Goal: Task Accomplishment & Management: Complete application form

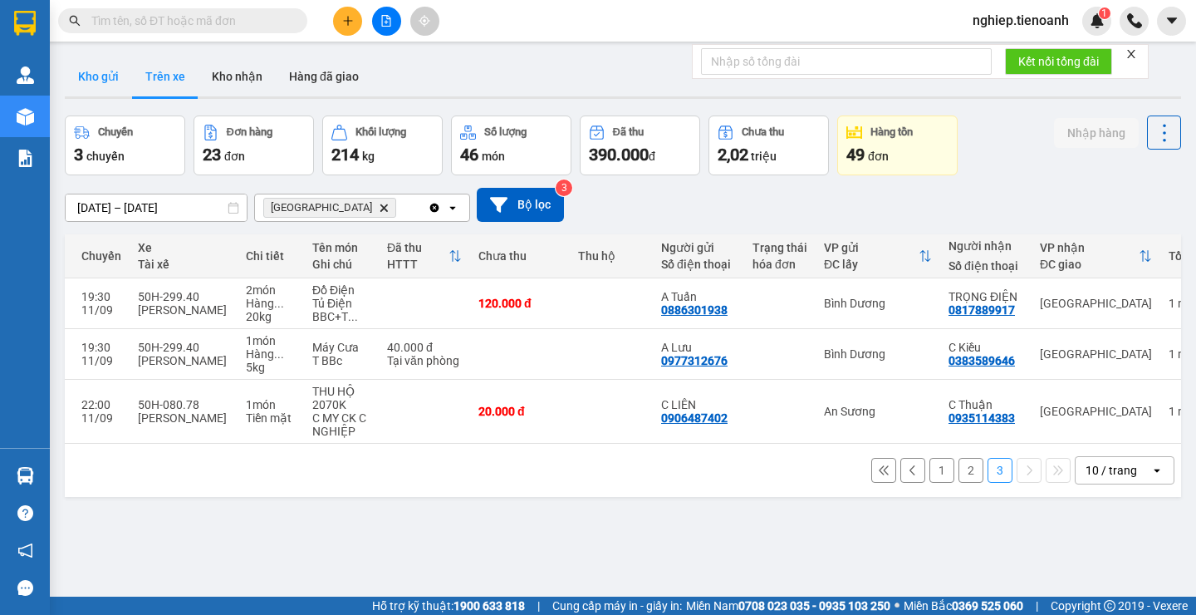
click at [110, 76] on button "Kho gửi" at bounding box center [98, 76] width 67 height 40
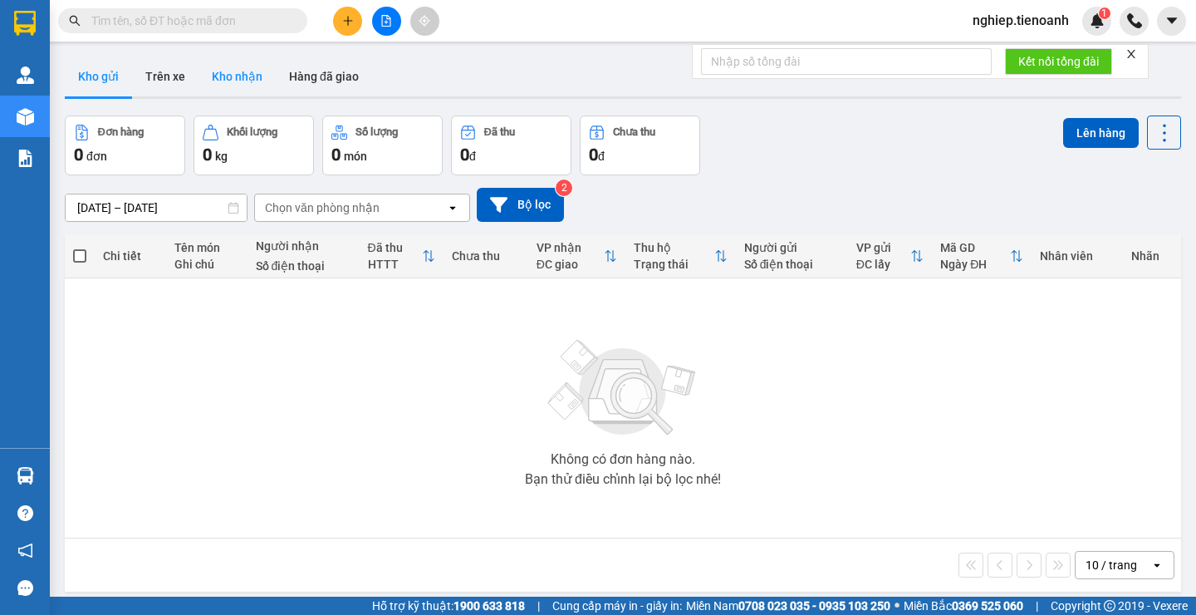
click at [240, 79] on button "Kho nhận" at bounding box center [236, 76] width 77 height 40
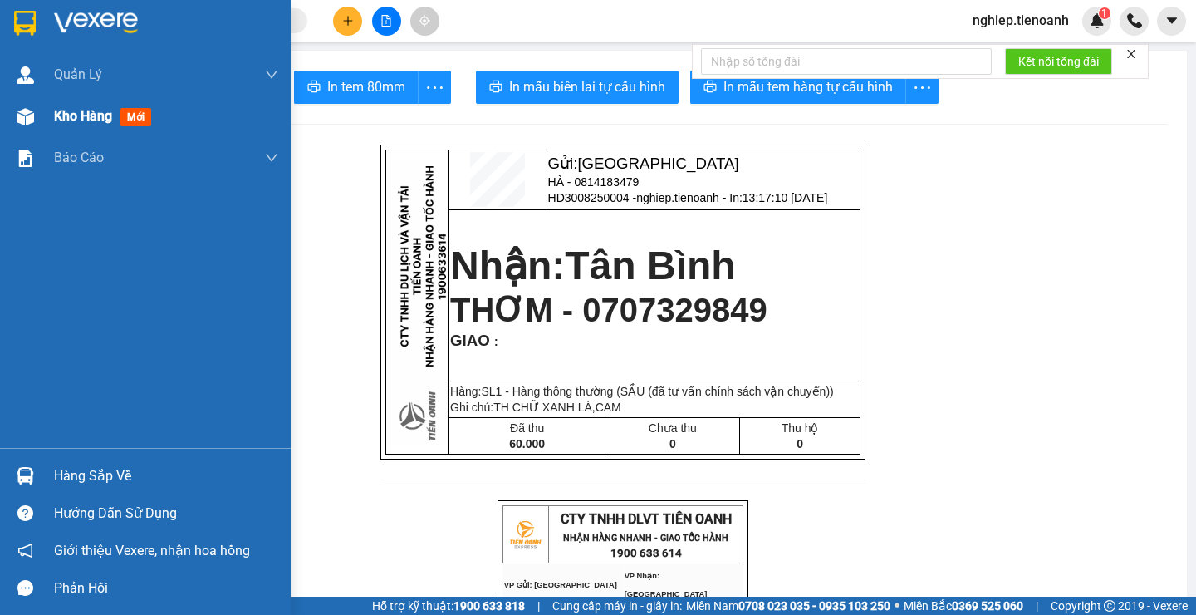
click at [82, 114] on span "Kho hàng" at bounding box center [83, 116] width 58 height 16
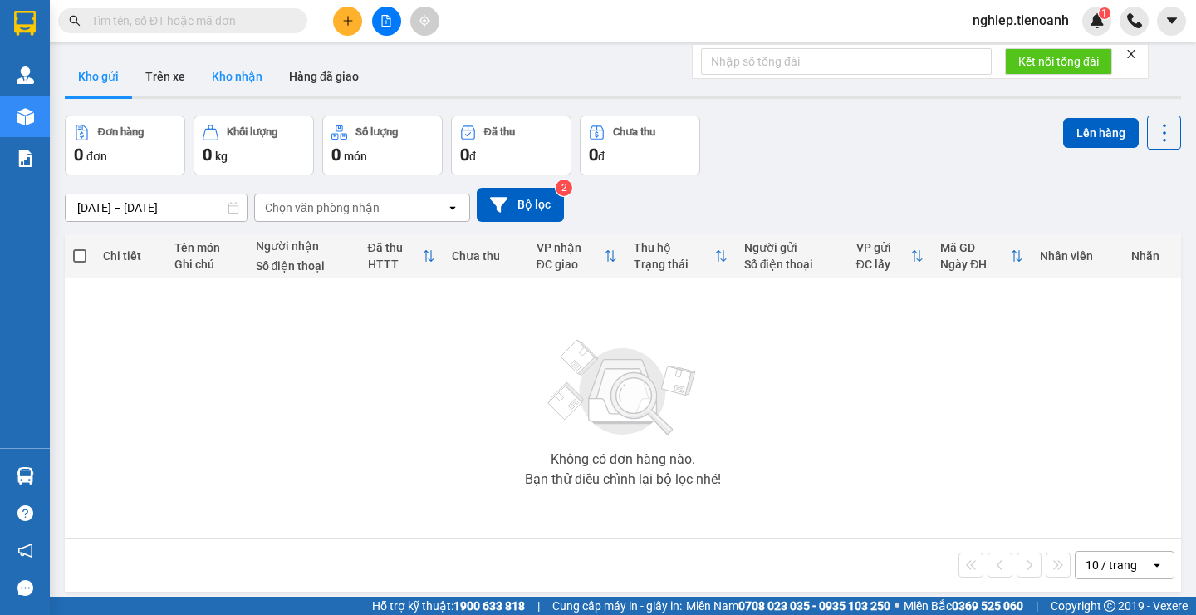
click at [240, 76] on button "Kho nhận" at bounding box center [236, 76] width 77 height 40
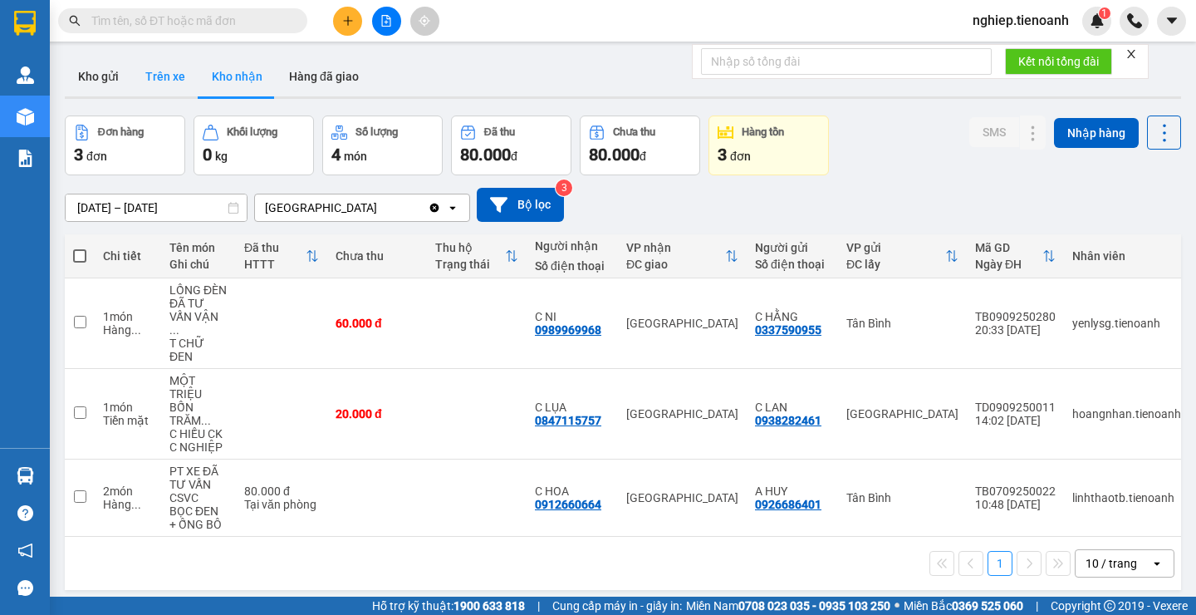
click at [166, 77] on button "Trên xe" at bounding box center [165, 76] width 66 height 40
type input "[DATE] – [DATE]"
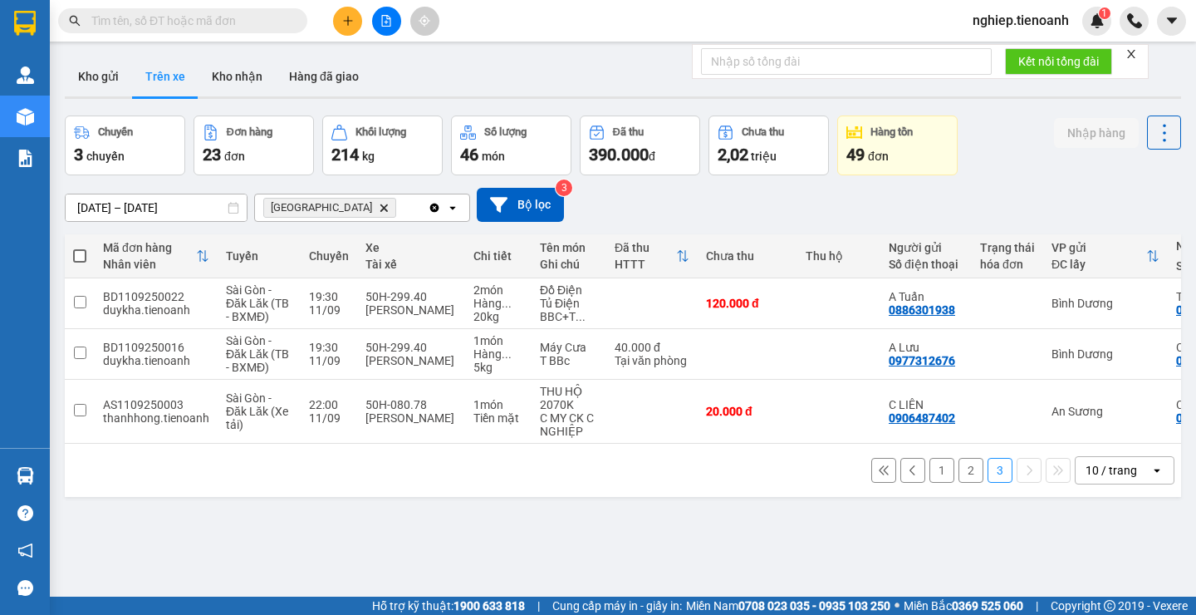
click at [929, 475] on button "1" at bounding box center [941, 470] width 25 height 25
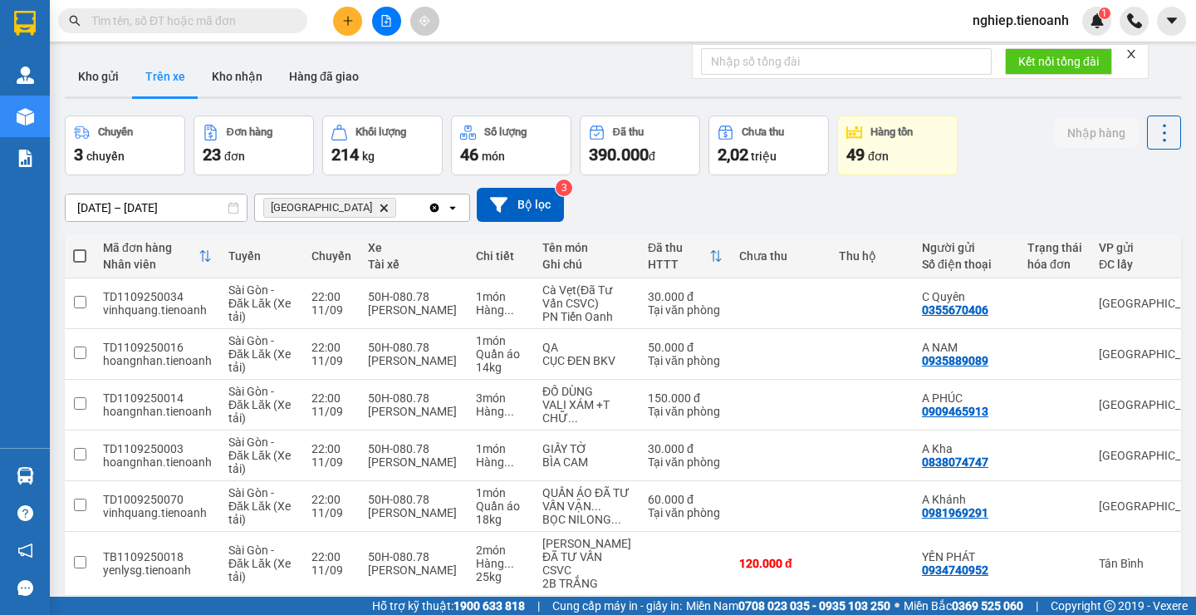
click at [81, 252] on span at bounding box center [79, 255] width 13 height 13
click at [80, 247] on input "checkbox" at bounding box center [80, 247] width 0 height 0
checkbox input "true"
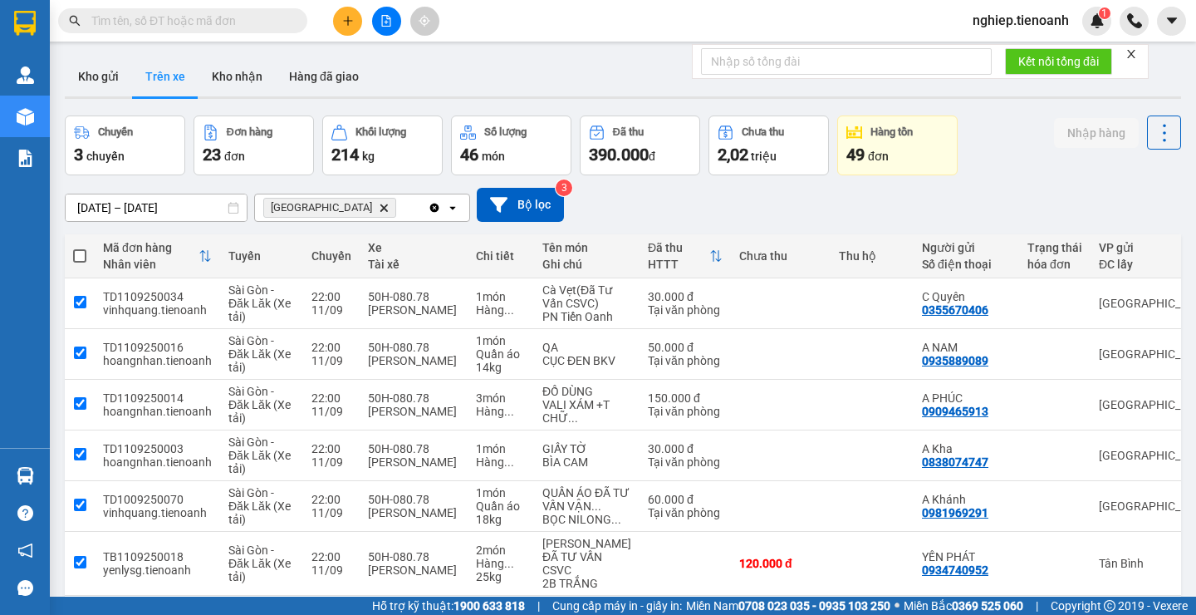
checkbox input "true"
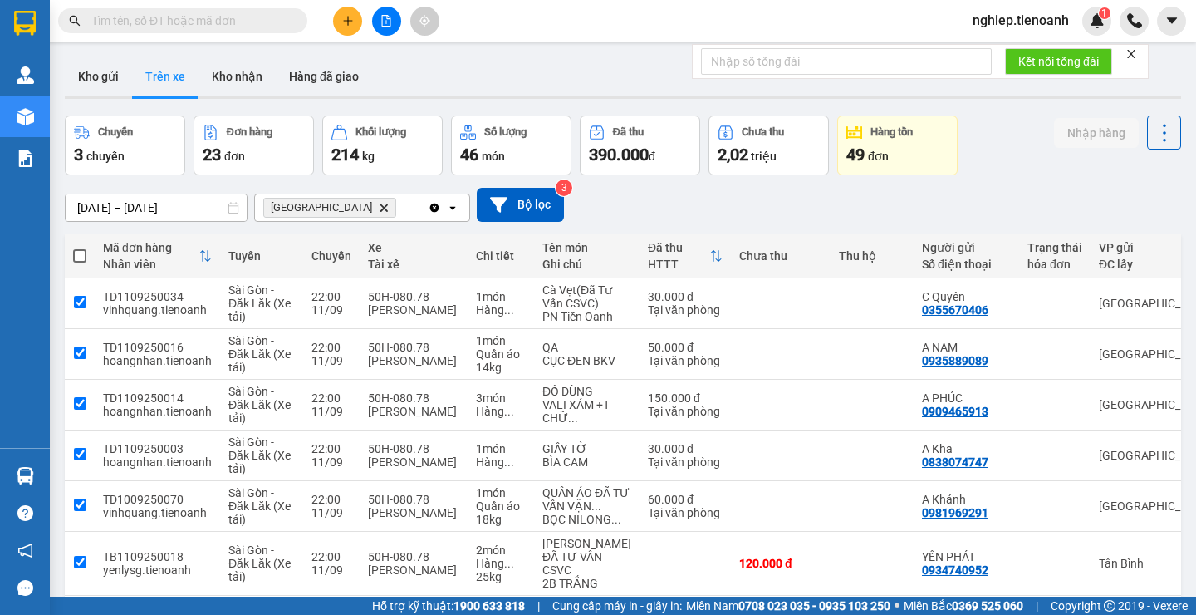
checkbox input "true"
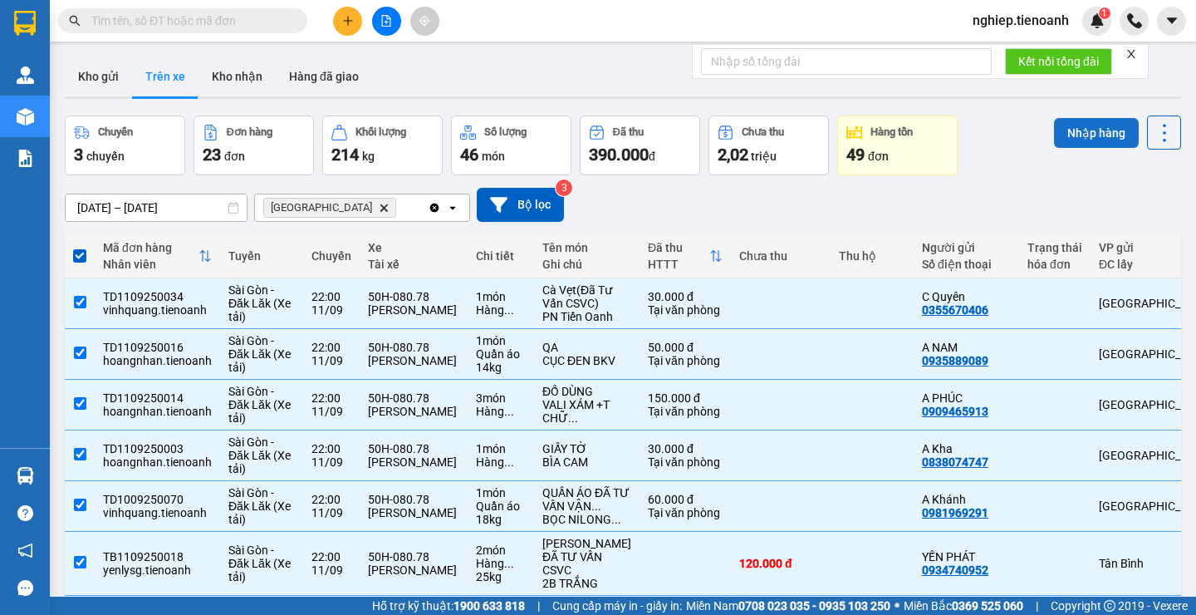
click at [1087, 134] on button "Nhập hàng" at bounding box center [1096, 133] width 85 height 30
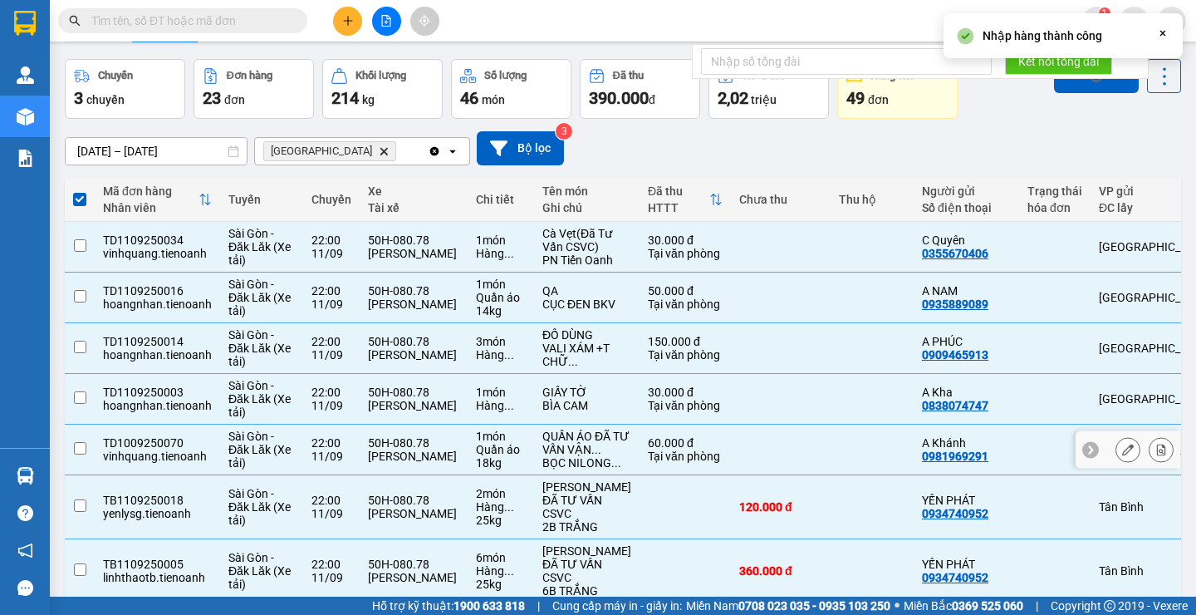
checkbox input "false"
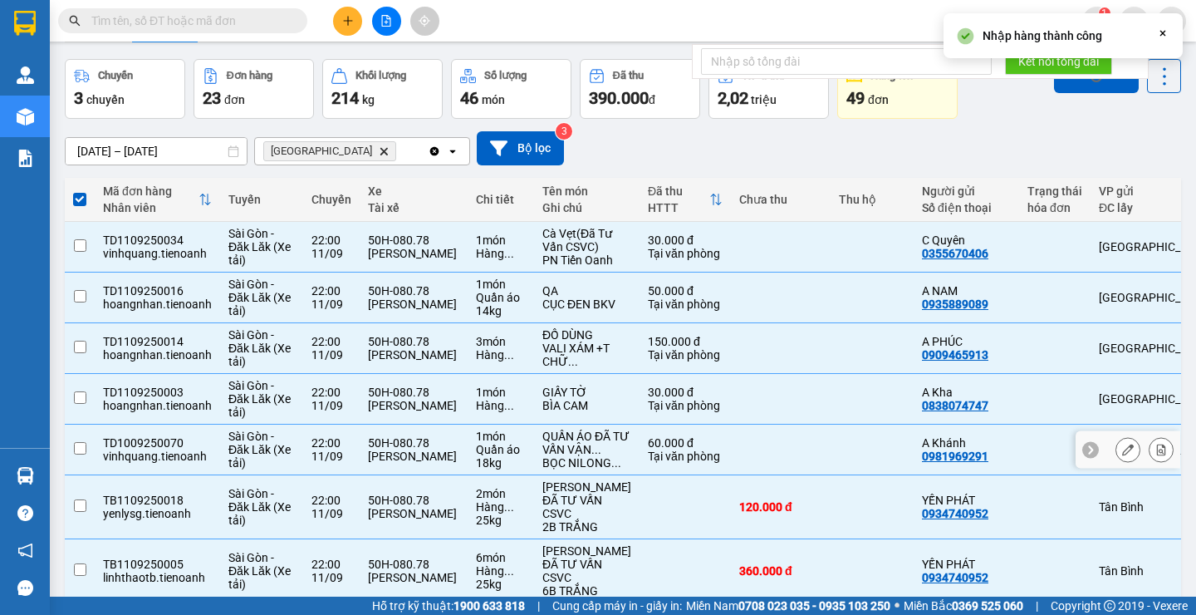
checkbox input "false"
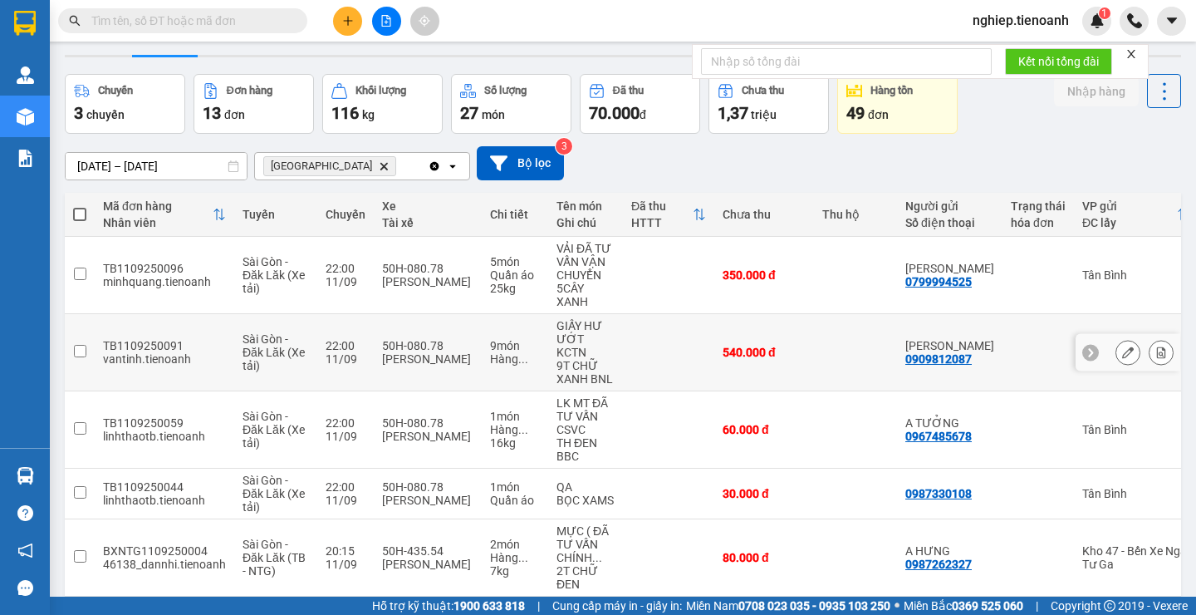
scroll to position [83, 0]
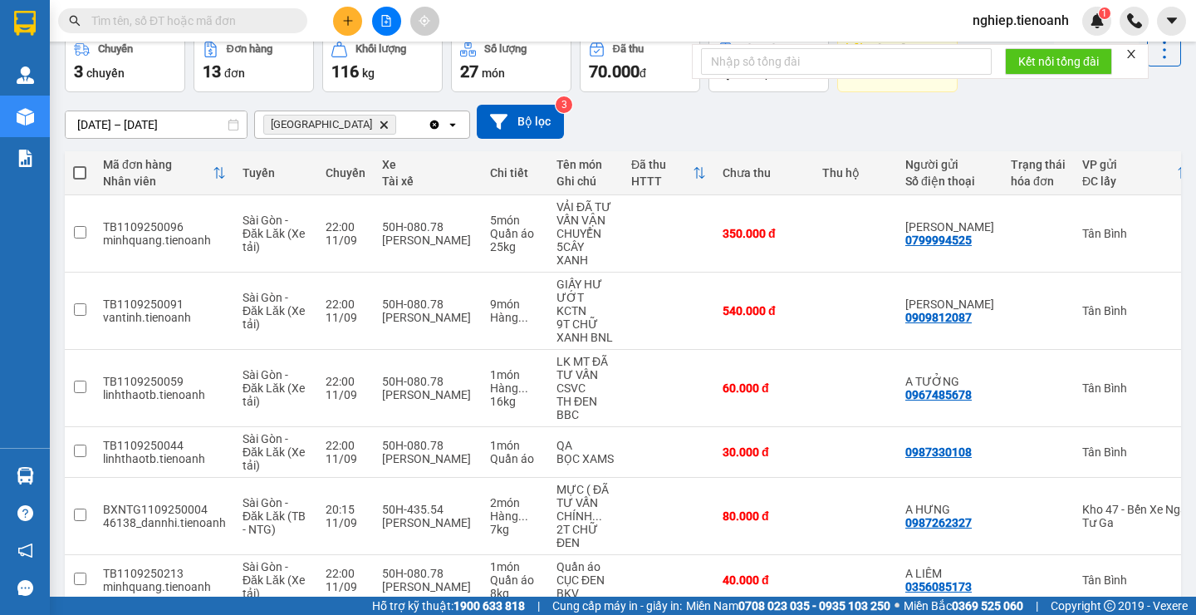
click at [80, 174] on span at bounding box center [79, 172] width 13 height 13
click at [80, 164] on input "checkbox" at bounding box center [80, 164] width 0 height 0
checkbox input "true"
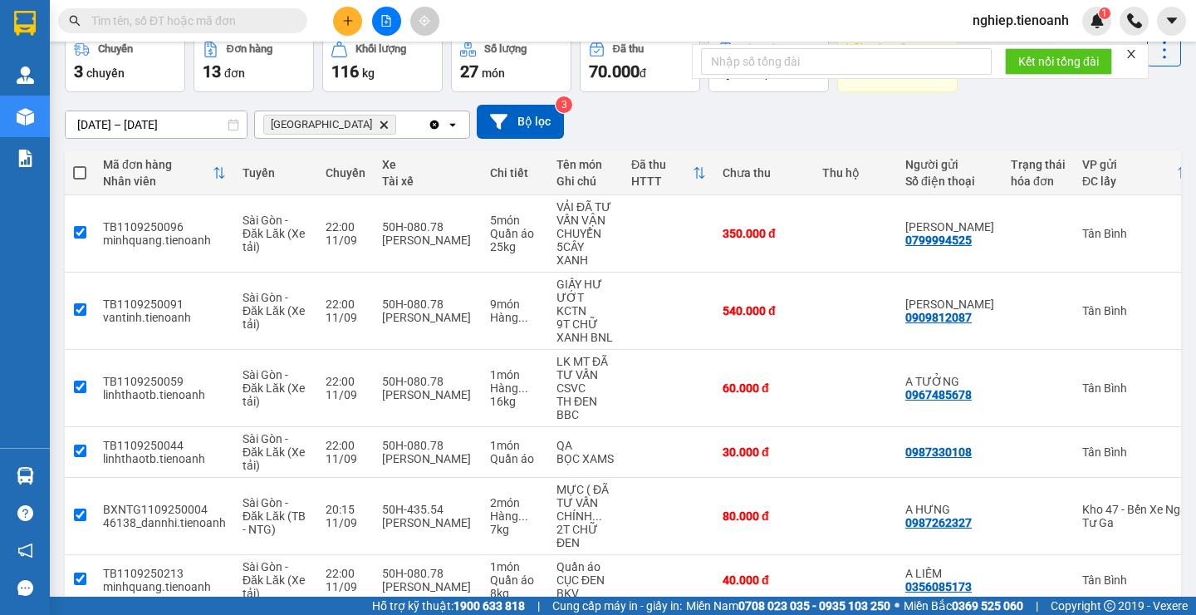
checkbox input "true"
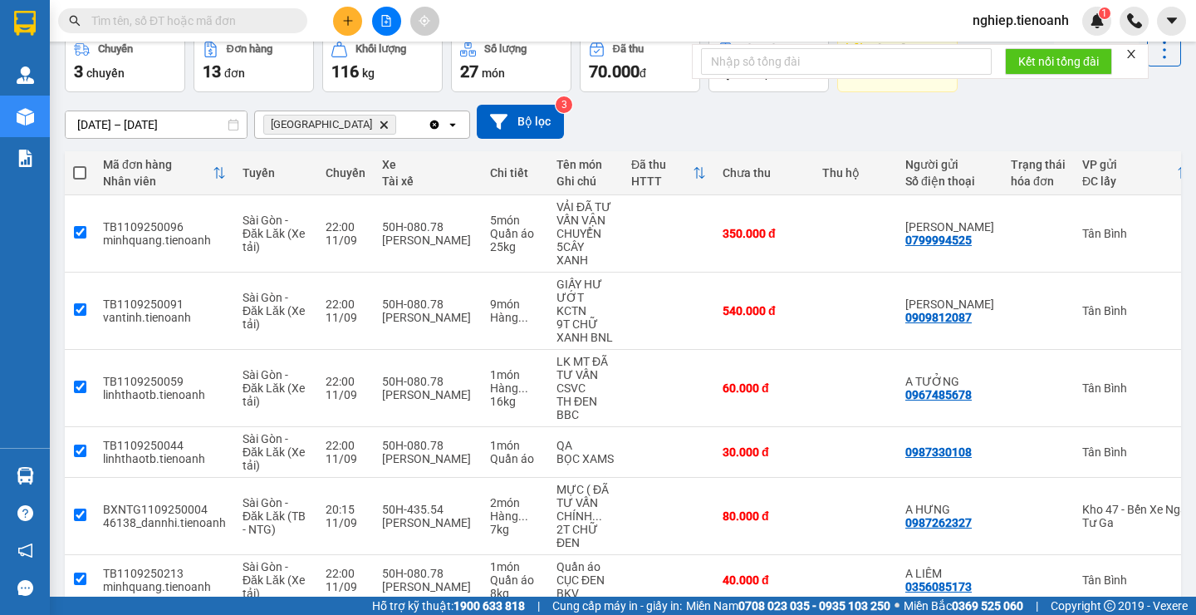
checkbox input "true"
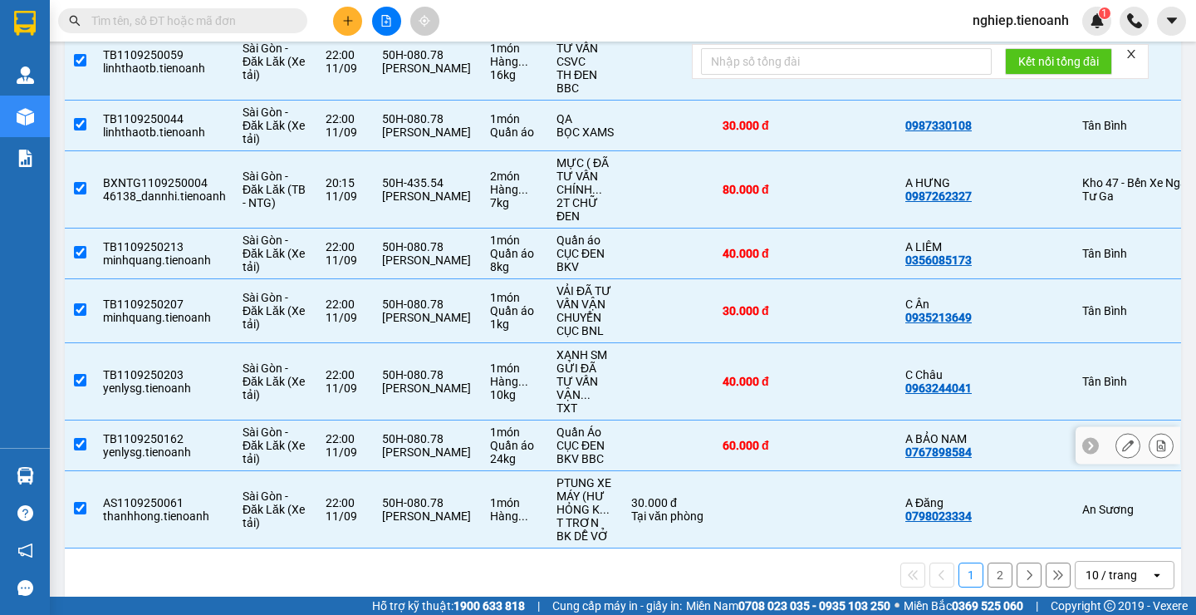
scroll to position [0, 0]
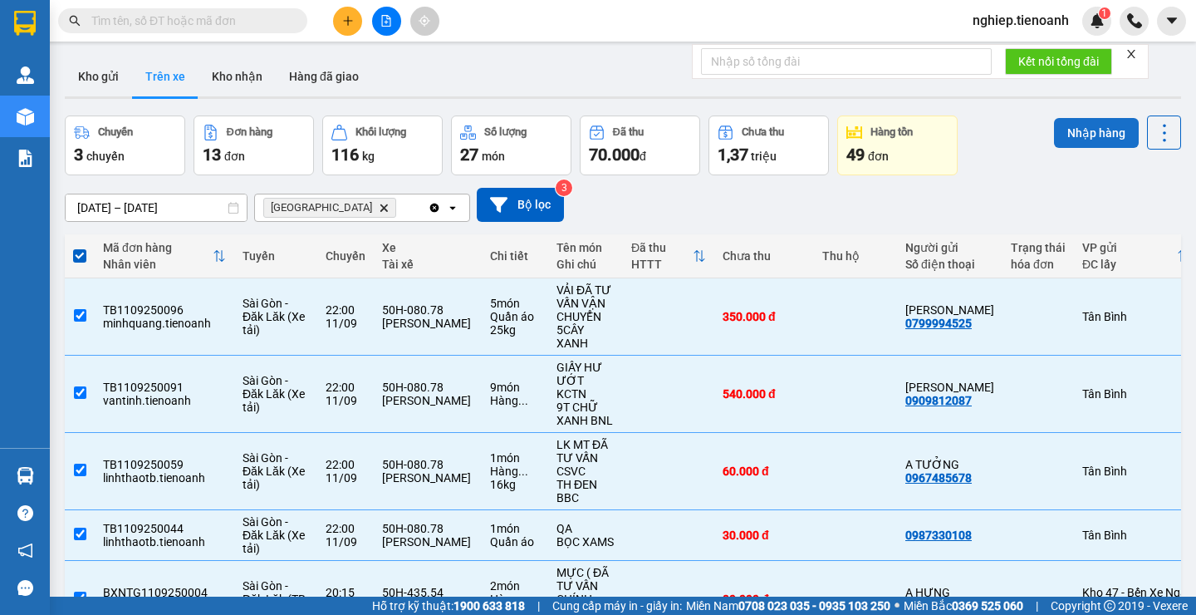
click at [1095, 141] on button "Nhập hàng" at bounding box center [1096, 133] width 85 height 30
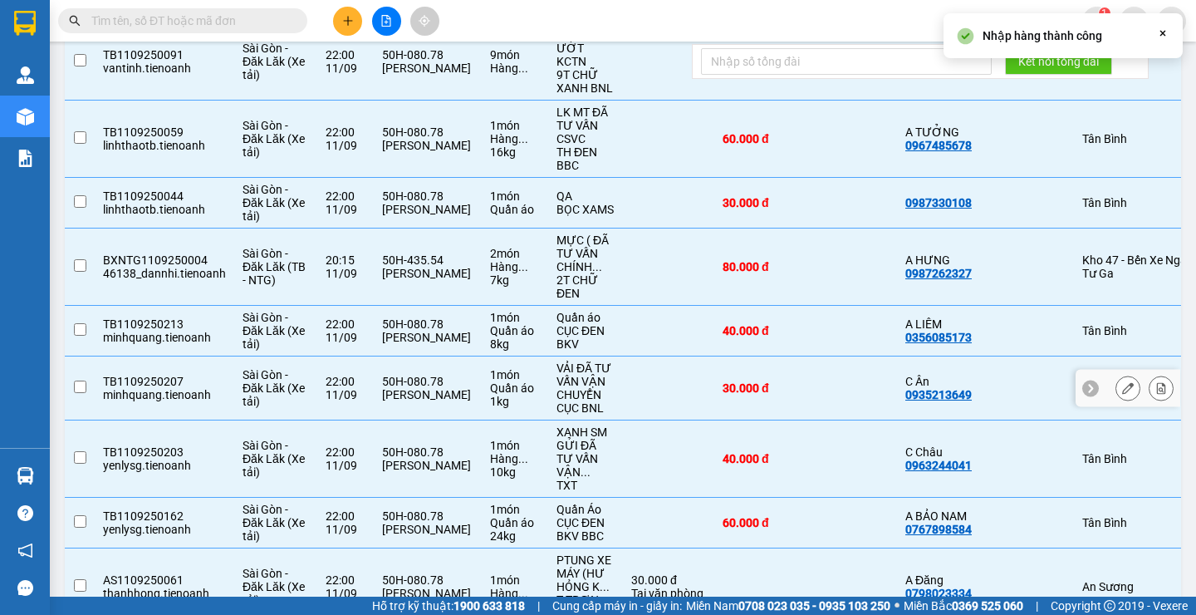
checkbox input "false"
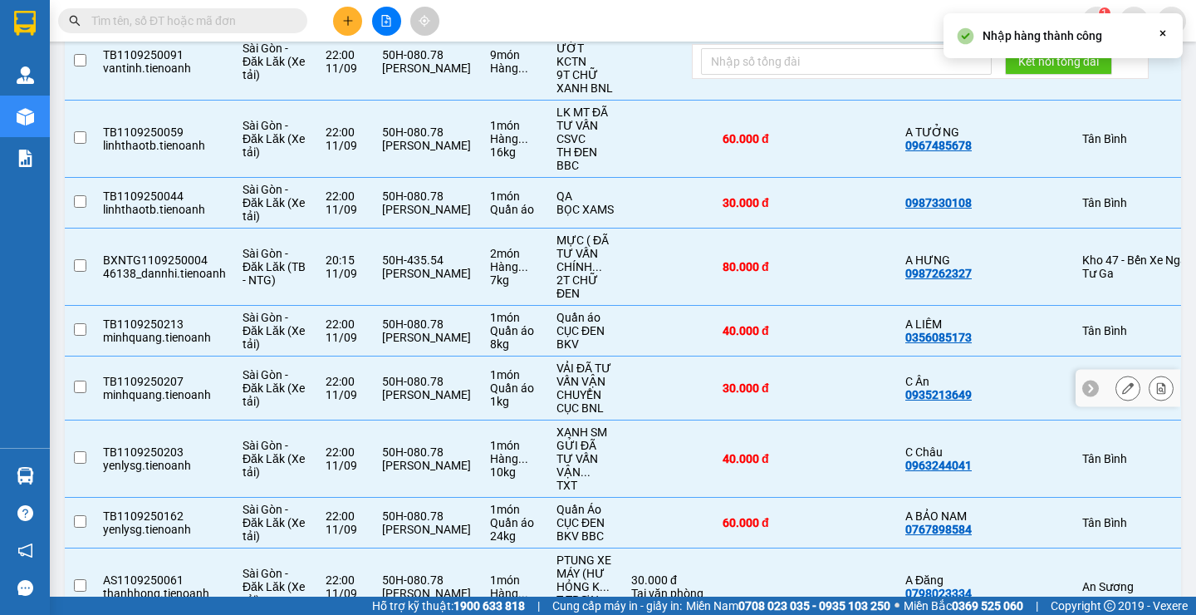
checkbox input "false"
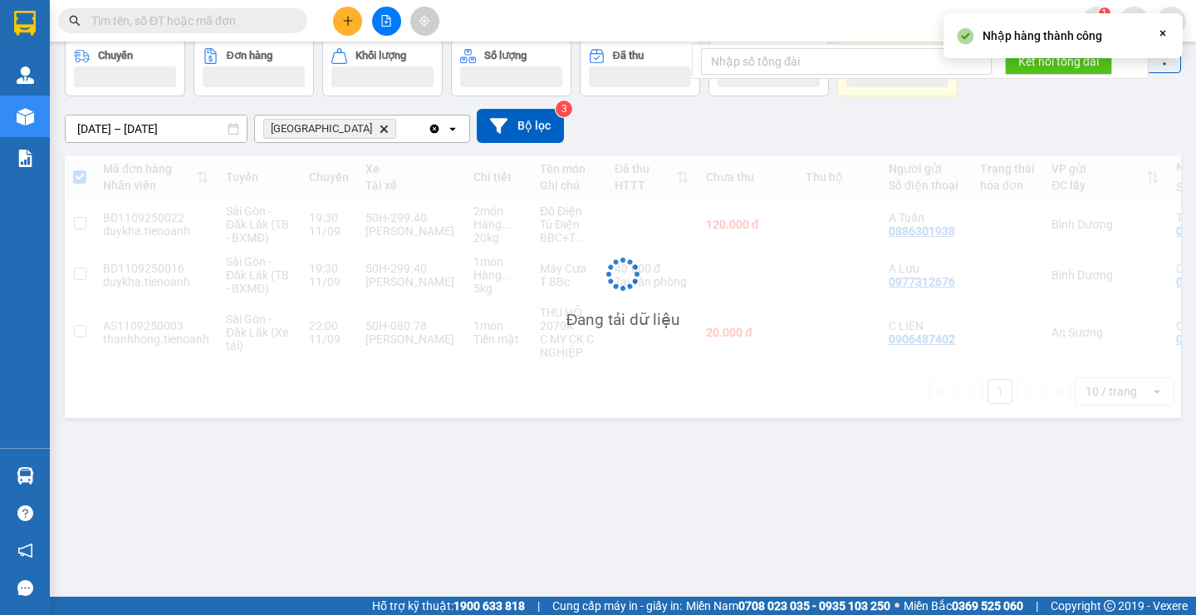
scroll to position [76, 0]
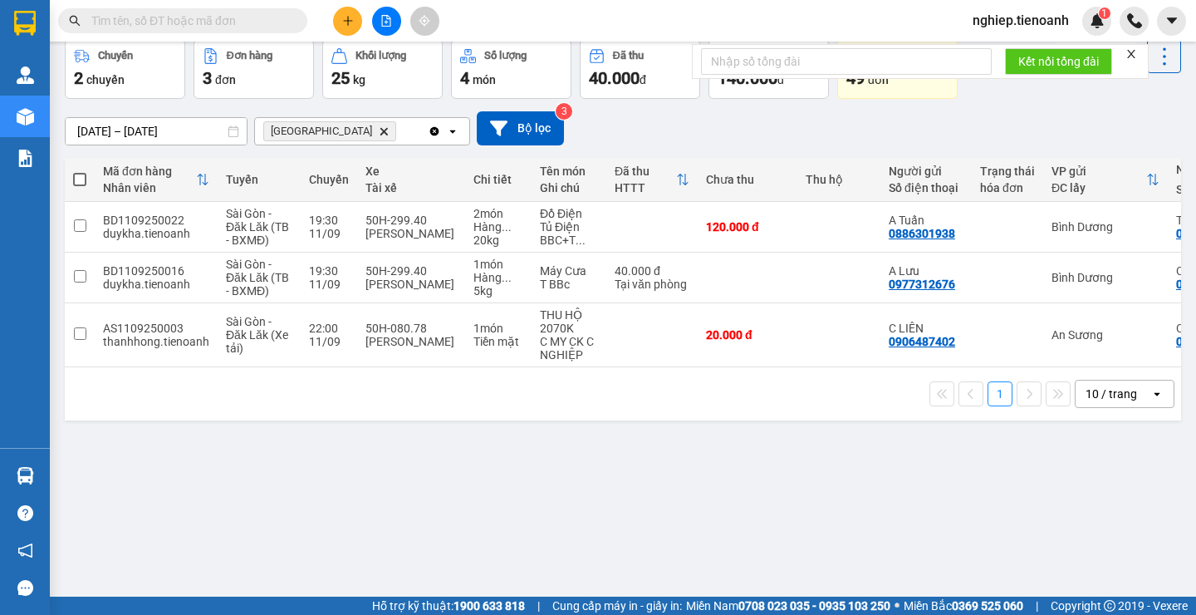
click at [81, 179] on span at bounding box center [79, 179] width 13 height 13
click at [80, 171] on input "checkbox" at bounding box center [80, 171] width 0 height 0
checkbox input "true"
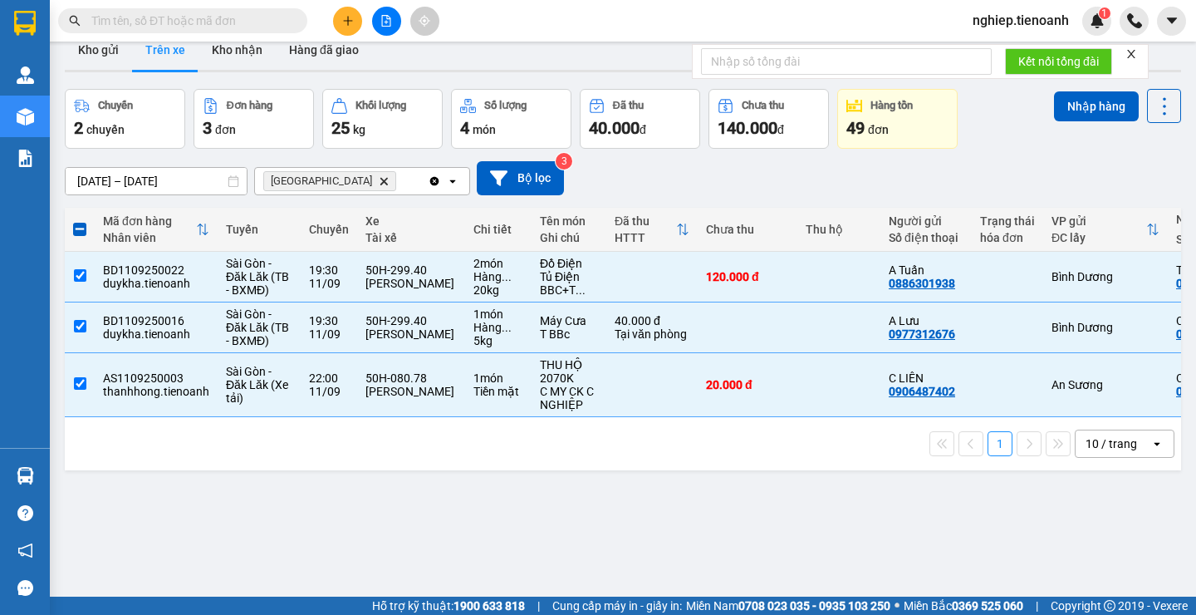
scroll to position [0, 0]
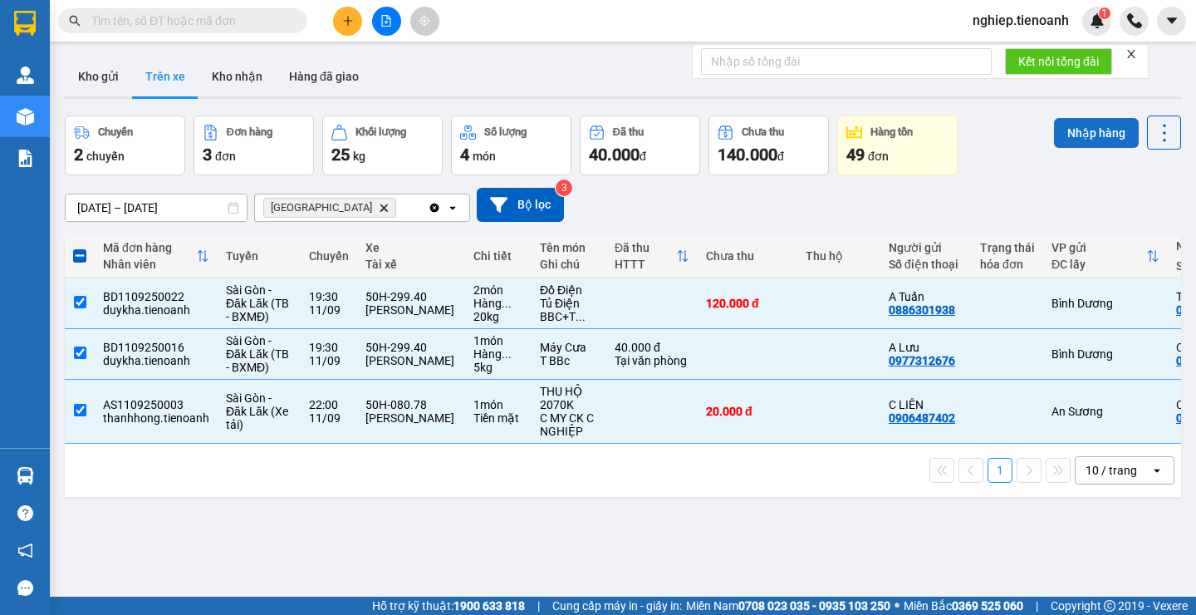
click at [1080, 134] on button "Nhập hàng" at bounding box center [1096, 133] width 85 height 30
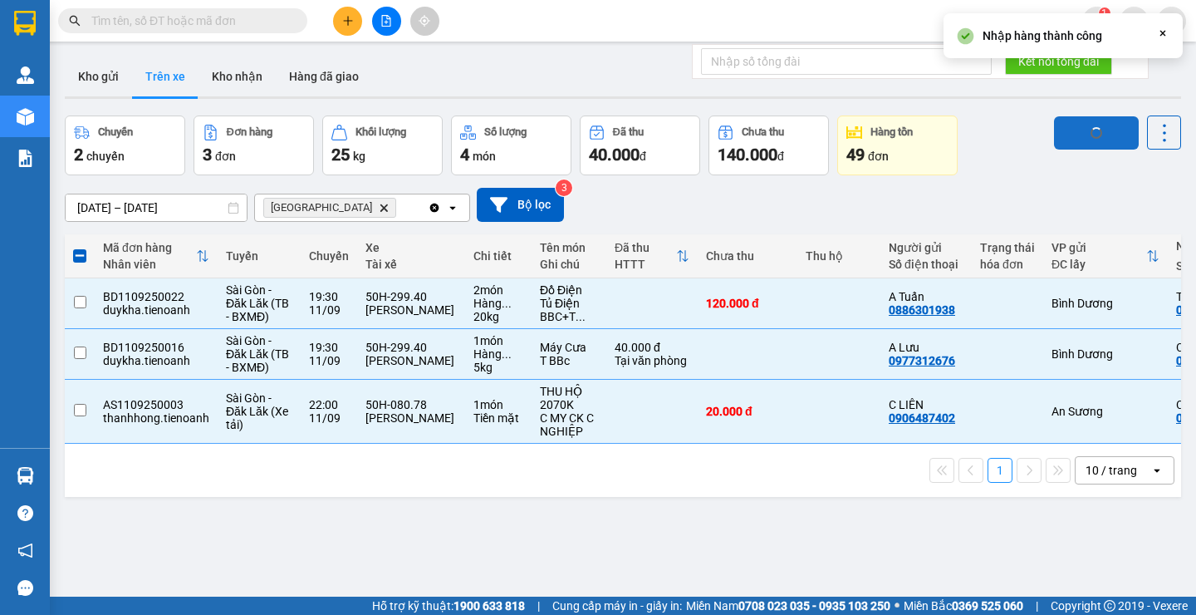
checkbox input "false"
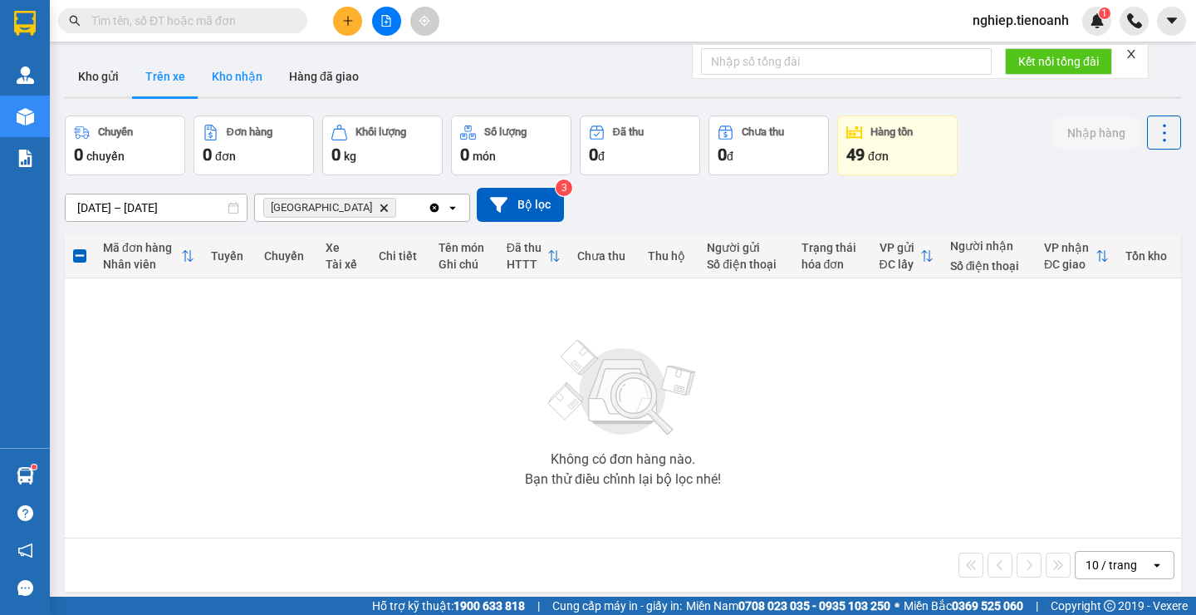
click at [253, 78] on button "Kho nhận" at bounding box center [236, 76] width 77 height 40
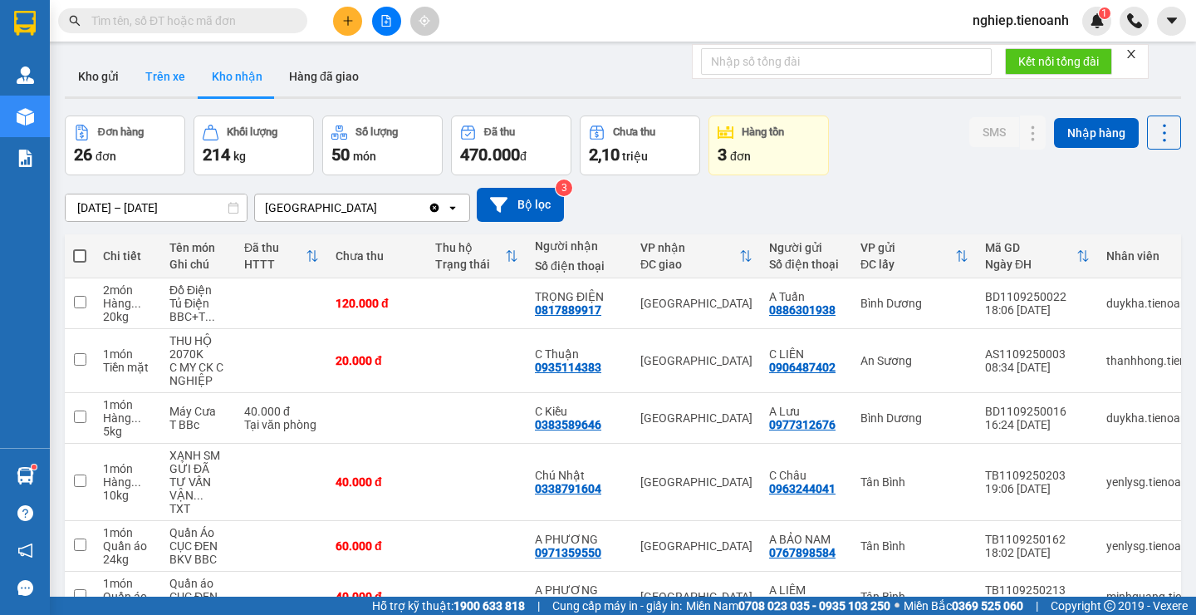
click at [148, 78] on button "Trên xe" at bounding box center [165, 76] width 66 height 40
type input "[DATE] – [DATE]"
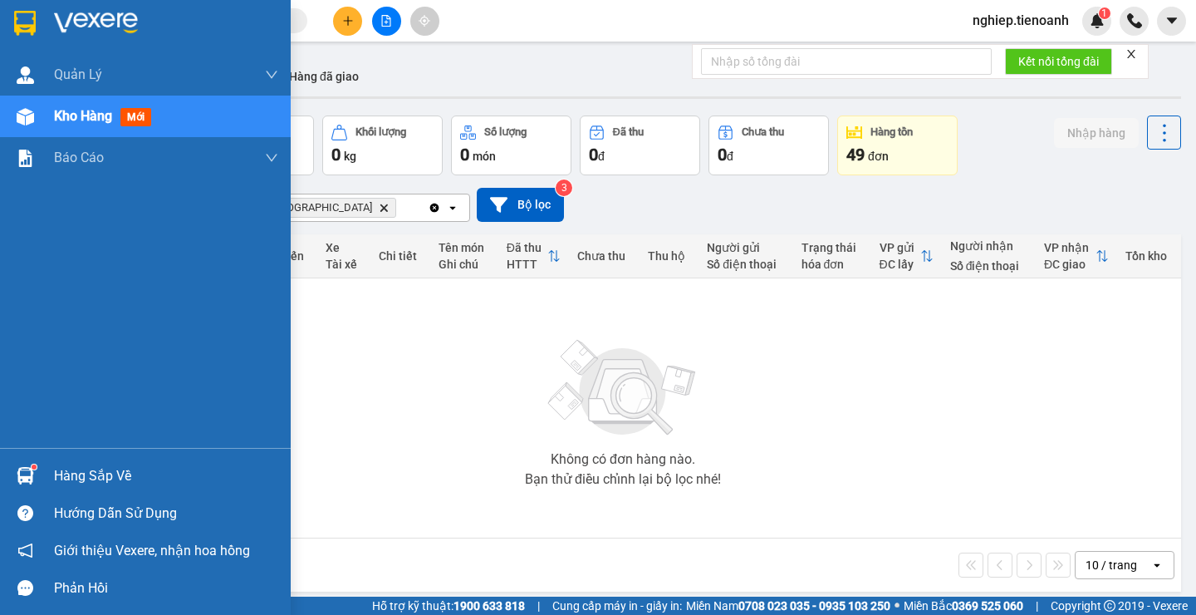
click at [76, 476] on div "Hàng sắp về" at bounding box center [166, 475] width 224 height 25
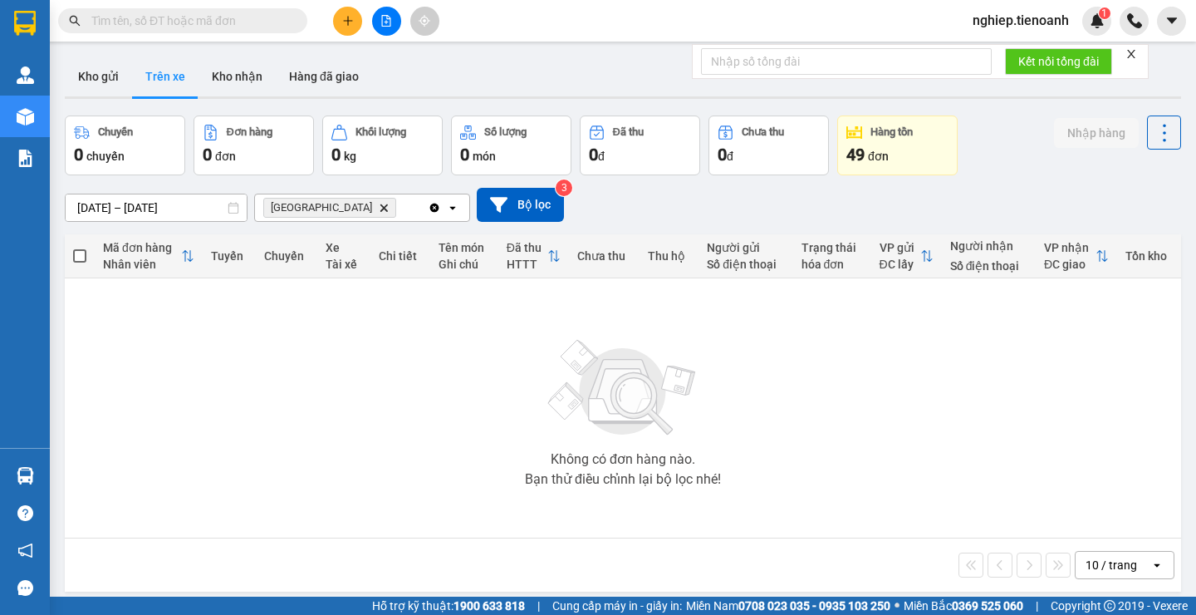
click at [836, 397] on section "Kết quả tìm kiếm ( 0 ) Bộ lọc No Data nghiep.tienoanh 1 Quản [PERSON_NAME] lý k…" at bounding box center [598, 307] width 1196 height 615
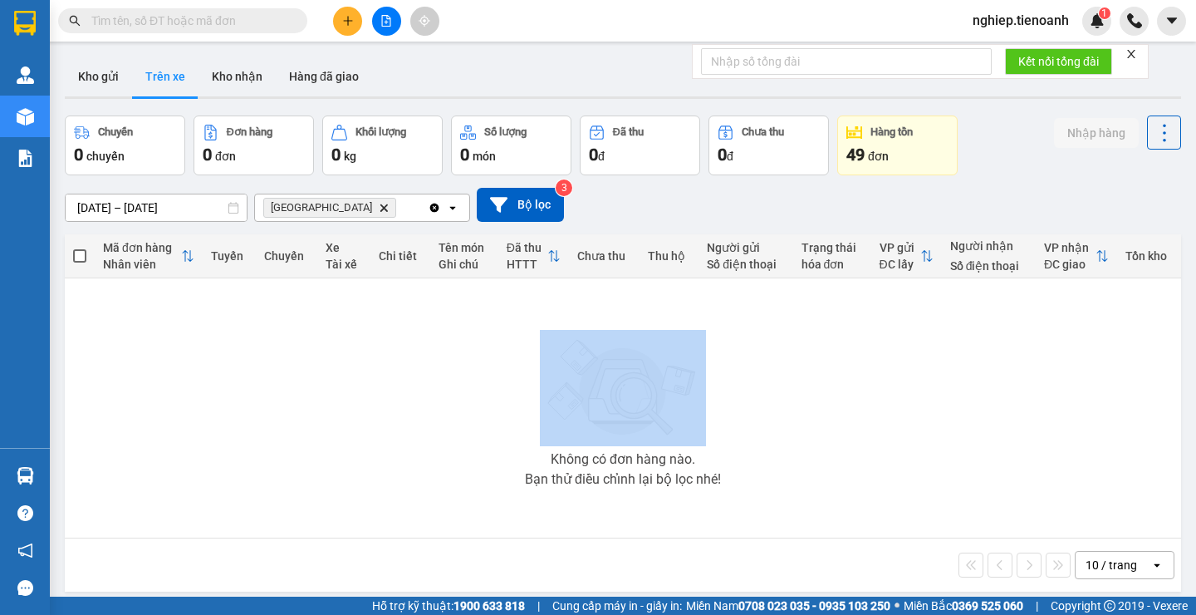
click at [836, 397] on div "Không có đơn hàng nào. Bạn thử điều chỉnh lại bộ lọc nhé!" at bounding box center [622, 407] width 1099 height 249
click at [76, 71] on button "Kho gửi" at bounding box center [98, 76] width 67 height 40
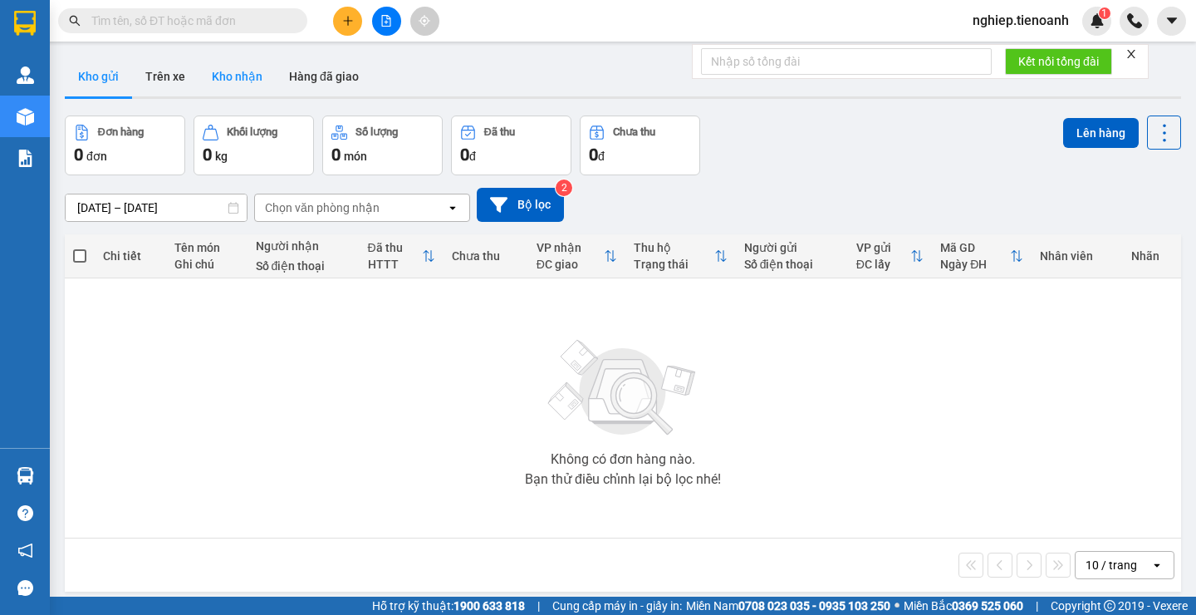
click at [242, 69] on button "Kho nhận" at bounding box center [236, 76] width 77 height 40
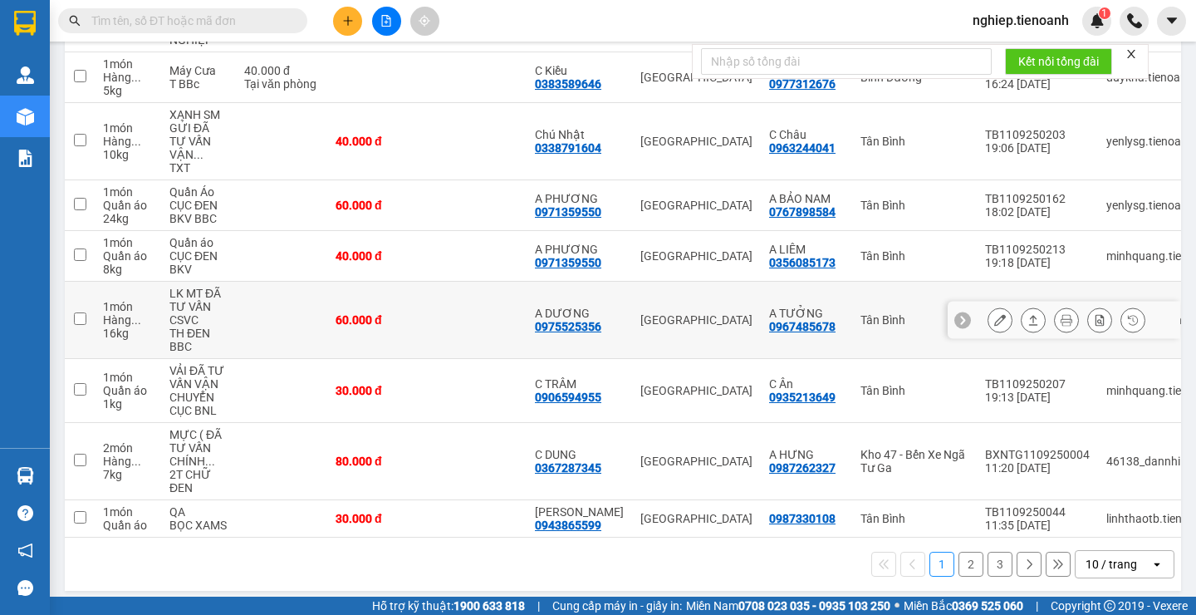
scroll to position [343, 0]
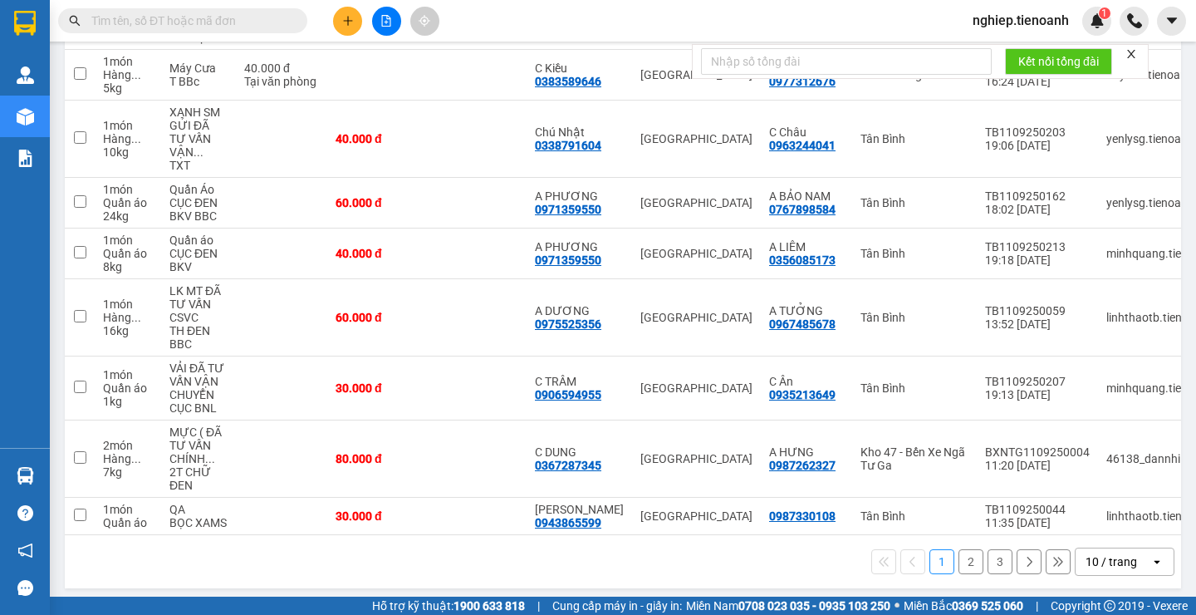
click at [964, 557] on button "2" at bounding box center [970, 561] width 25 height 25
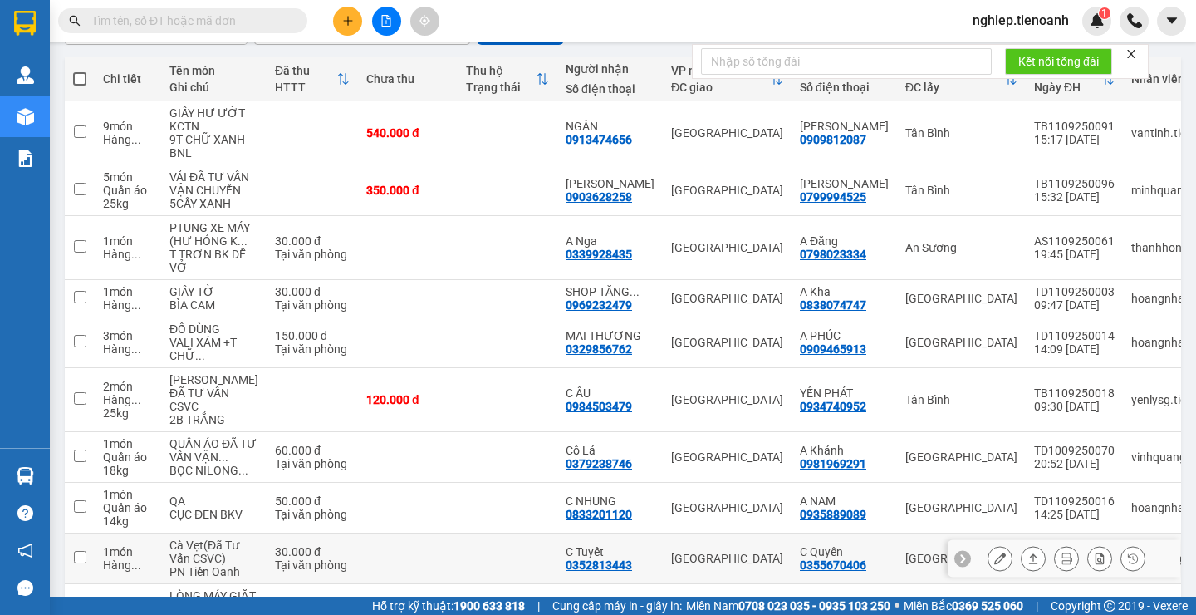
scroll to position [114, 0]
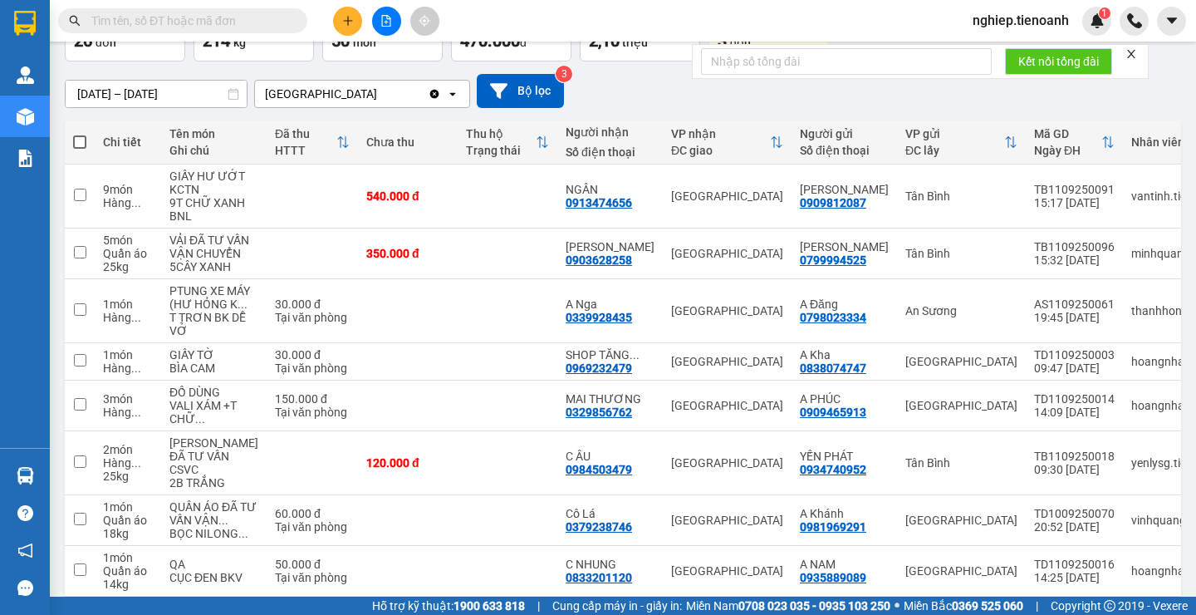
click at [198, 16] on input "text" at bounding box center [189, 21] width 196 height 18
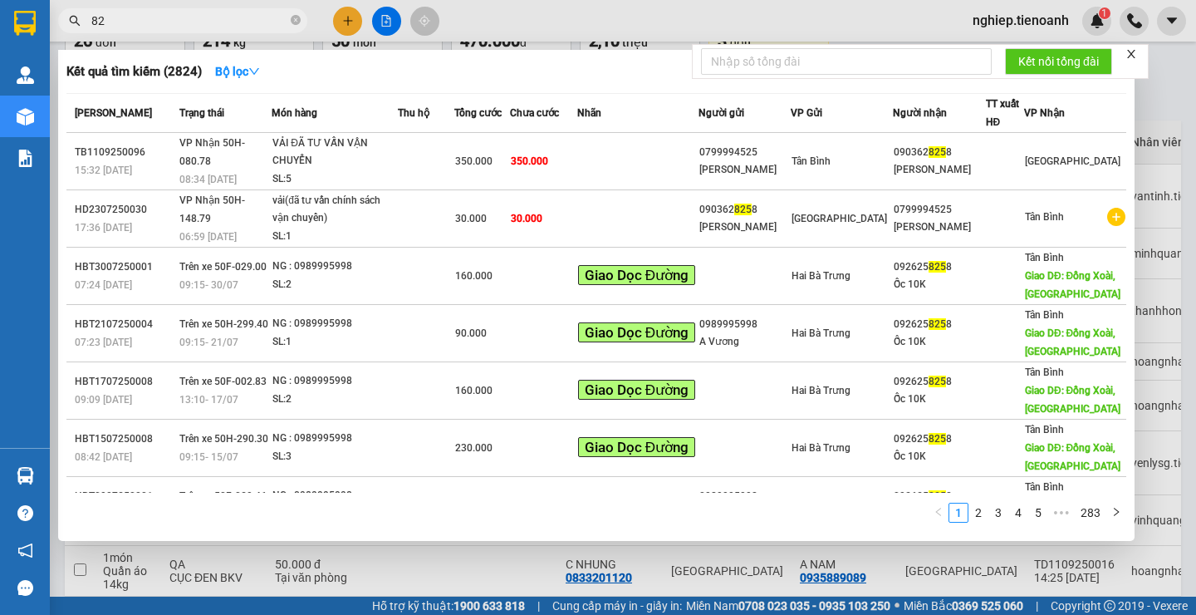
type input "8"
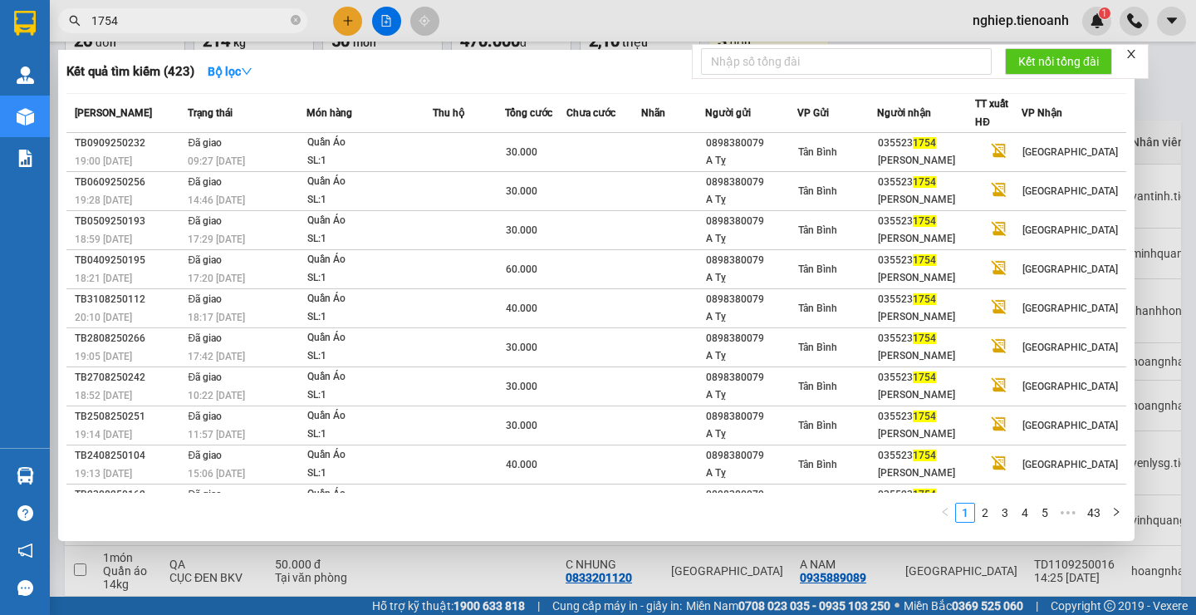
click at [1148, 121] on div at bounding box center [598, 307] width 1196 height 615
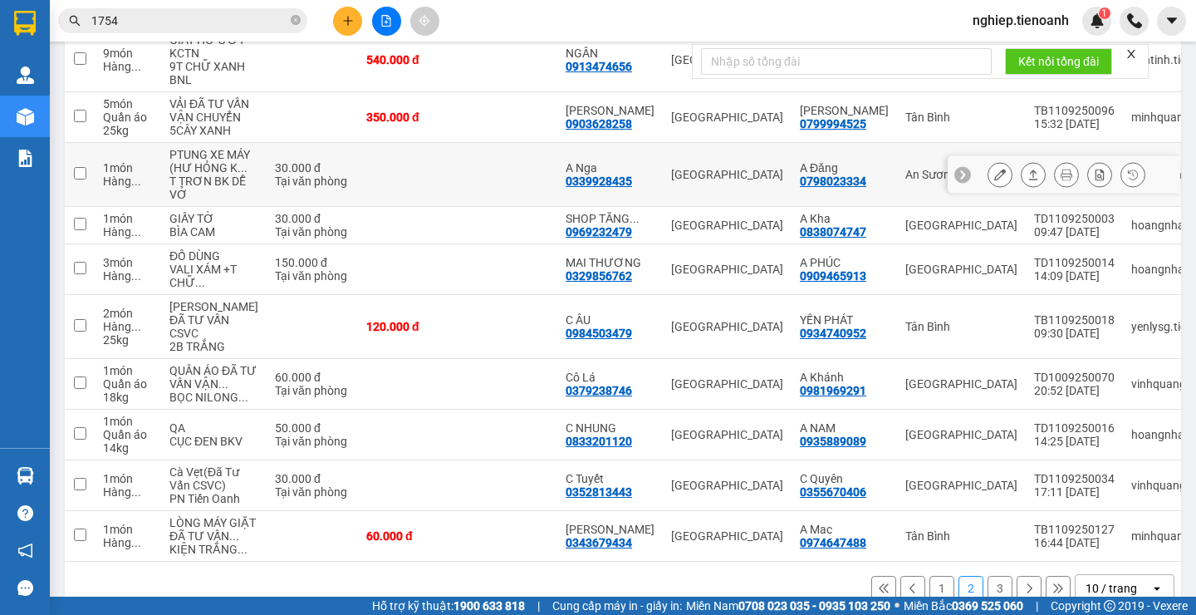
scroll to position [363, 0]
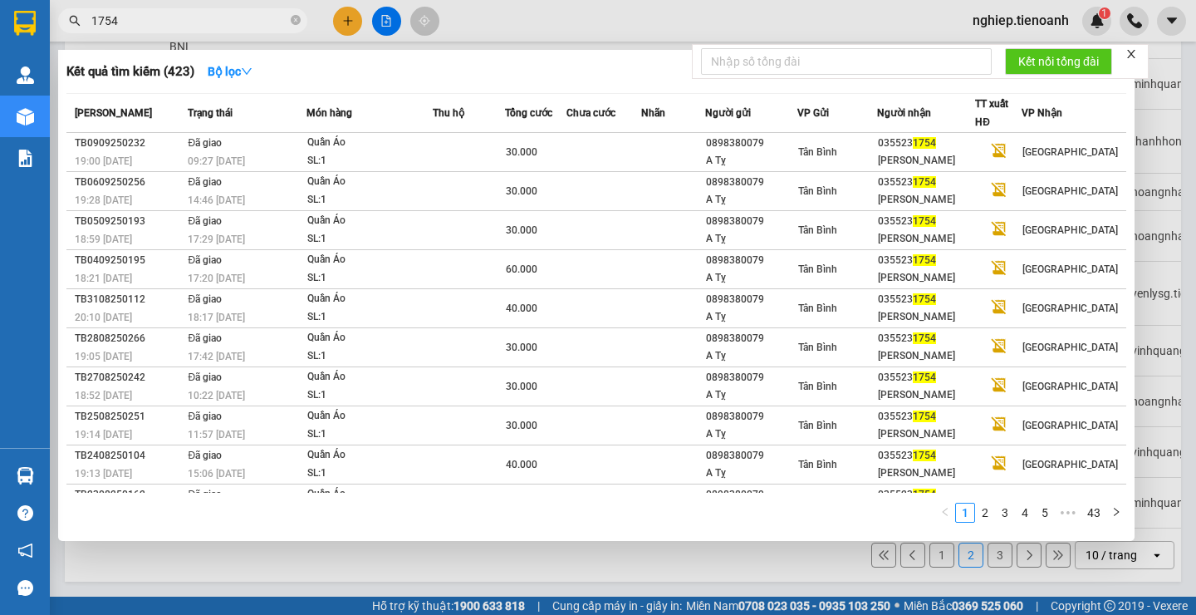
click at [153, 18] on input "1754" at bounding box center [189, 21] width 196 height 18
type input "1"
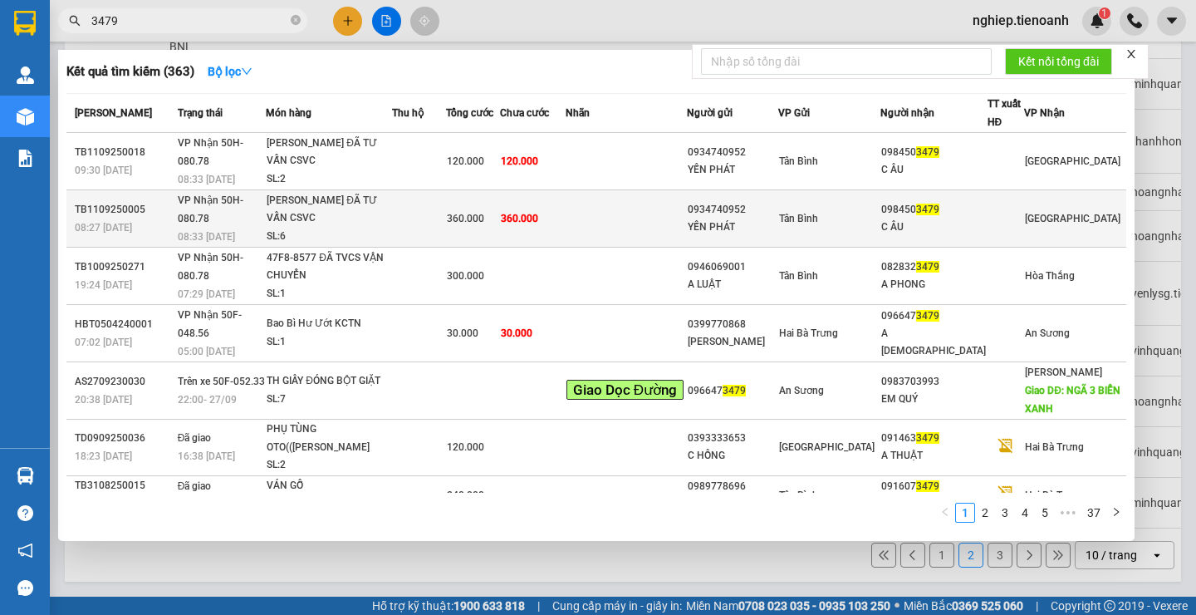
type input "3479"
click at [679, 190] on td at bounding box center [626, 218] width 121 height 57
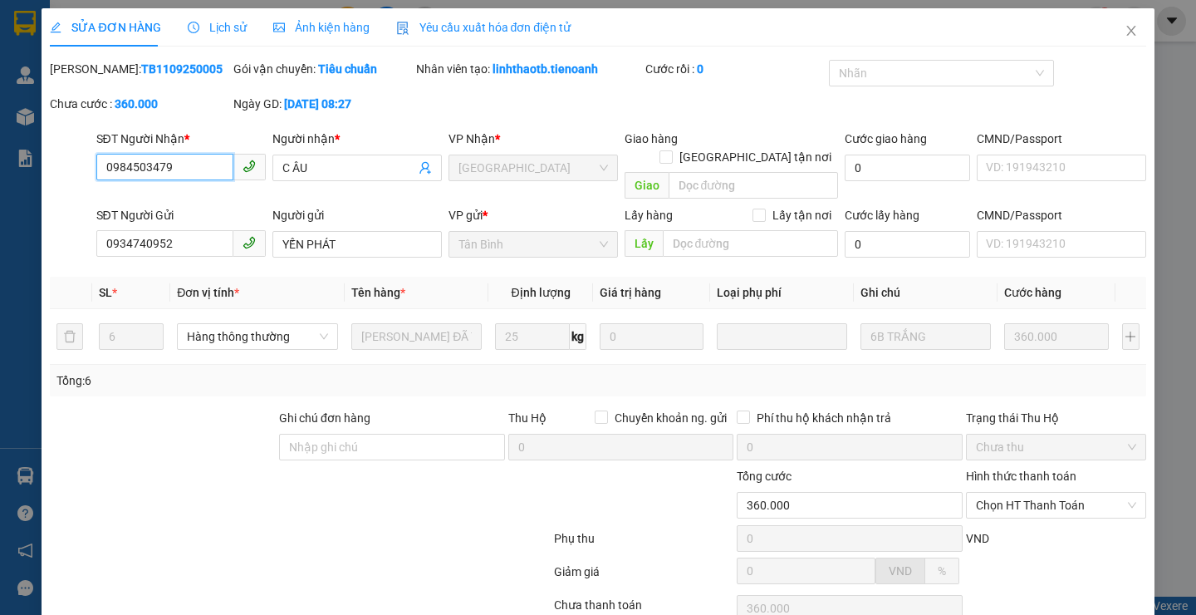
type input "0984503479"
type input "C ÂU"
type input "0934740952"
type input "YẾN PHÁT"
type input "360.000"
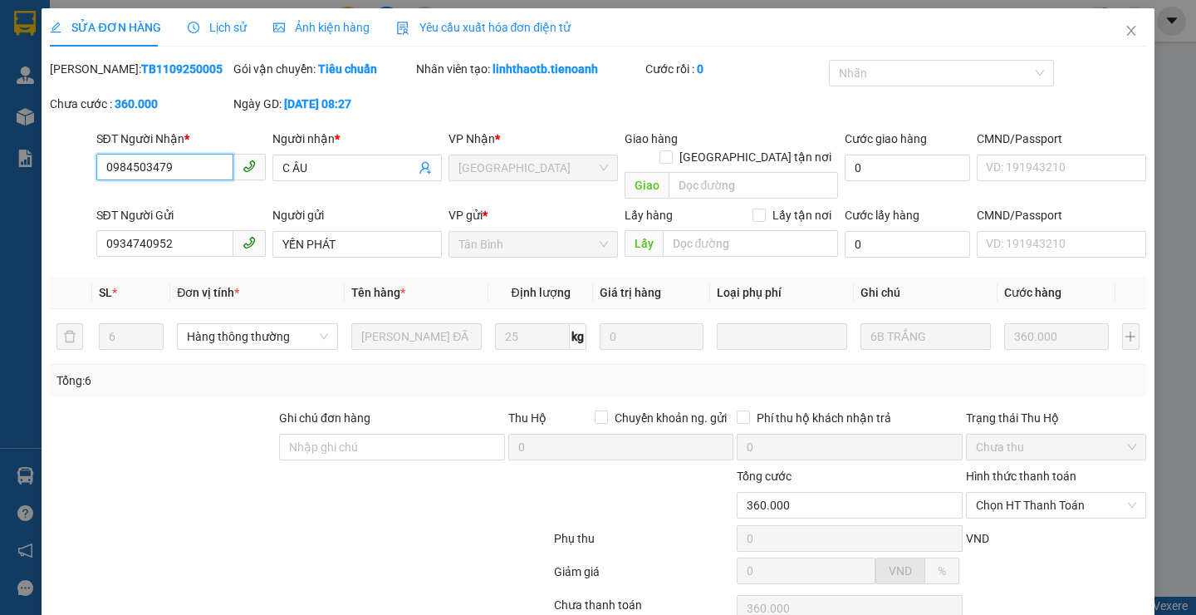
type input "360.000"
click at [1124, 27] on icon "close" at bounding box center [1130, 30] width 13 height 13
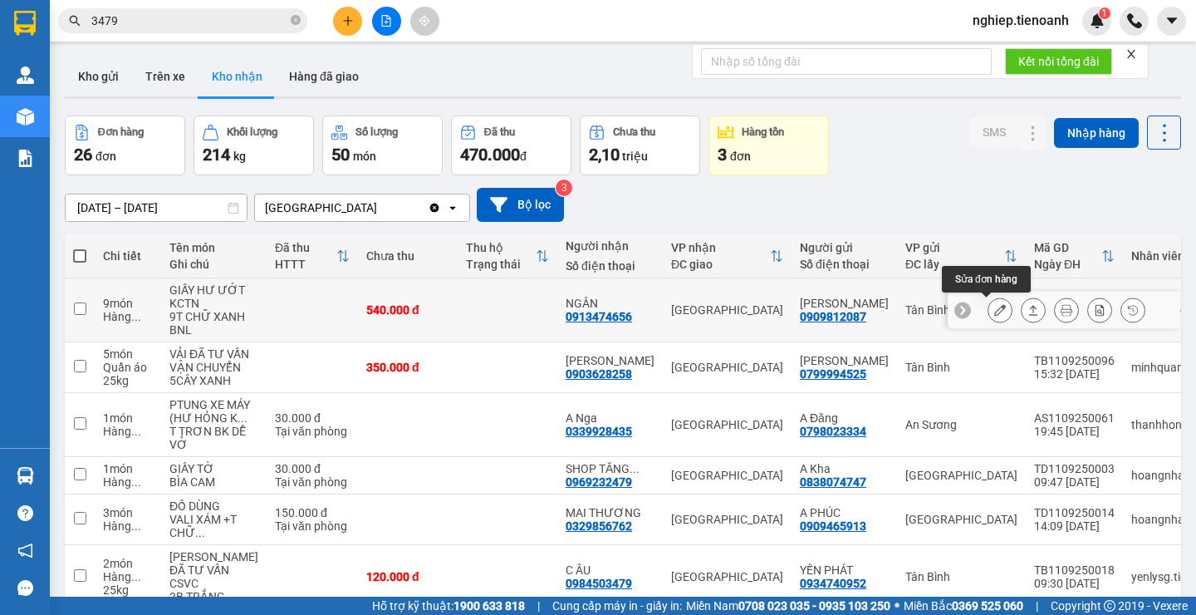
click at [994, 313] on icon at bounding box center [1000, 310] width 12 height 12
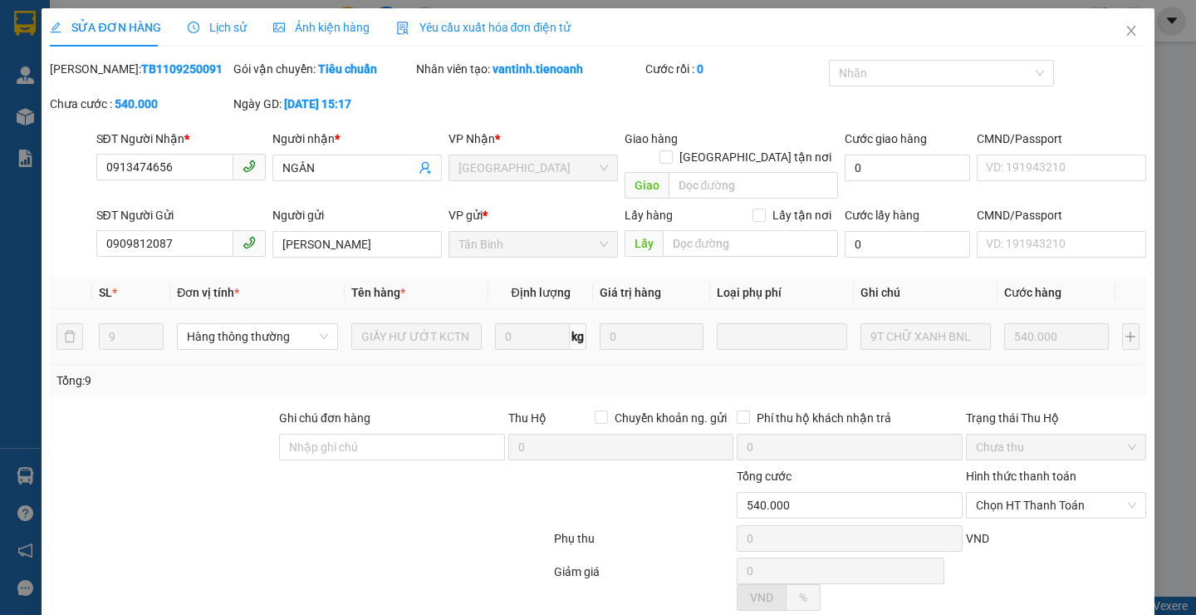
type input "0913474656"
type input "NGÂN"
type input "0909812087"
type input "[PERSON_NAME]"
type input "540.000"
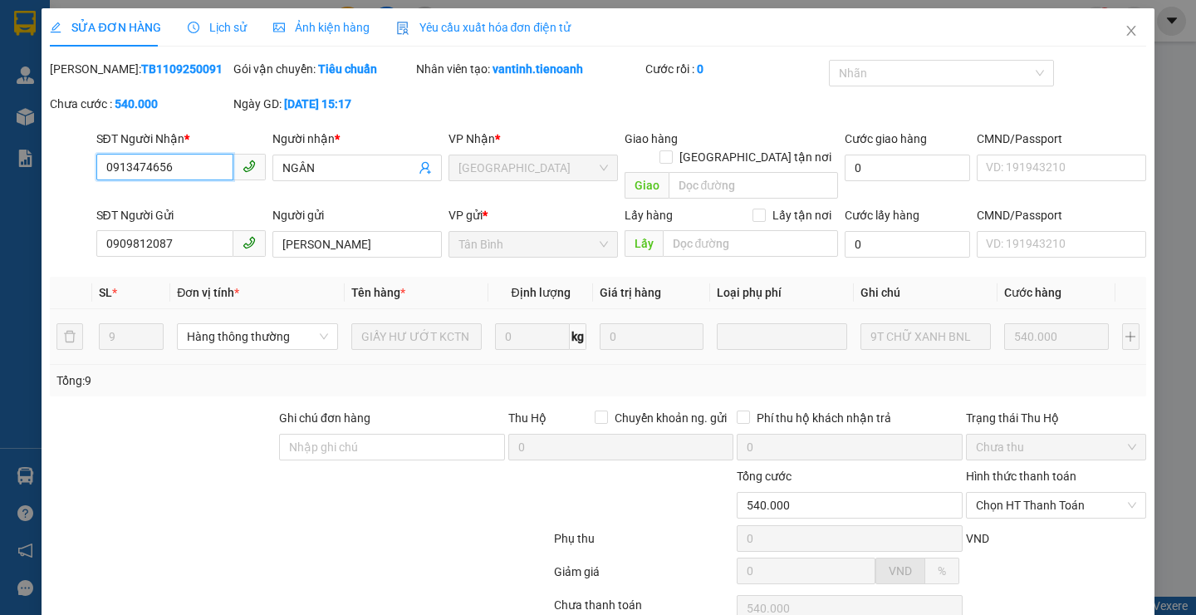
scroll to position [106, 0]
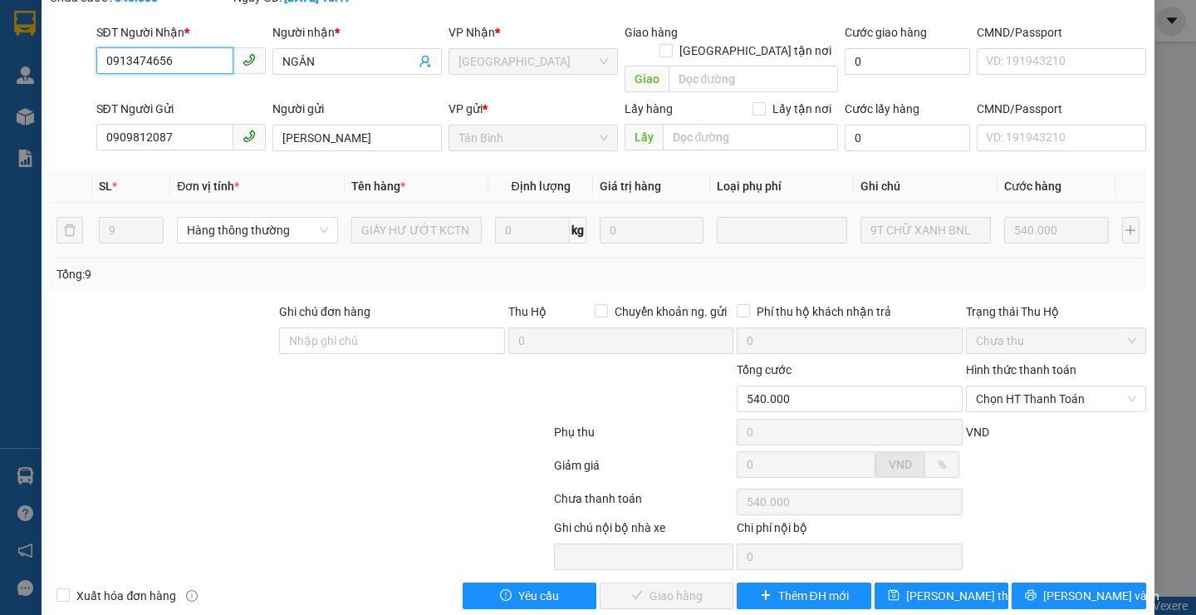
click at [996, 386] on span "Chọn HT Thanh Toán" at bounding box center [1056, 398] width 160 height 25
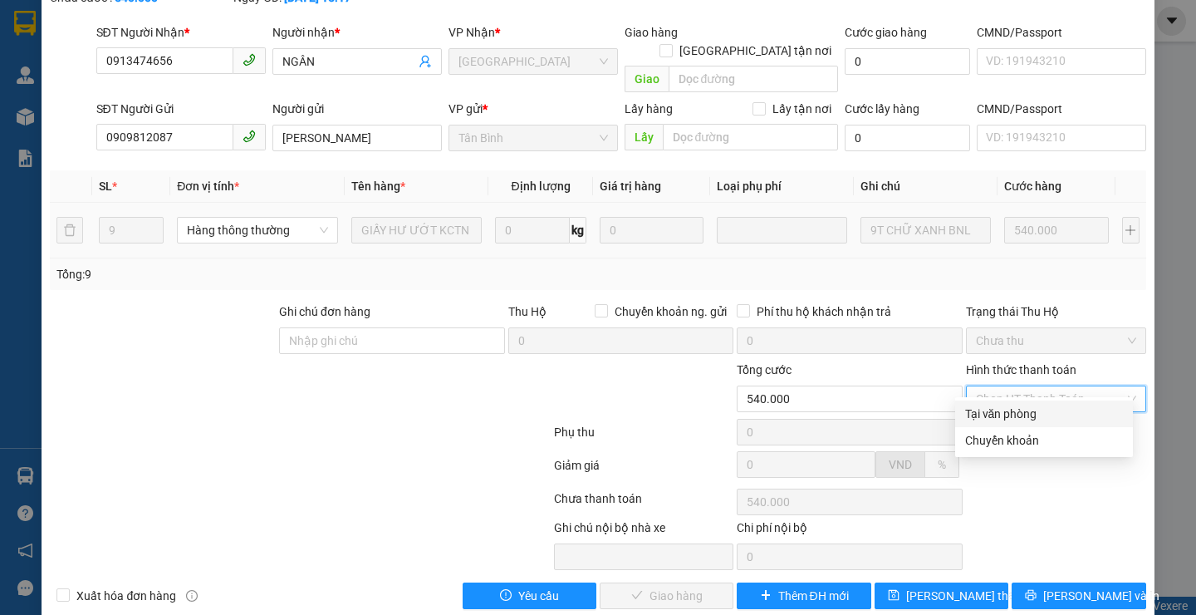
click at [982, 409] on div "Tại văn phòng" at bounding box center [1044, 413] width 158 height 18
type input "0"
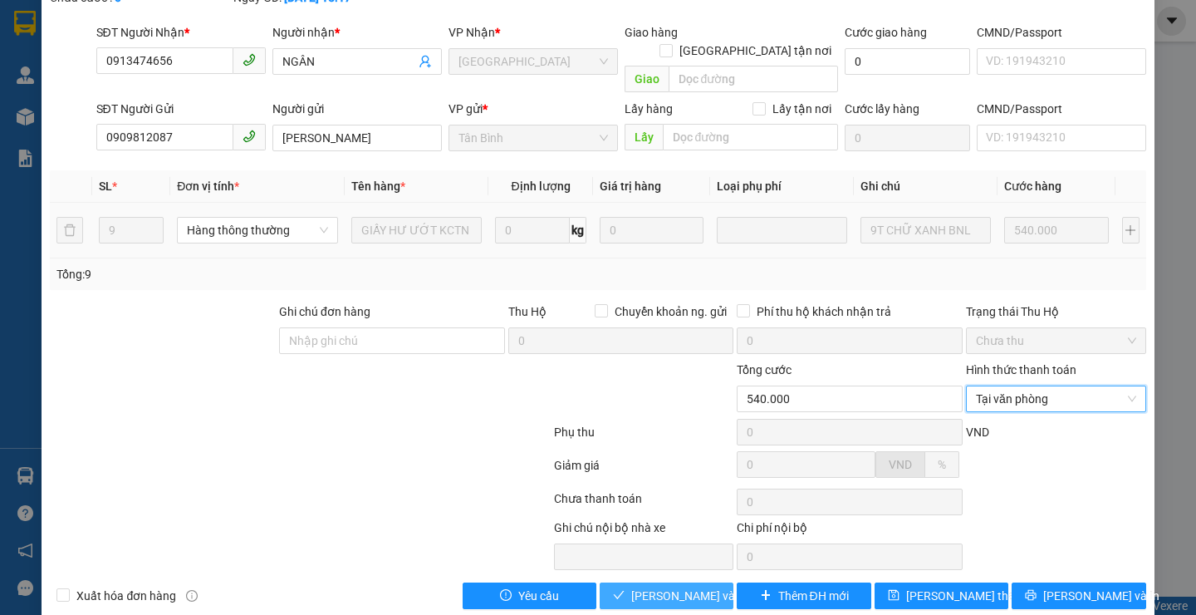
click at [668, 586] on span "[PERSON_NAME] và Giao hàng" at bounding box center [710, 595] width 159 height 18
drag, startPoint x: 668, startPoint y: 577, endPoint x: 908, endPoint y: 375, distance: 314.1
click at [668, 586] on span "[PERSON_NAME] và Giao hàng" at bounding box center [710, 595] width 159 height 18
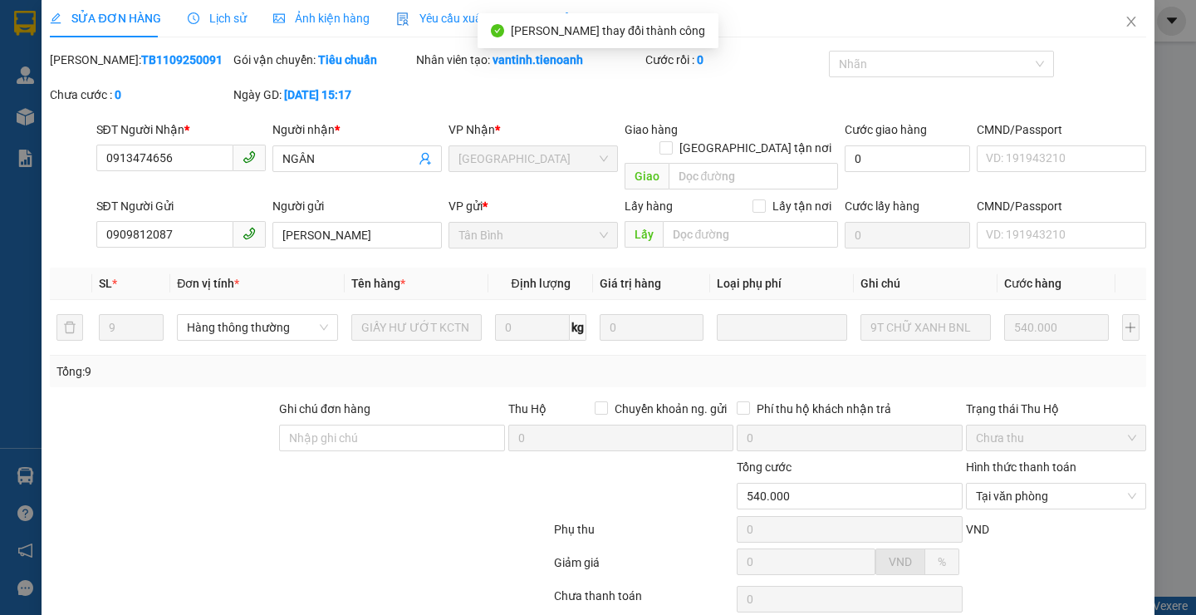
scroll to position [0, 0]
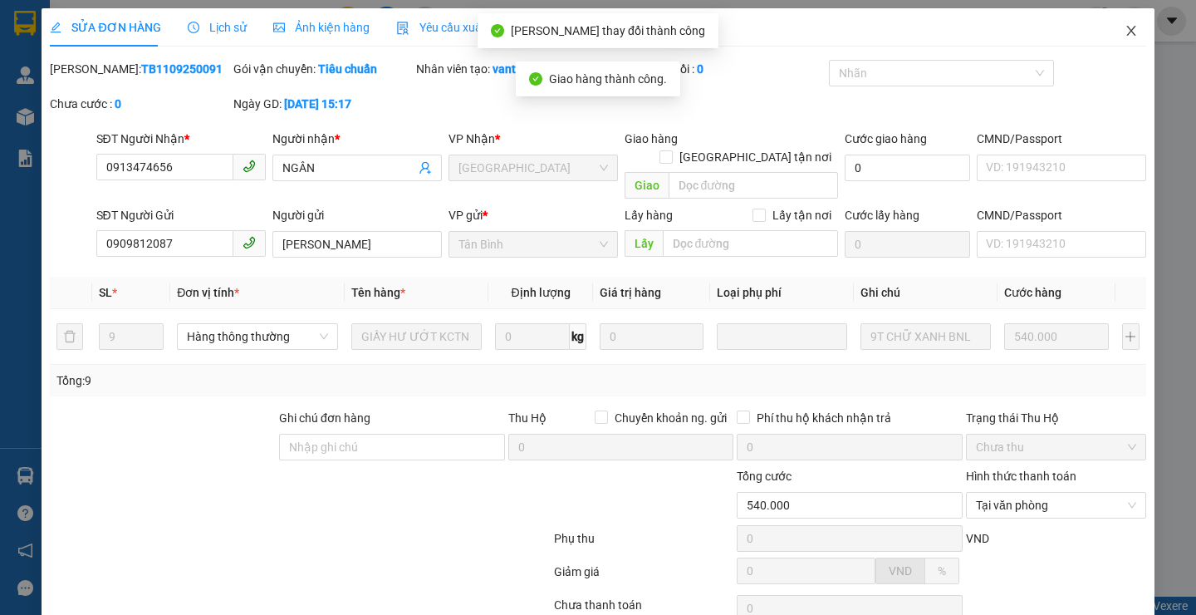
click at [1124, 29] on icon "close" at bounding box center [1130, 30] width 13 height 13
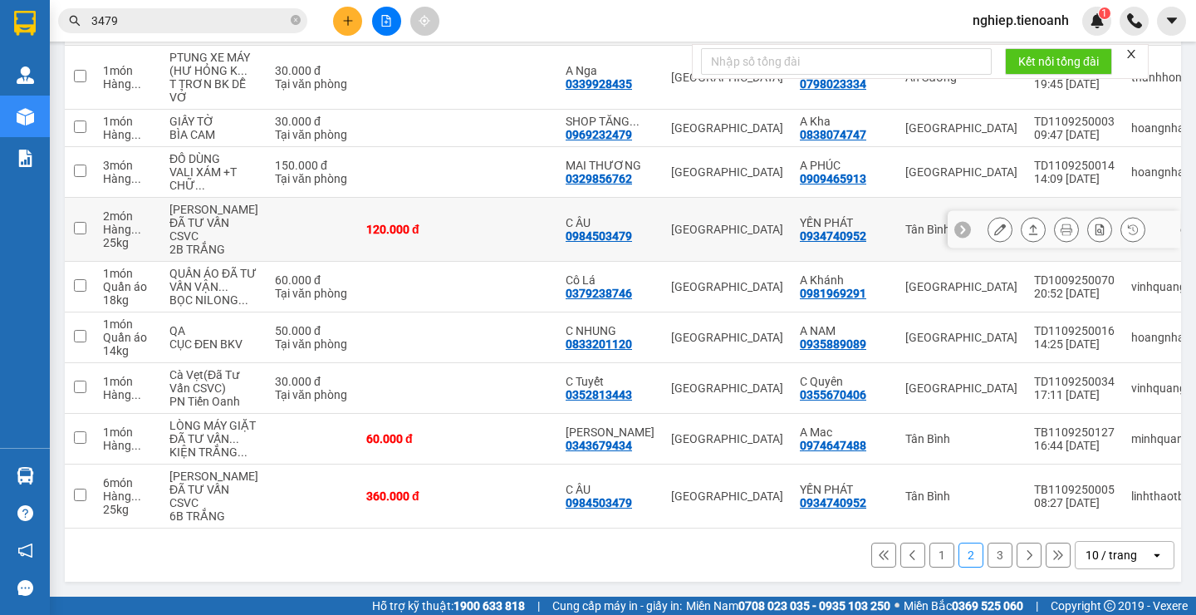
scroll to position [409, 0]
click at [930, 554] on button "1" at bounding box center [941, 554] width 25 height 25
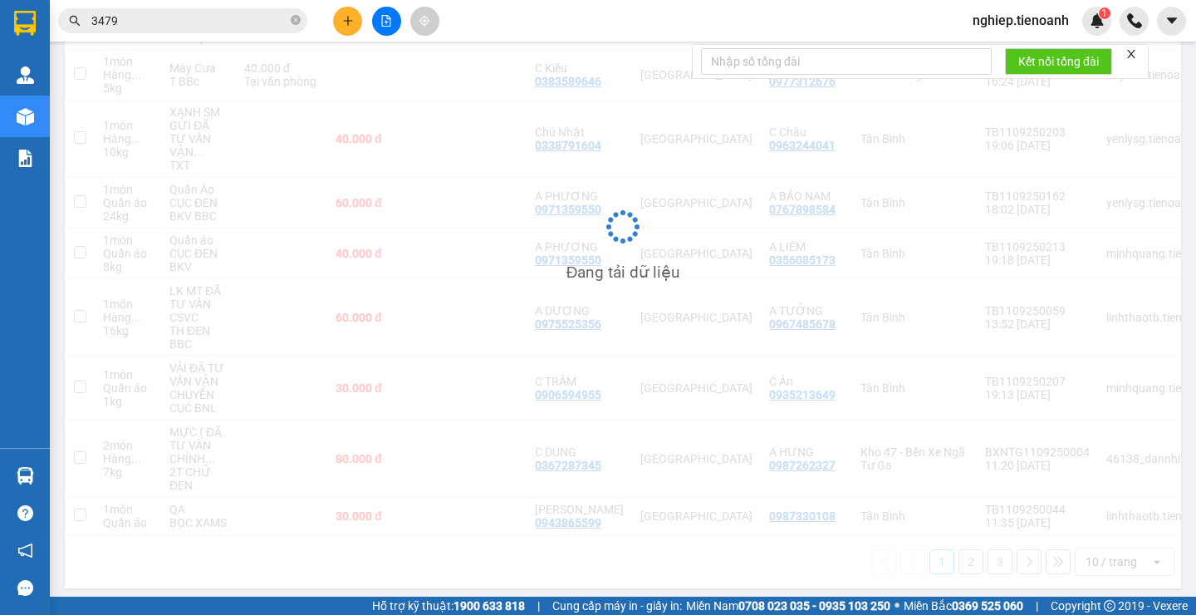
scroll to position [343, 0]
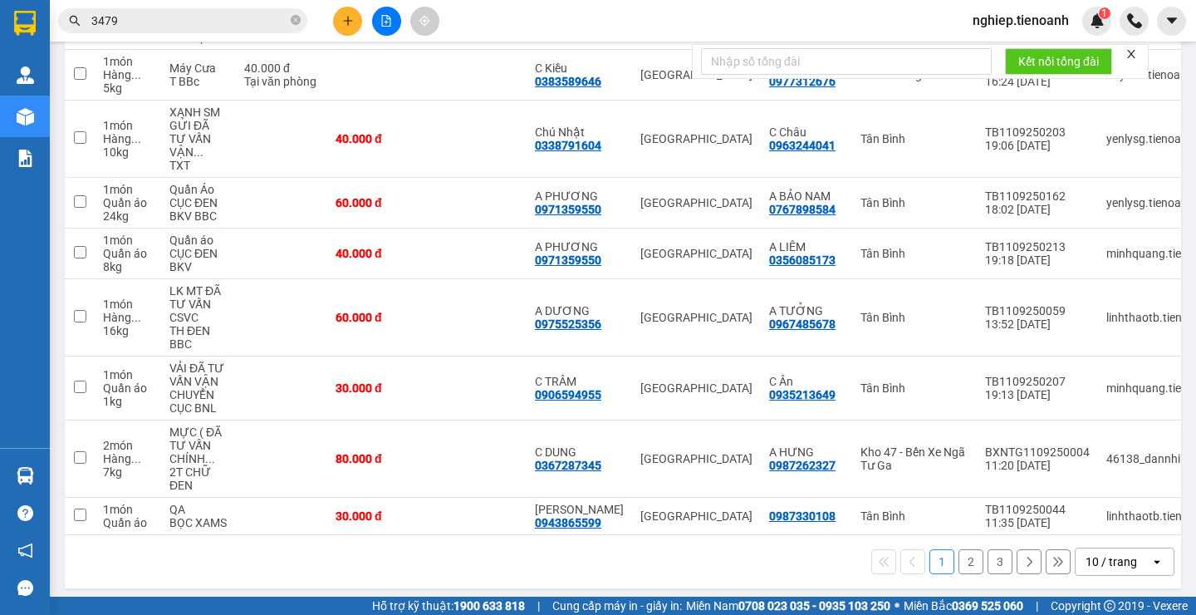
click at [958, 558] on button "2" at bounding box center [970, 561] width 25 height 25
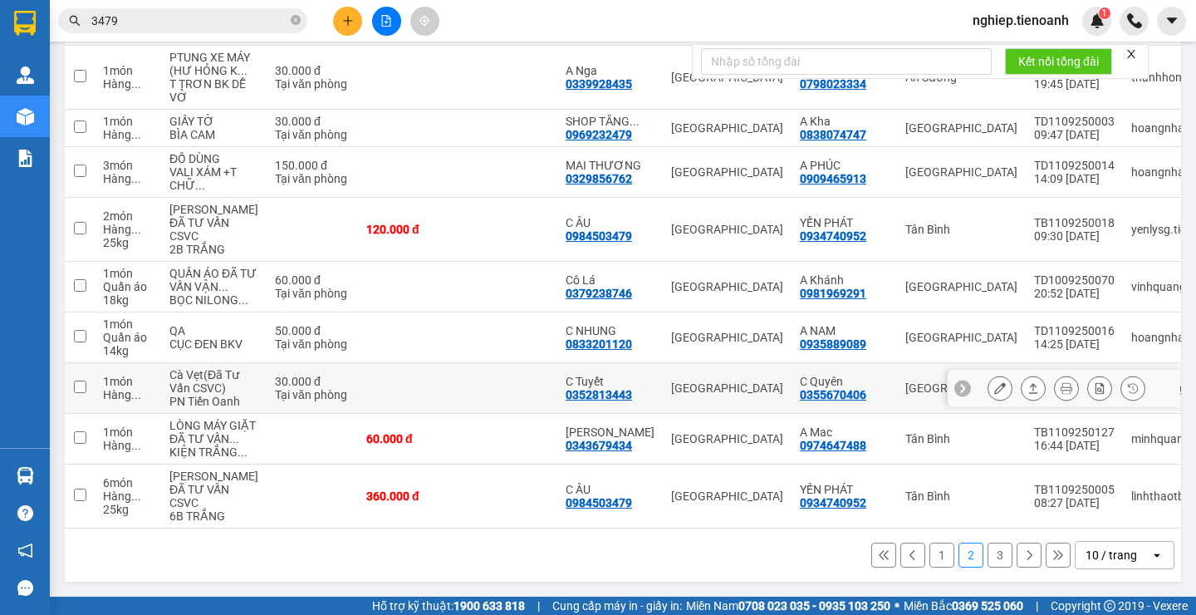
scroll to position [409, 0]
click at [987, 557] on button "3" at bounding box center [999, 554] width 25 height 25
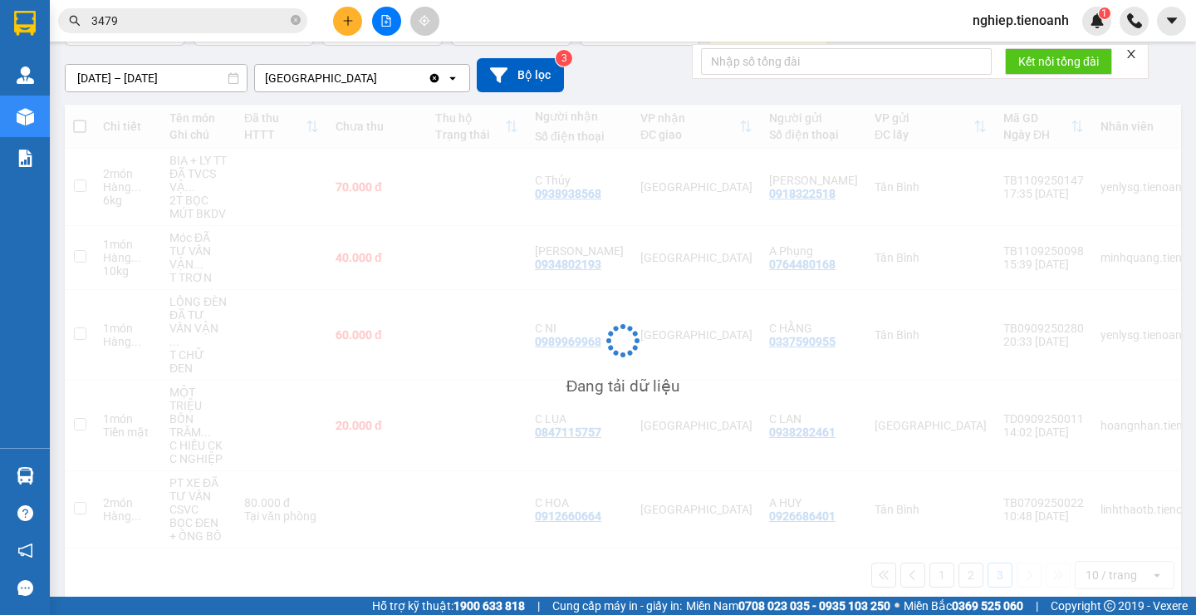
scroll to position [130, 0]
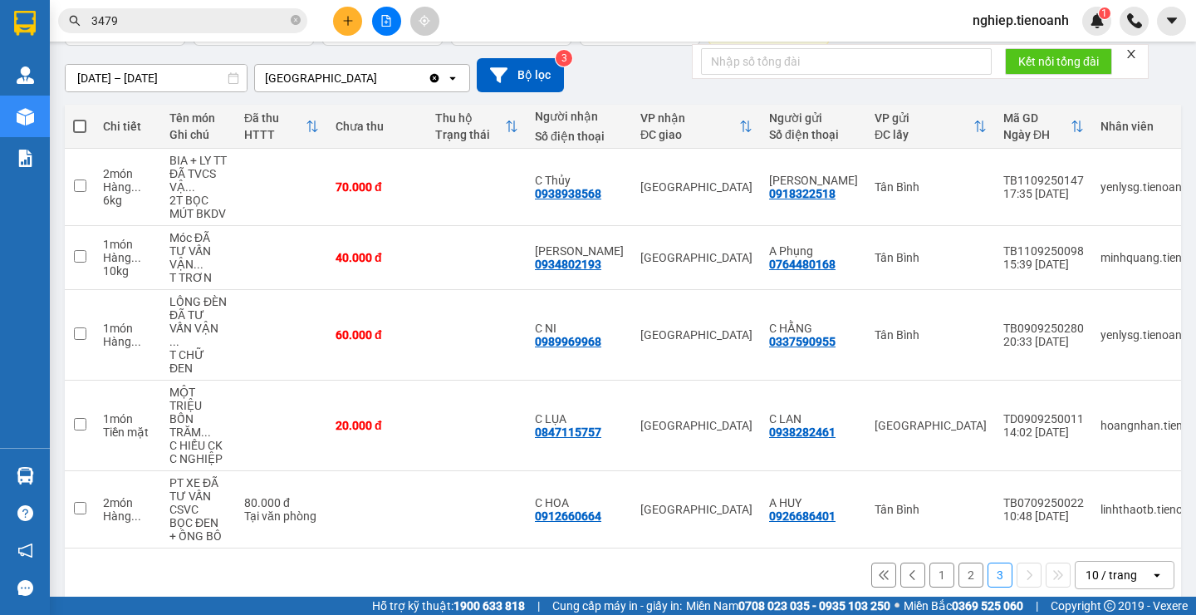
click at [960, 562] on button "2" at bounding box center [970, 574] width 25 height 25
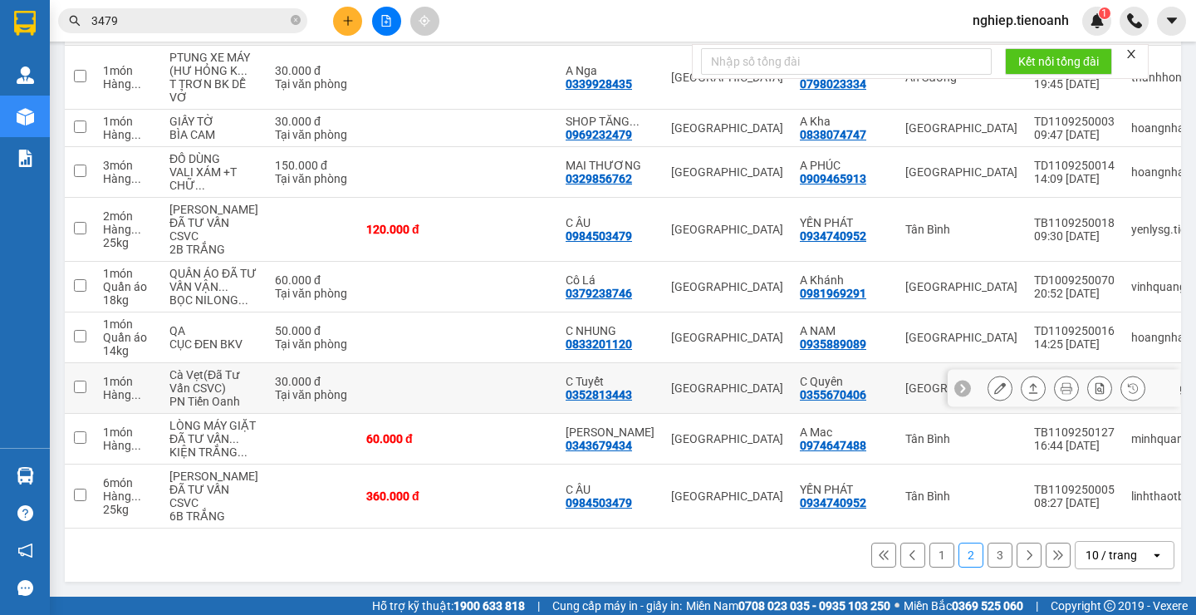
scroll to position [77, 0]
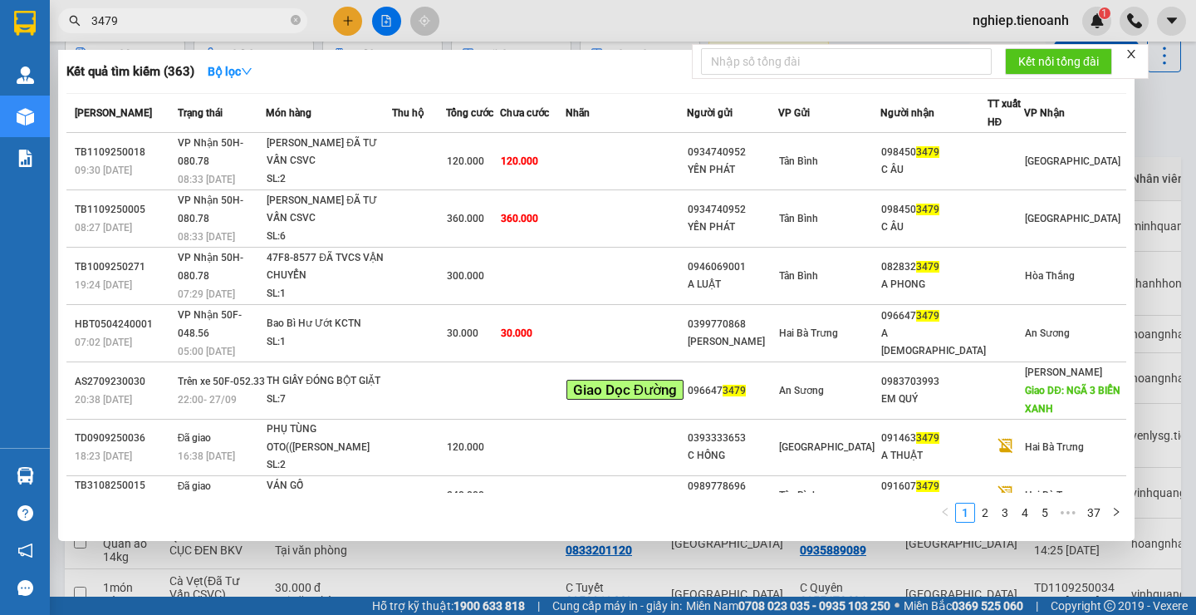
click at [152, 30] on span "3479" at bounding box center [182, 20] width 249 height 25
click at [158, 15] on input "3479" at bounding box center [189, 21] width 196 height 18
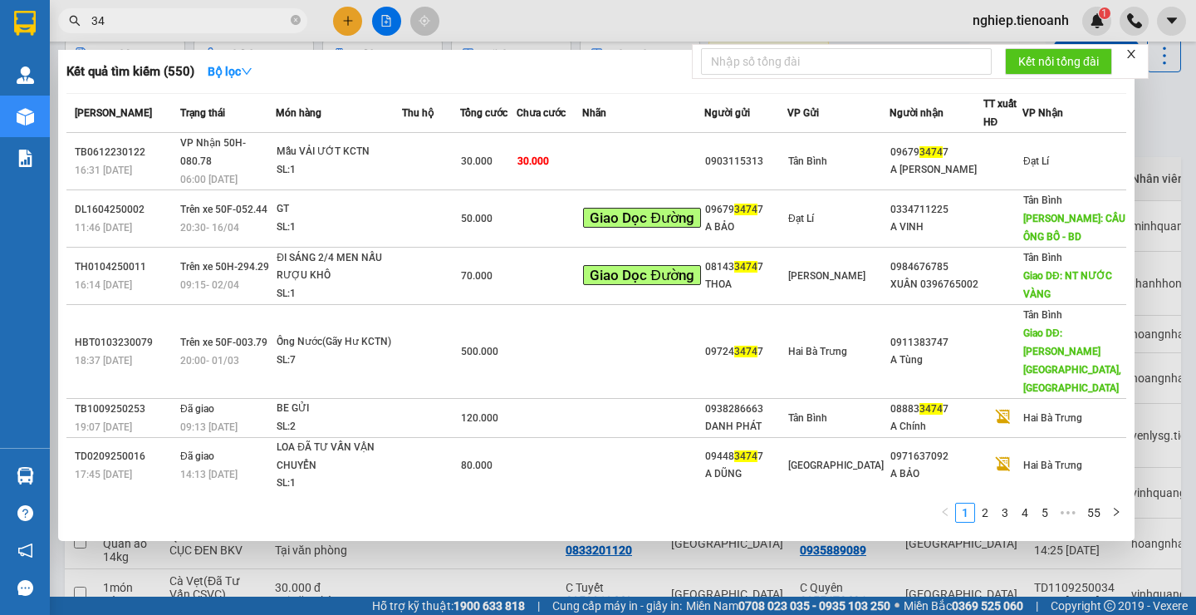
type input "3"
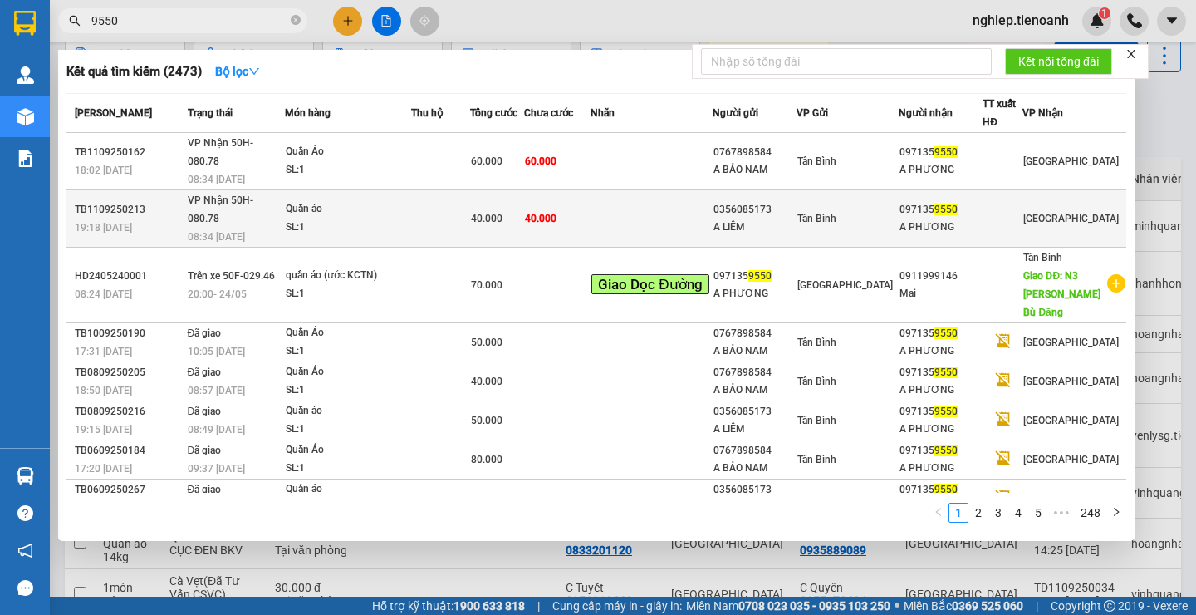
type input "9550"
click at [1009, 210] on div at bounding box center [1002, 218] width 38 height 17
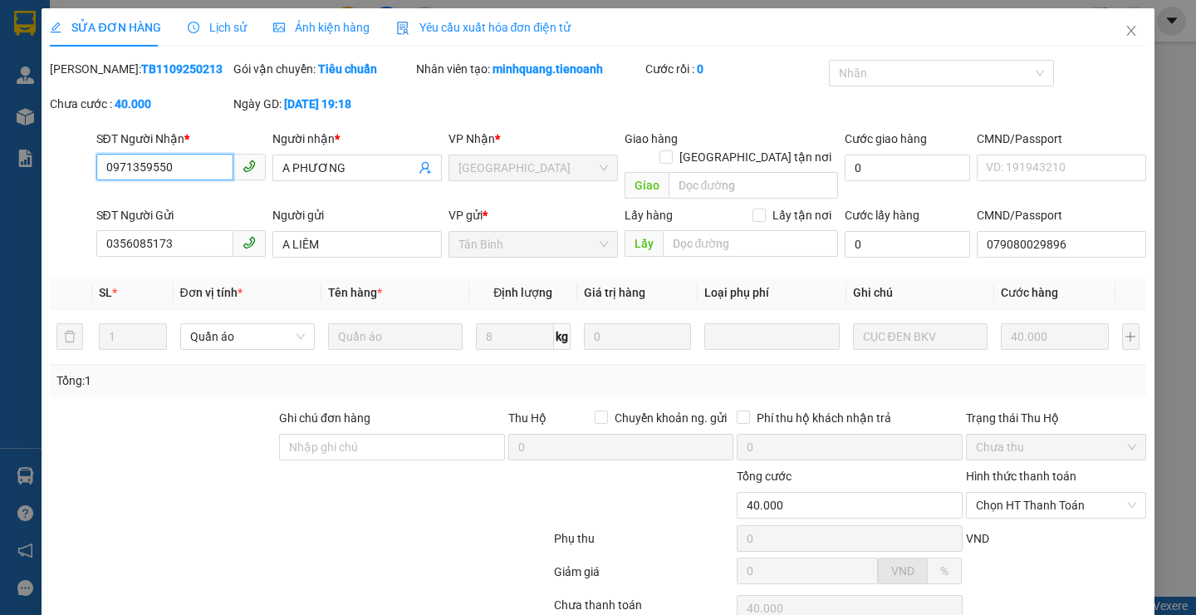
type input "0971359550"
type input "A PHƯƠNG"
type input "0356085173"
type input "A LIÊM"
type input "079080029896"
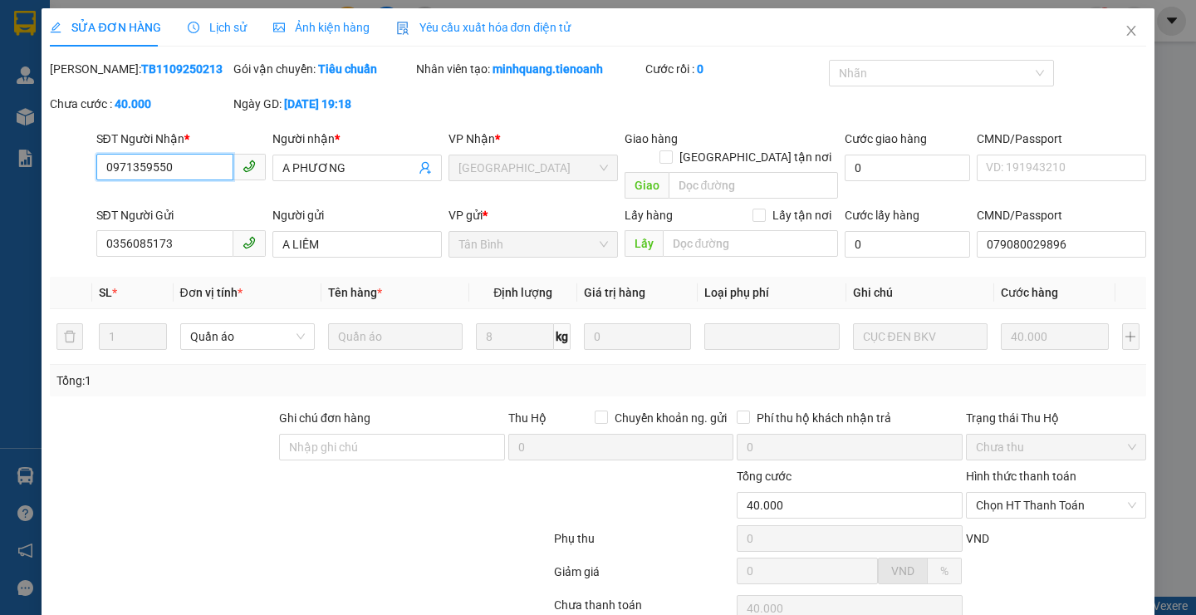
type input "40.000"
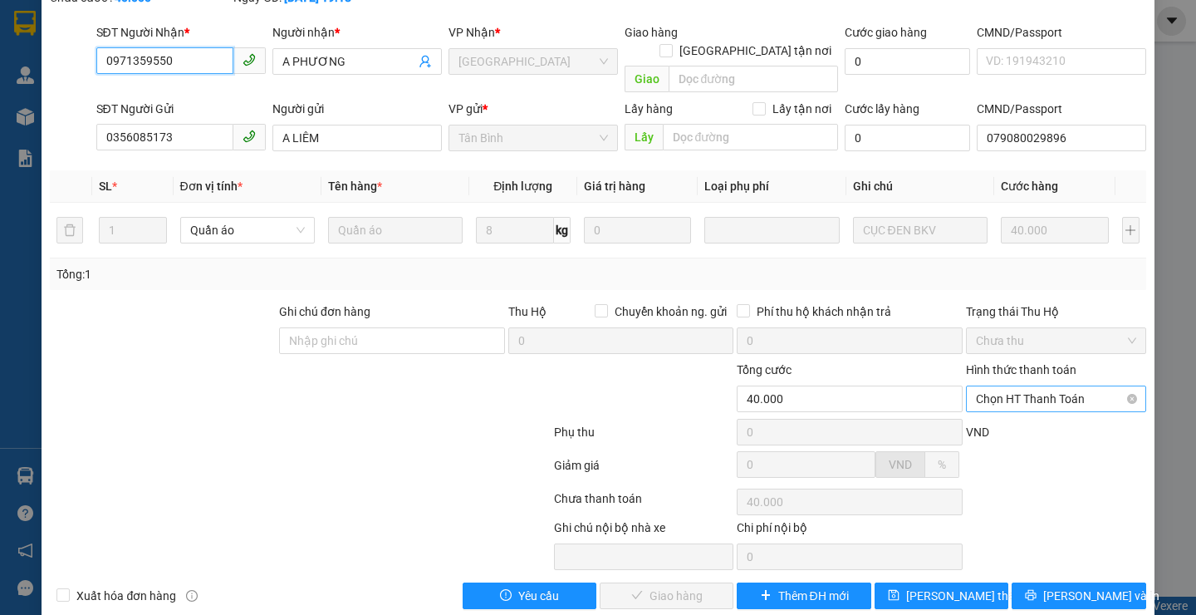
click at [1012, 391] on span "Chọn HT Thanh Toán" at bounding box center [1056, 398] width 160 height 25
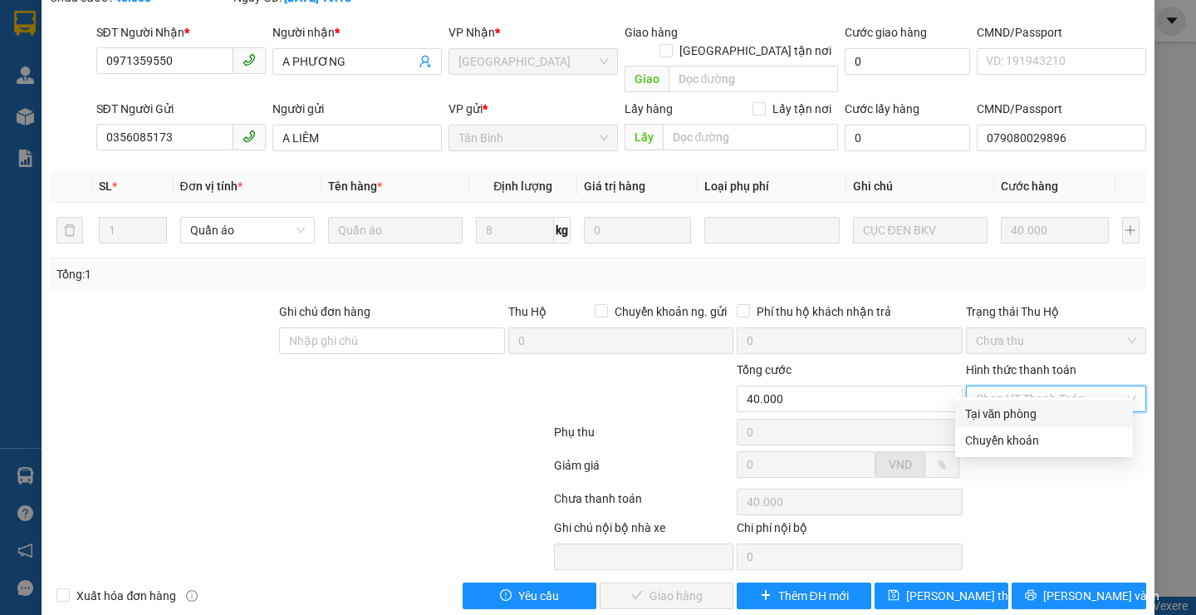
drag, startPoint x: 1012, startPoint y: 394, endPoint x: 781, endPoint y: 517, distance: 262.7
click at [1005, 414] on div "Tại văn phòng" at bounding box center [1044, 413] width 158 height 18
type input "0"
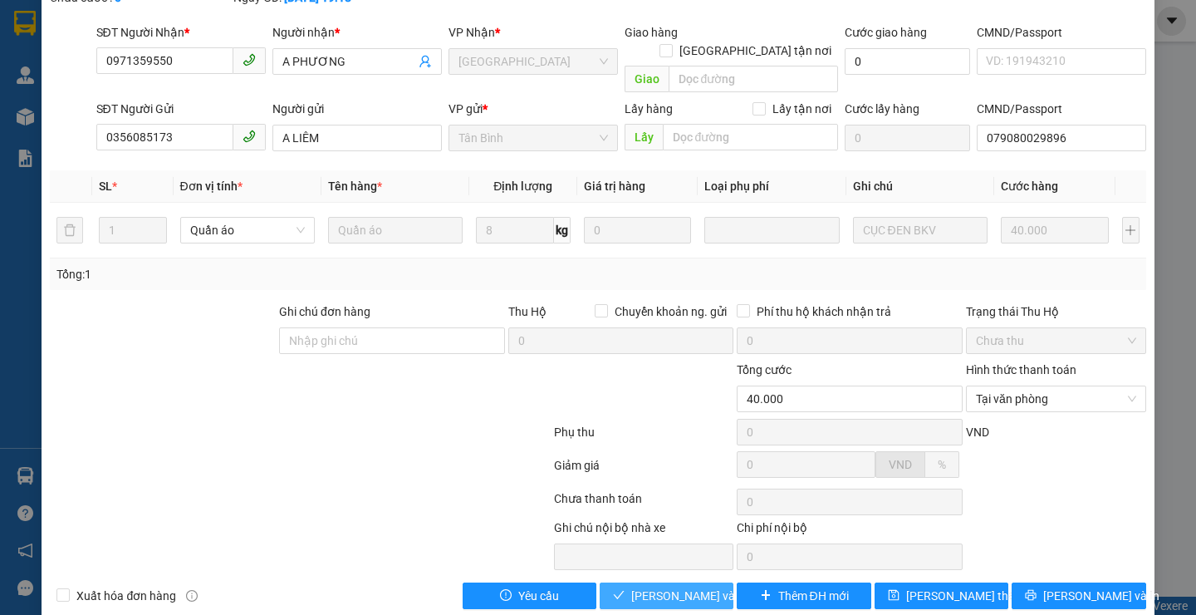
drag, startPoint x: 649, startPoint y: 572, endPoint x: 787, endPoint y: 340, distance: 270.7
click at [649, 586] on span "[PERSON_NAME] và Giao hàng" at bounding box center [710, 595] width 159 height 18
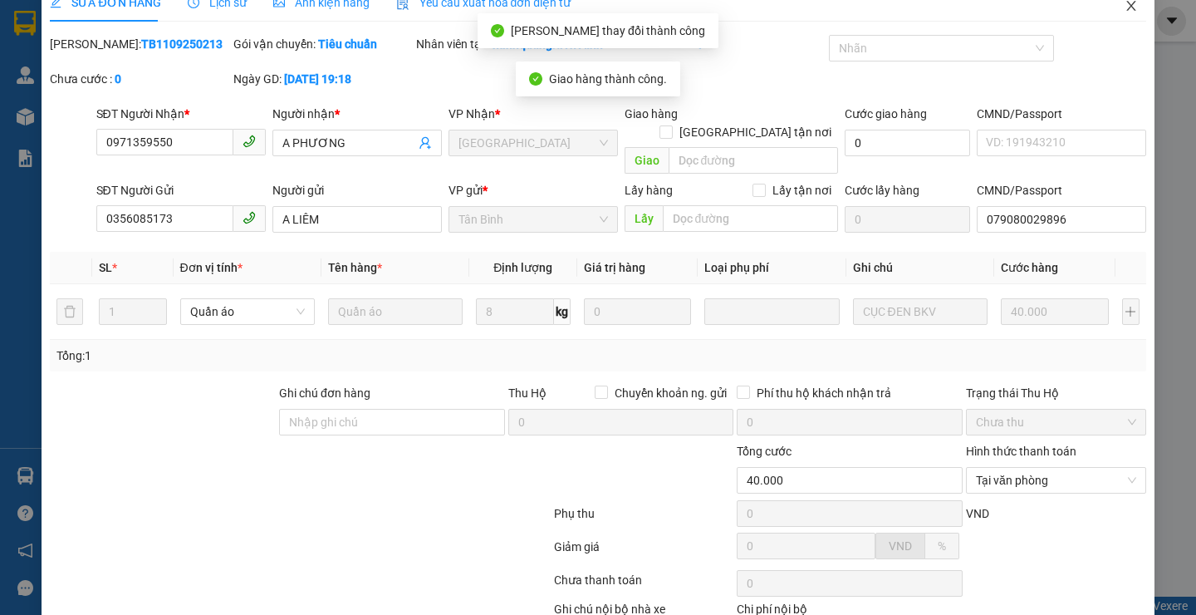
scroll to position [0, 0]
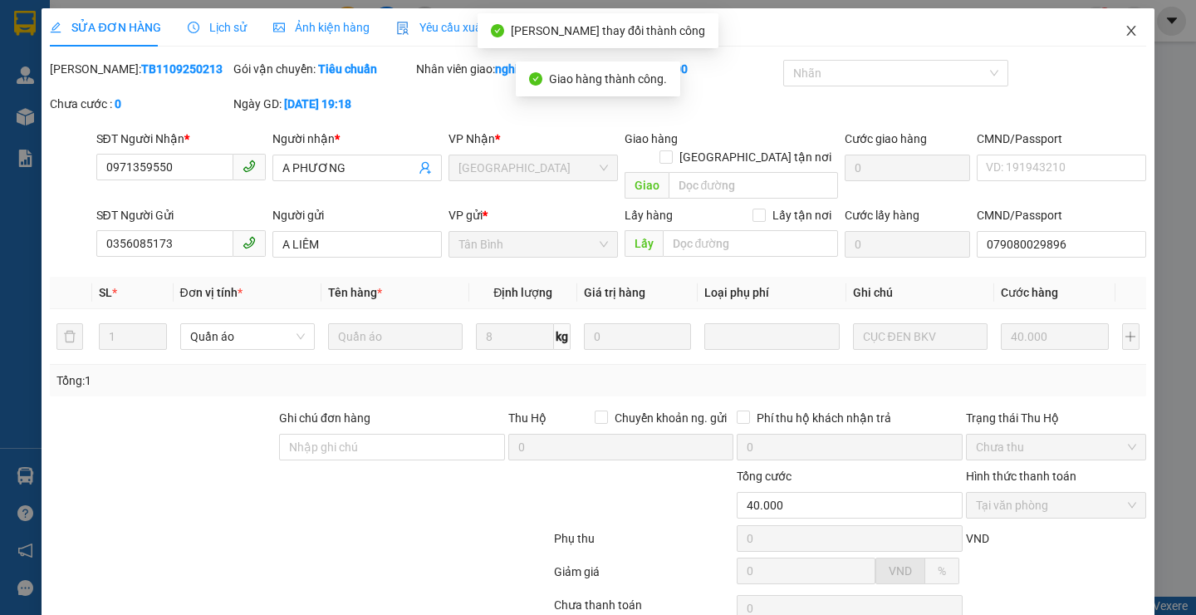
click at [1126, 29] on icon "close" at bounding box center [1130, 31] width 9 height 10
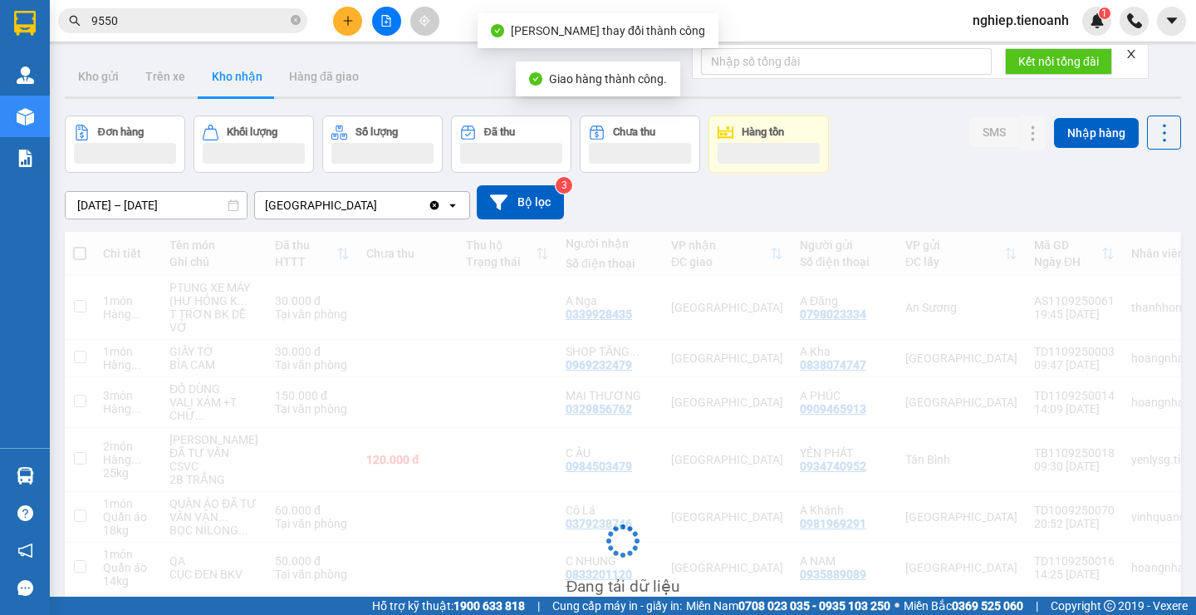
click at [155, 22] on input "9550" at bounding box center [189, 21] width 196 height 18
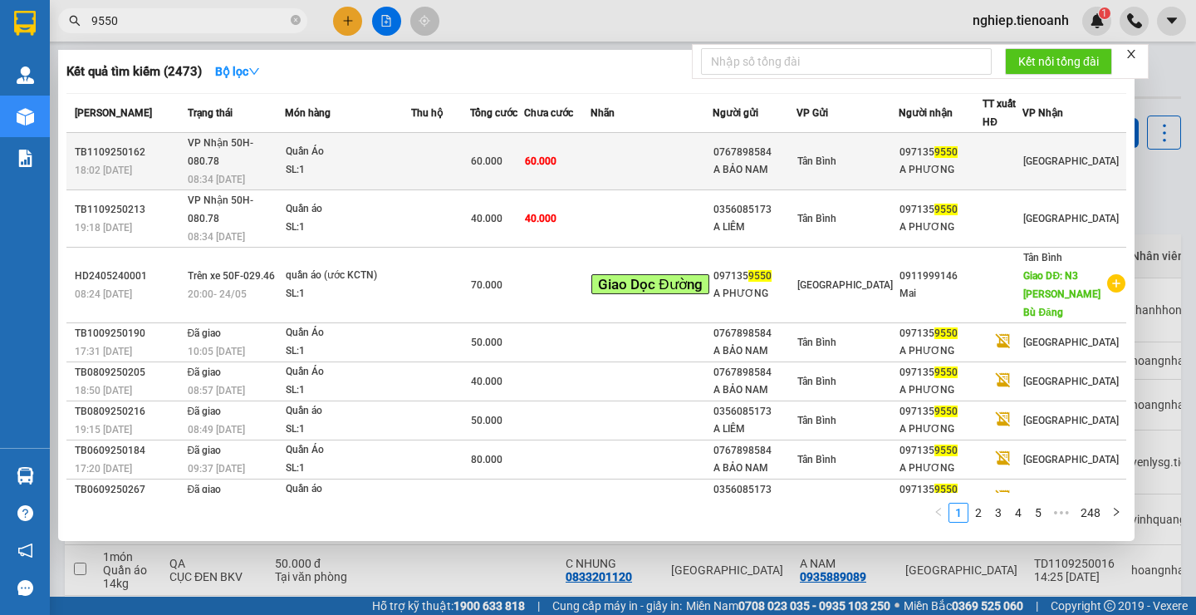
click at [652, 162] on td at bounding box center [650, 161] width 121 height 57
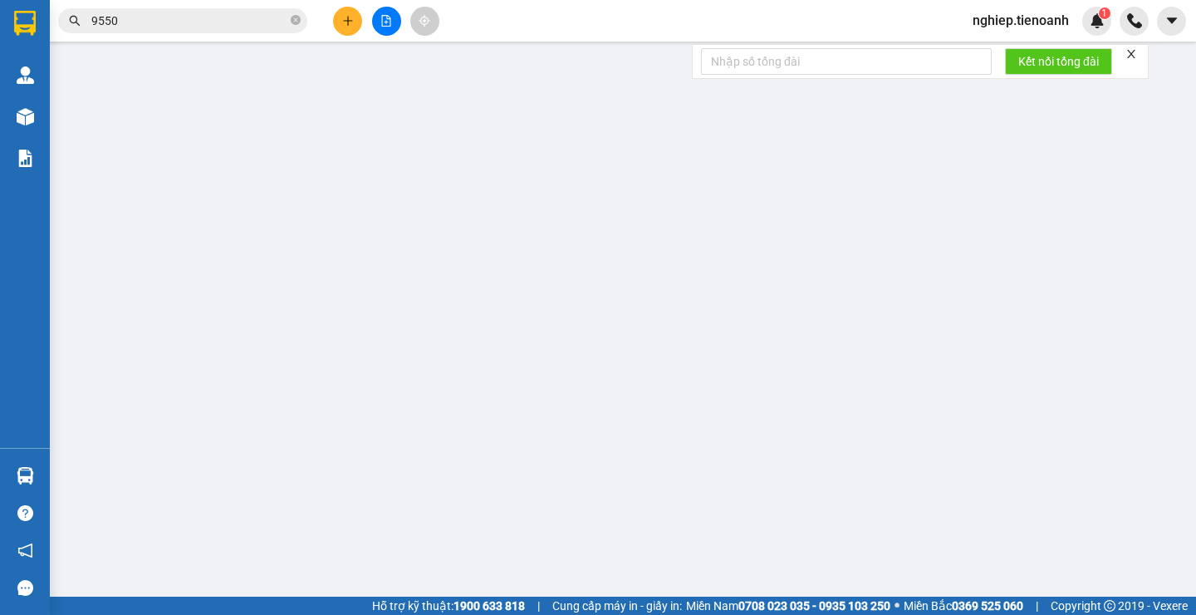
type input "0971359550"
type input "A PHƯƠNG"
type input "0767898584"
type input "A BẢO NAM"
type input "046089000244"
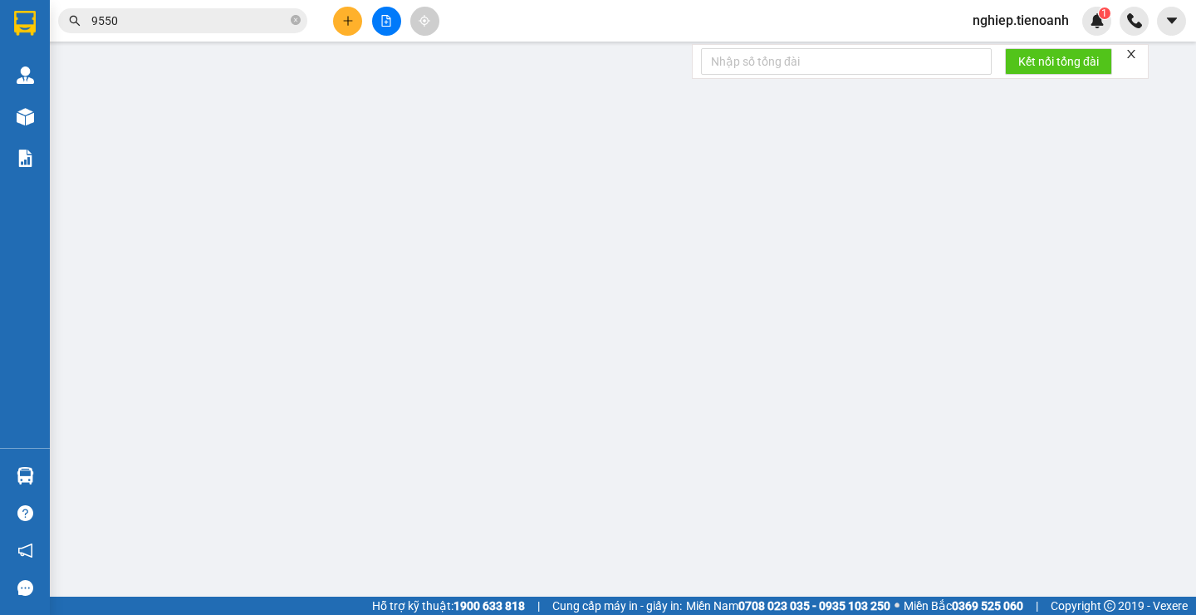
type input "60.000"
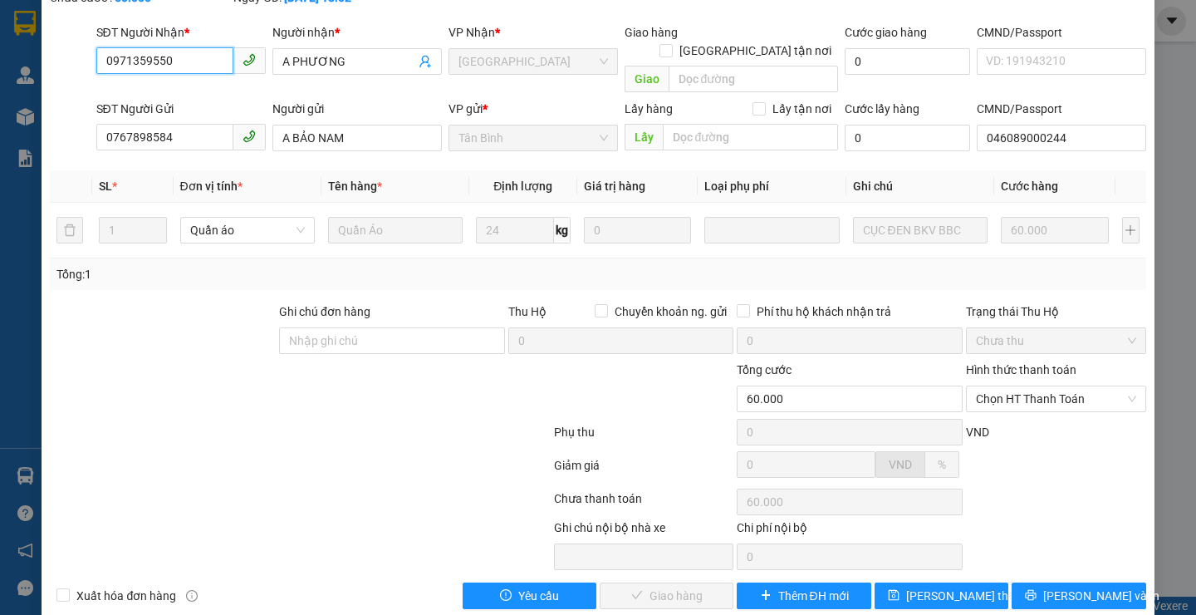
scroll to position [115, 0]
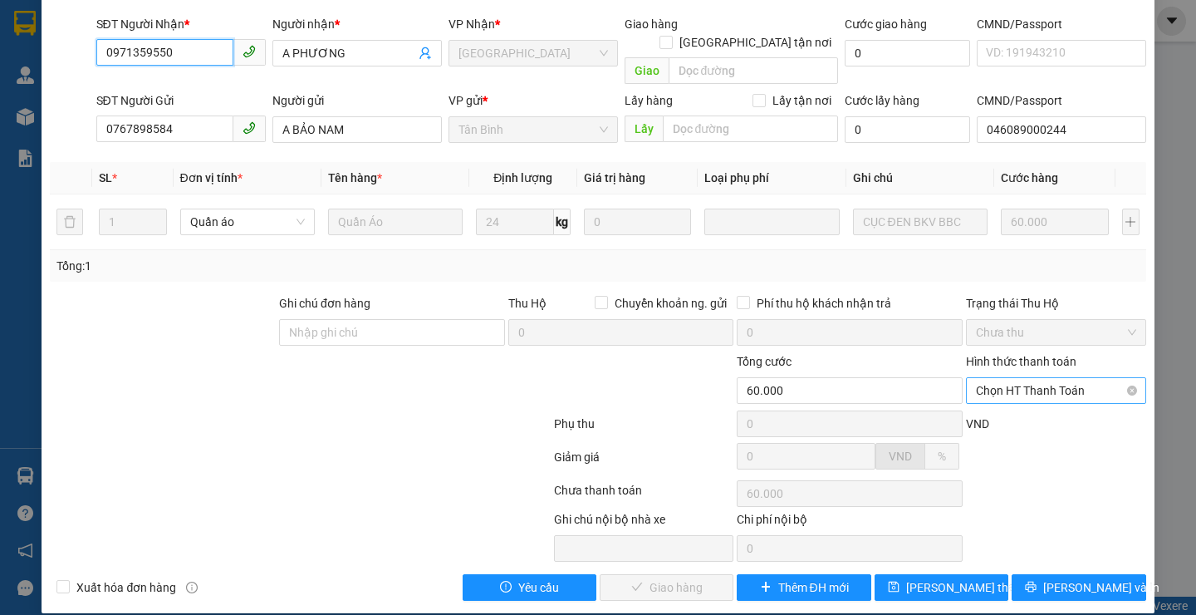
click at [1003, 378] on span "Chọn HT Thanh Toán" at bounding box center [1056, 390] width 160 height 25
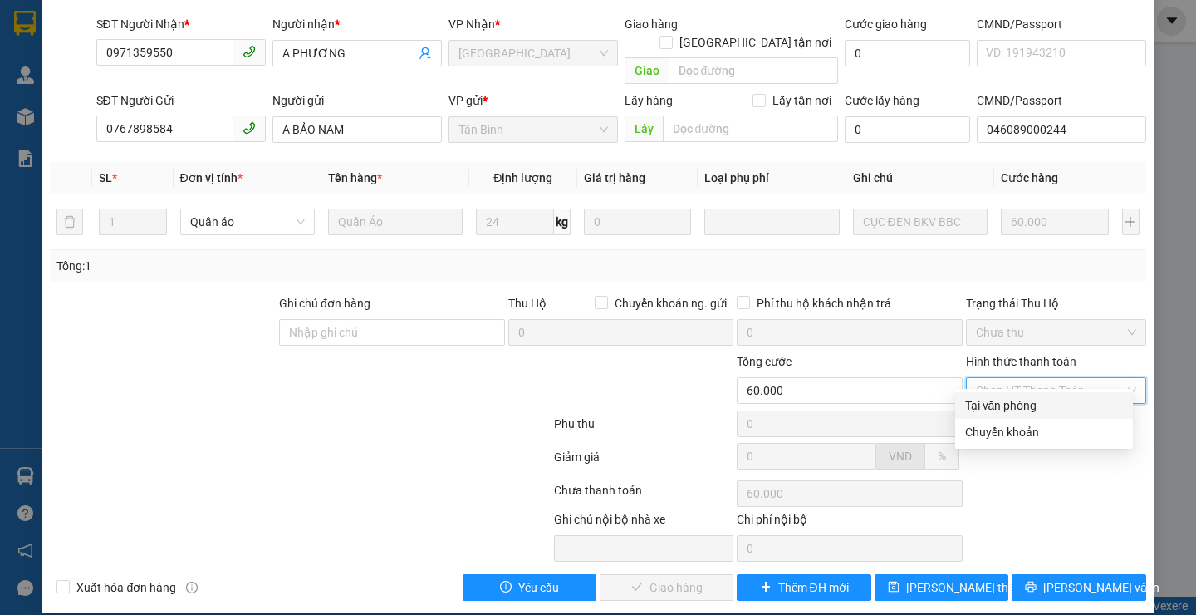
drag, startPoint x: 983, startPoint y: 402, endPoint x: 710, endPoint y: 492, distance: 287.6
click at [982, 403] on div "Tại văn phòng" at bounding box center [1044, 405] width 158 height 18
type input "0"
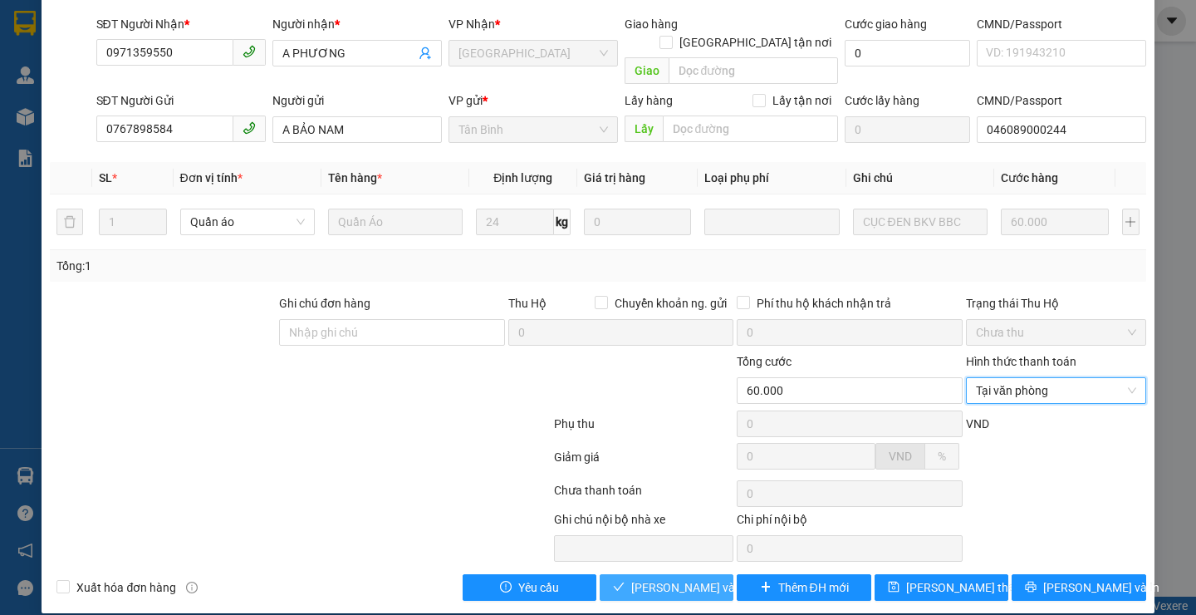
click at [620, 574] on button "[PERSON_NAME] và Giao hàng" at bounding box center [667, 587] width 134 height 27
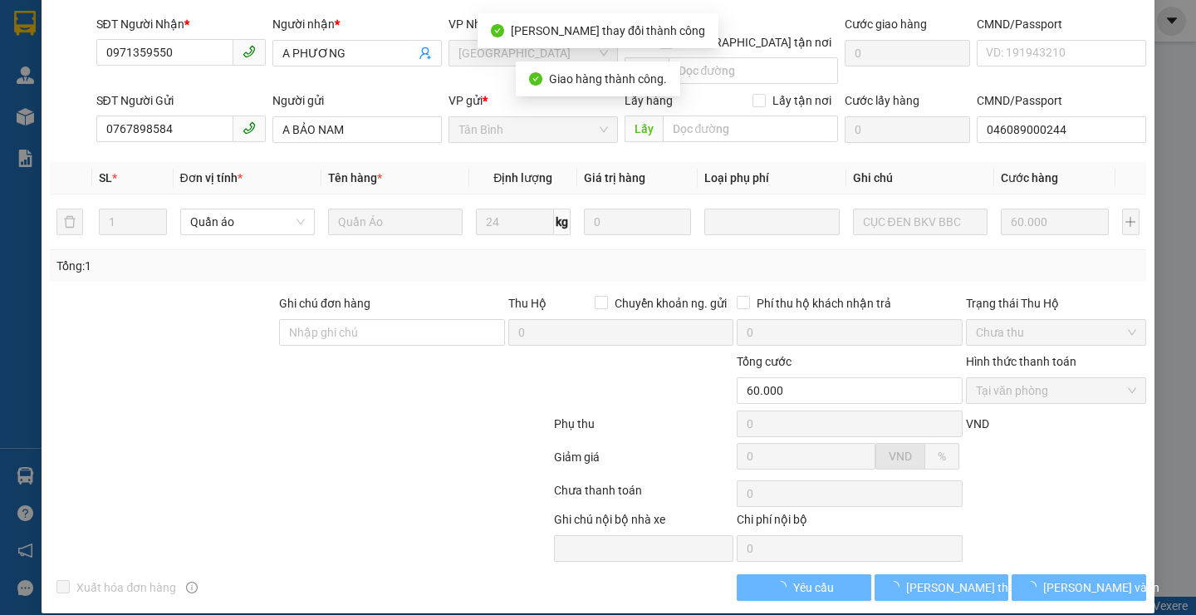
scroll to position [0, 0]
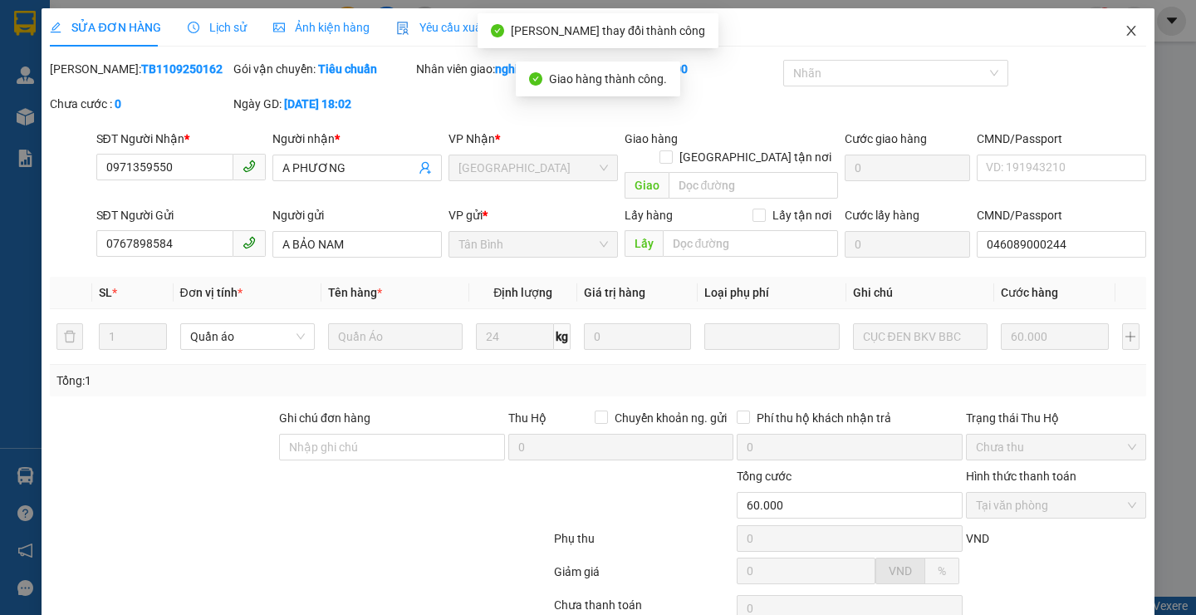
click at [1124, 33] on icon "close" at bounding box center [1130, 30] width 13 height 13
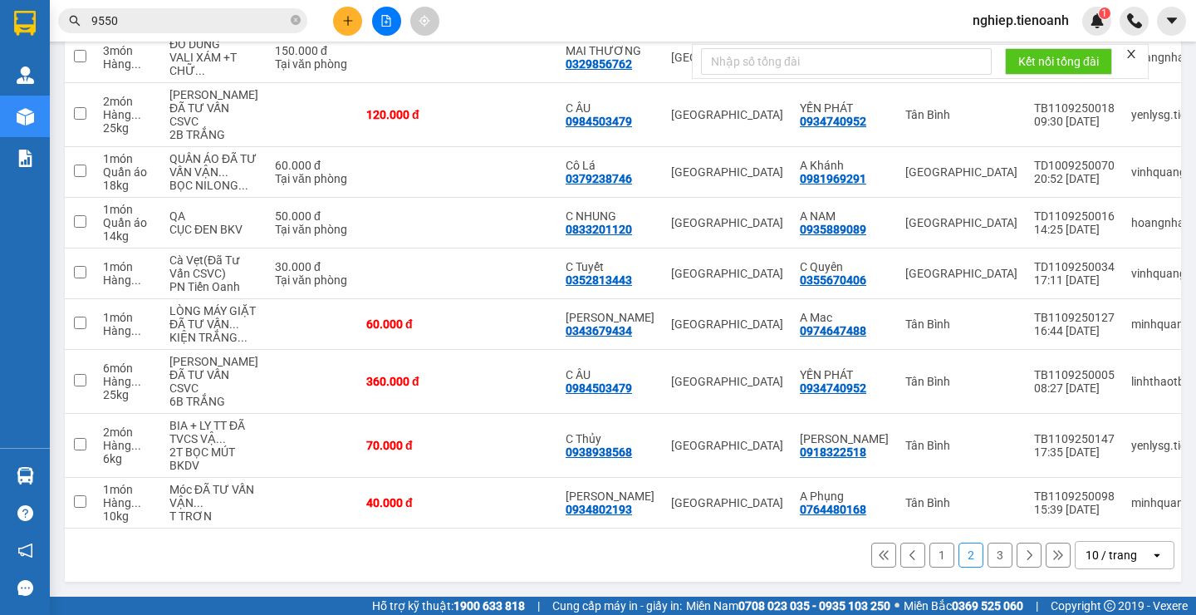
scroll to position [396, 0]
click at [929, 554] on button "1" at bounding box center [941, 554] width 25 height 25
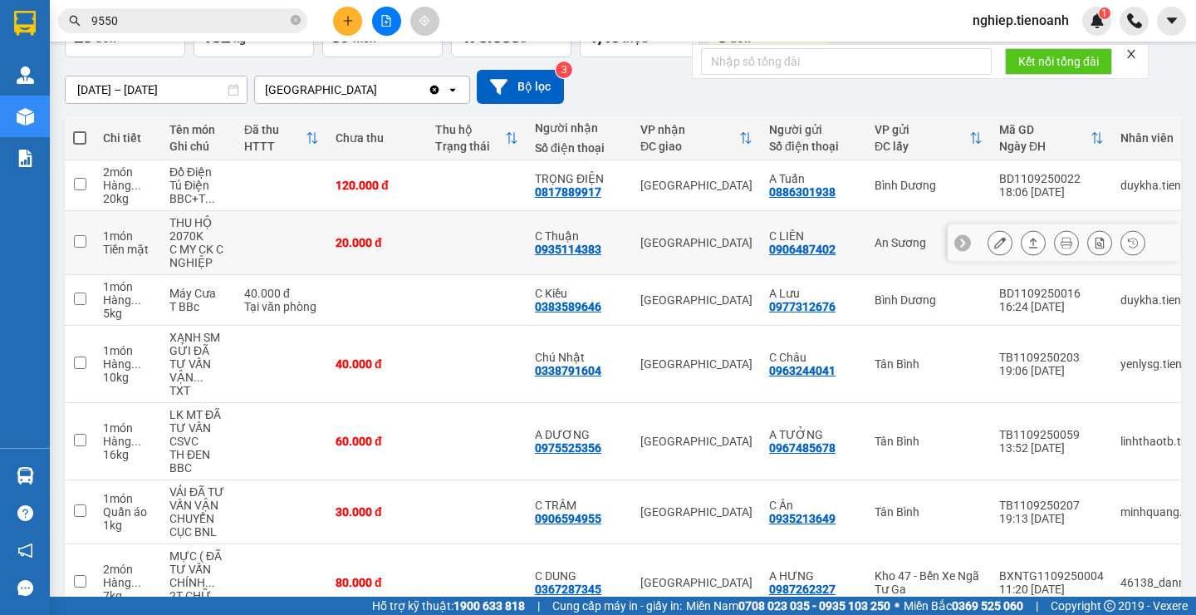
scroll to position [147, 0]
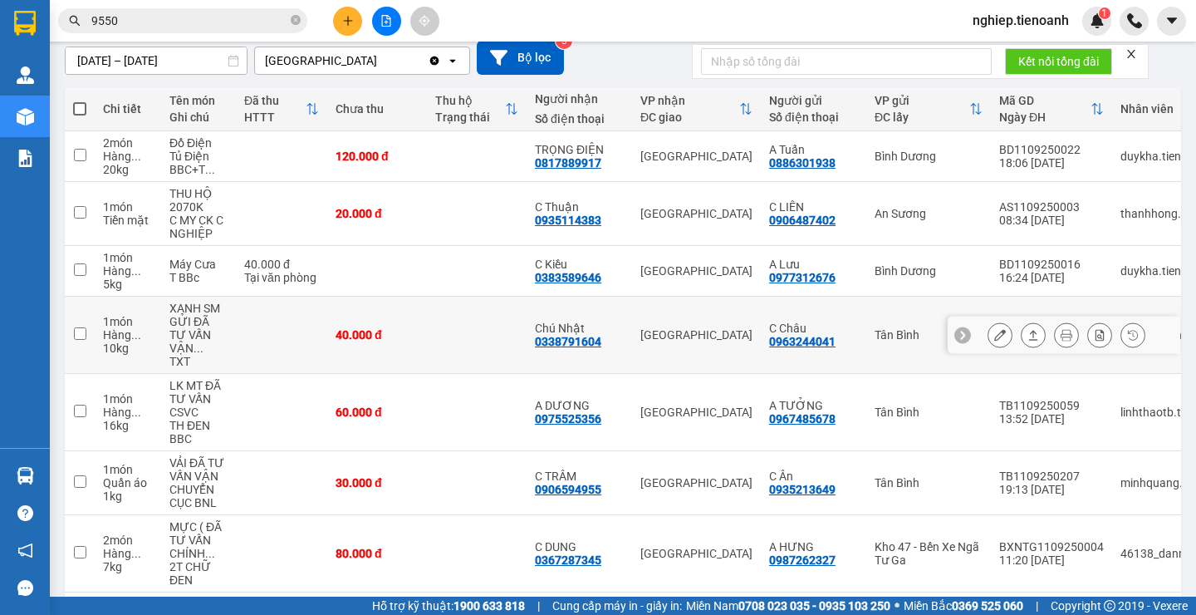
click at [994, 331] on icon at bounding box center [1000, 335] width 12 height 12
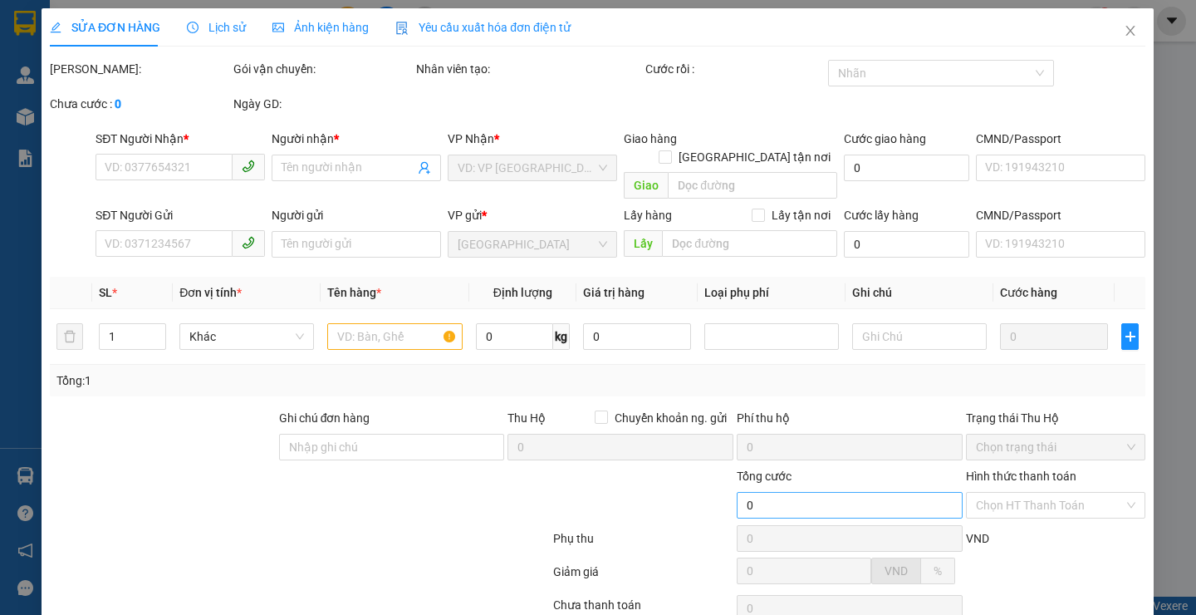
type input "0338791604"
type input "Chú Nhật"
type input "0963244041"
type input "C Châu"
type input "123456789"
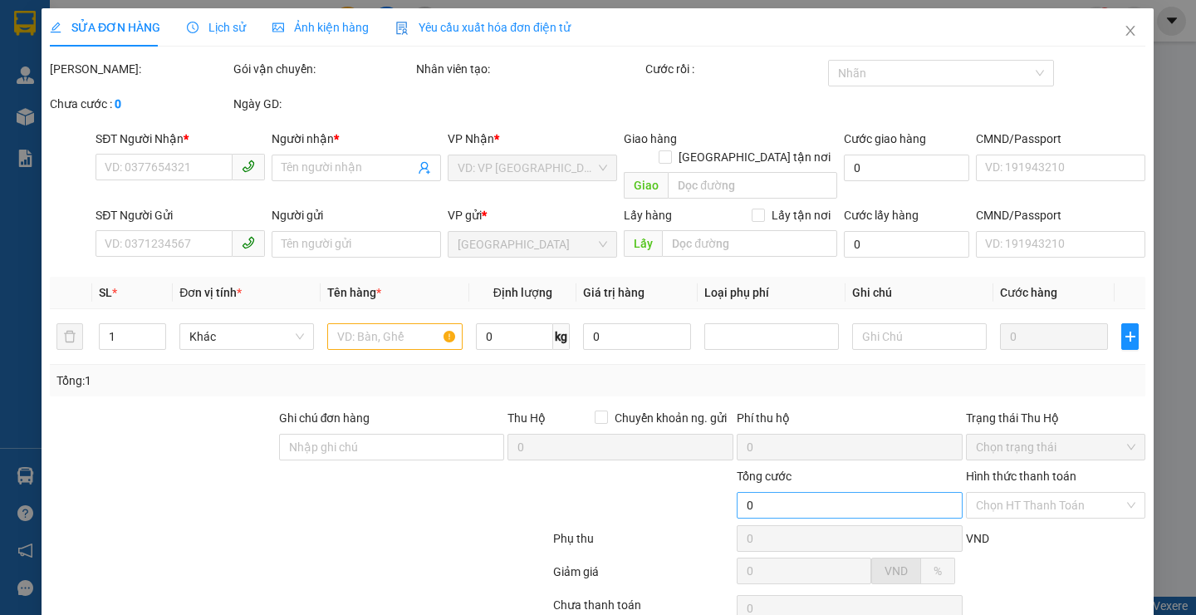
type input "40.000"
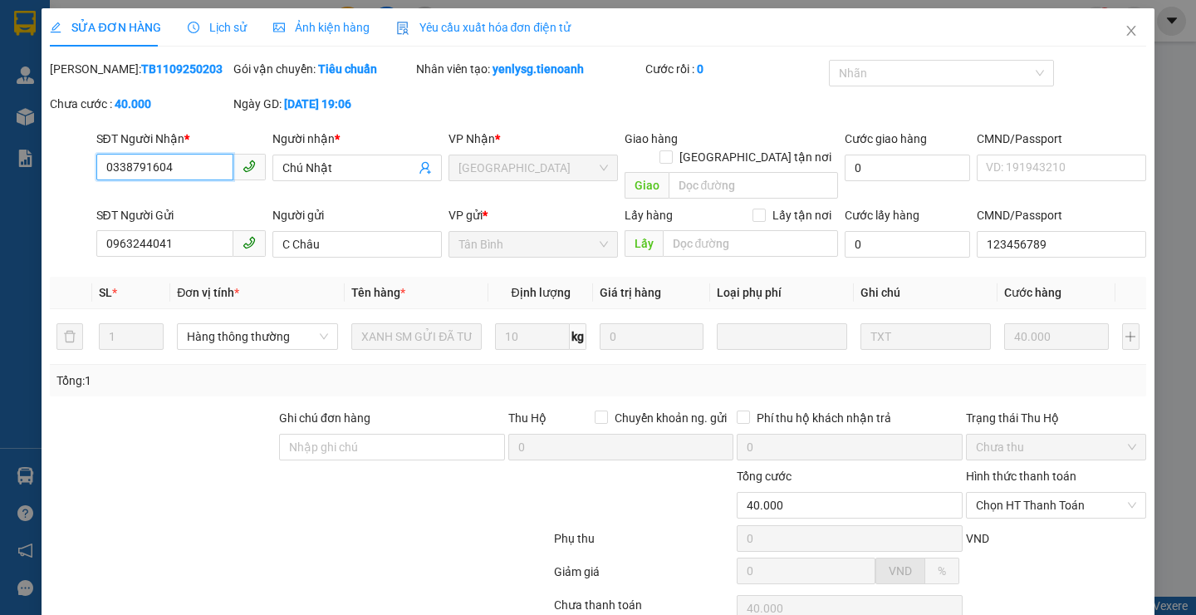
scroll to position [106, 0]
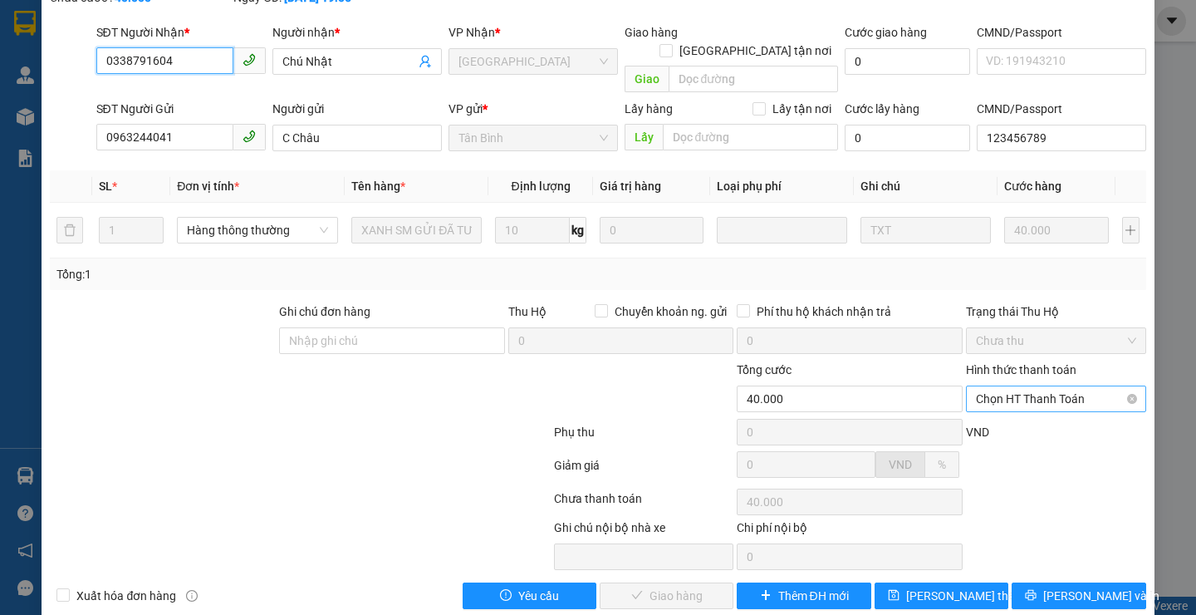
click at [1003, 386] on span "Chọn HT Thanh Toán" at bounding box center [1056, 398] width 160 height 25
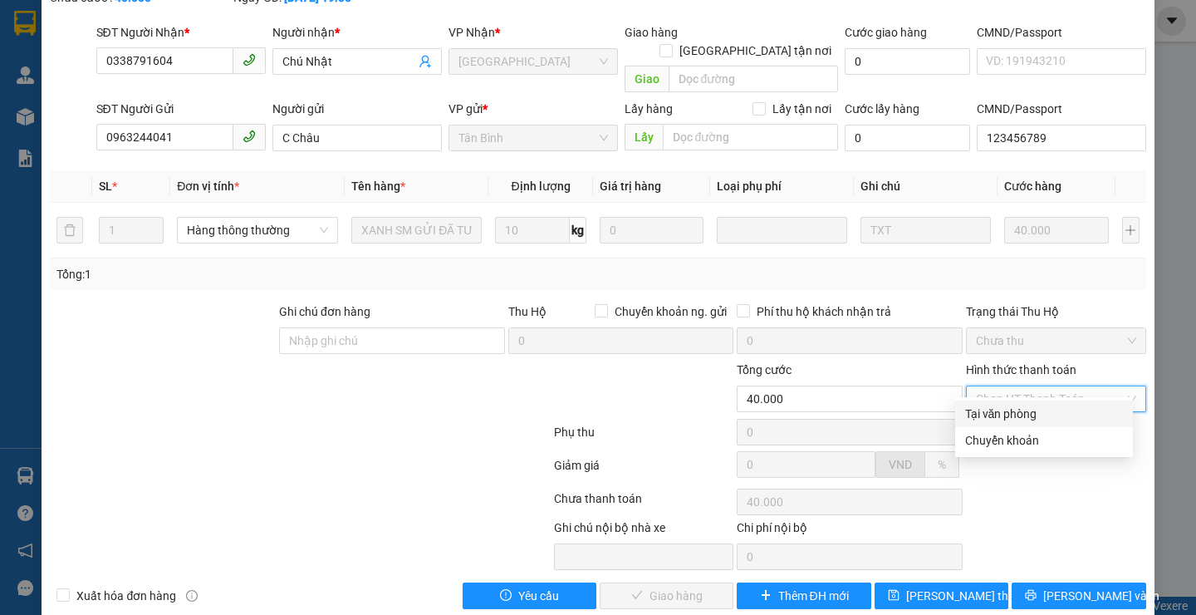
click at [986, 414] on div "Tại văn phòng" at bounding box center [1044, 413] width 158 height 18
type input "0"
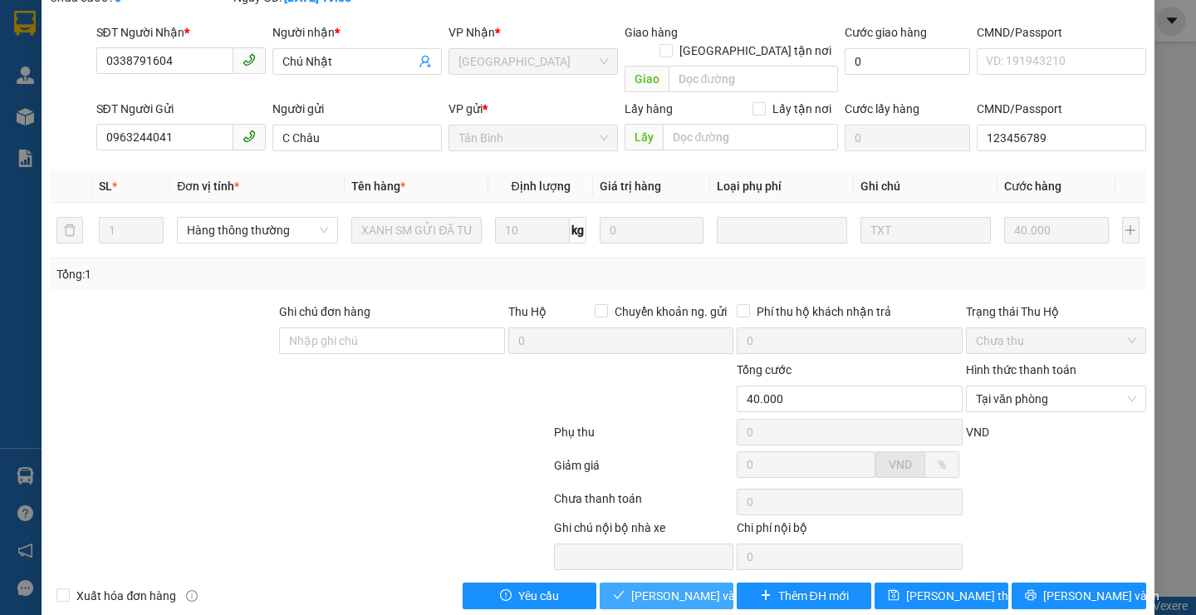
click at [656, 586] on span "[PERSON_NAME] và Giao hàng" at bounding box center [710, 595] width 159 height 18
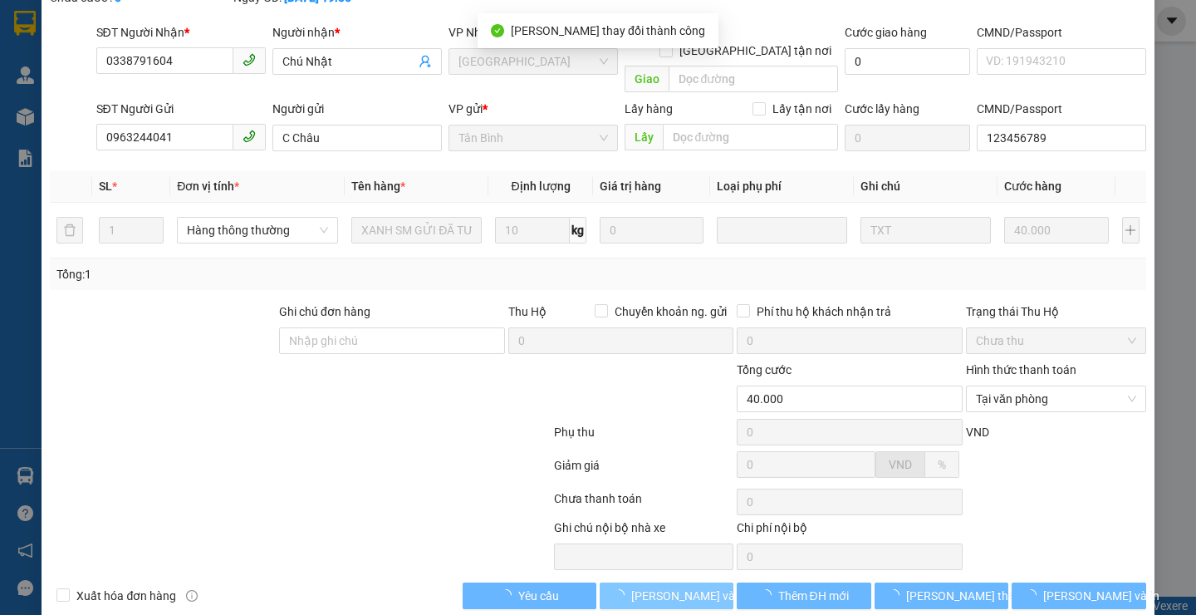
scroll to position [0, 0]
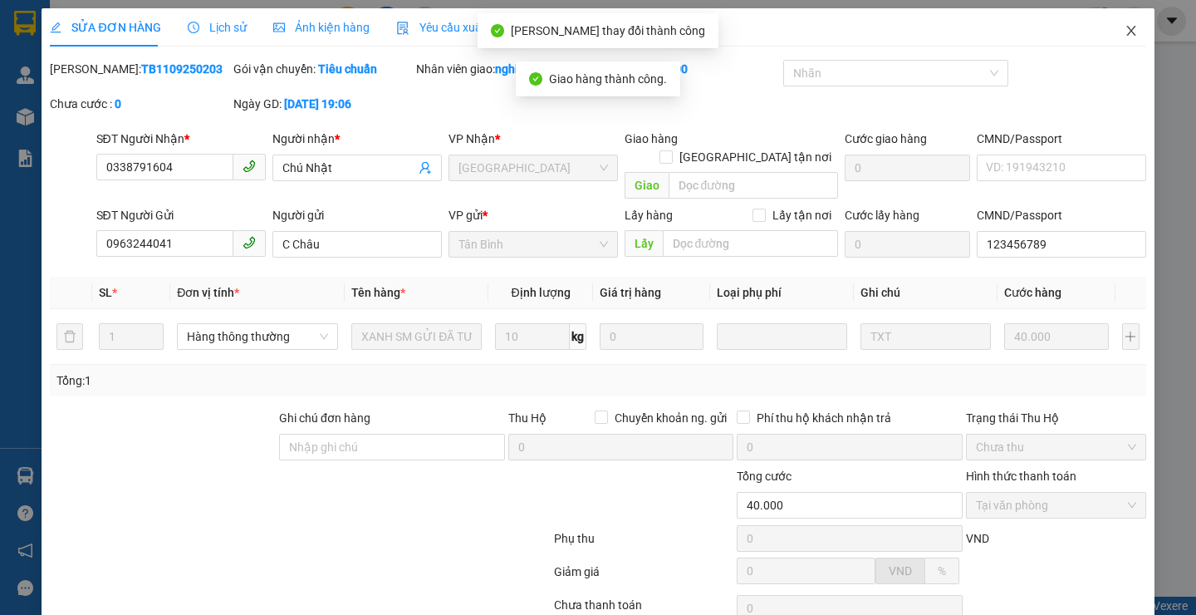
click at [1115, 21] on span "Close" at bounding box center [1131, 31] width 47 height 47
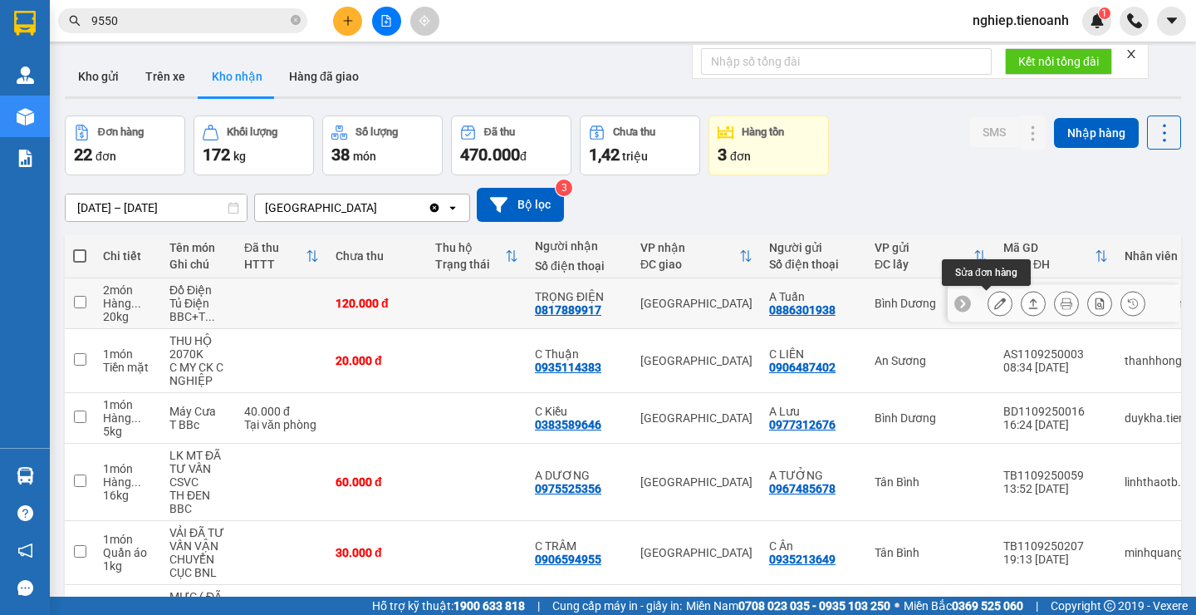
click at [994, 304] on icon at bounding box center [1000, 303] width 12 height 12
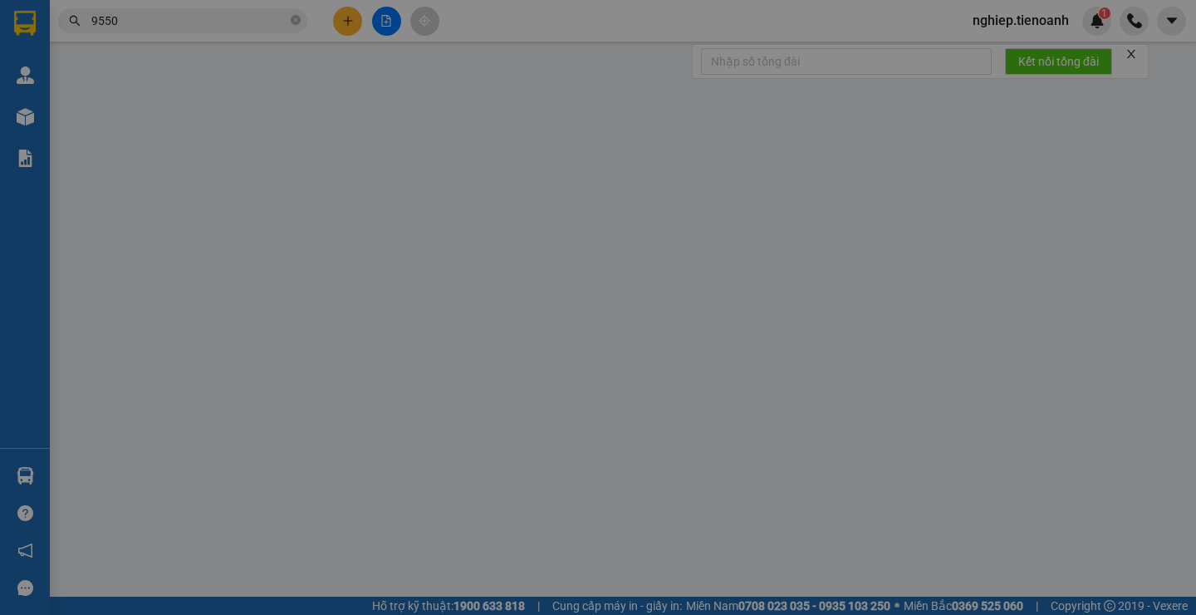
type input "0817889917"
type input "TRỌNG ĐIỆN"
type input "0886301938"
type input "A Tuấn"
type input "264374620"
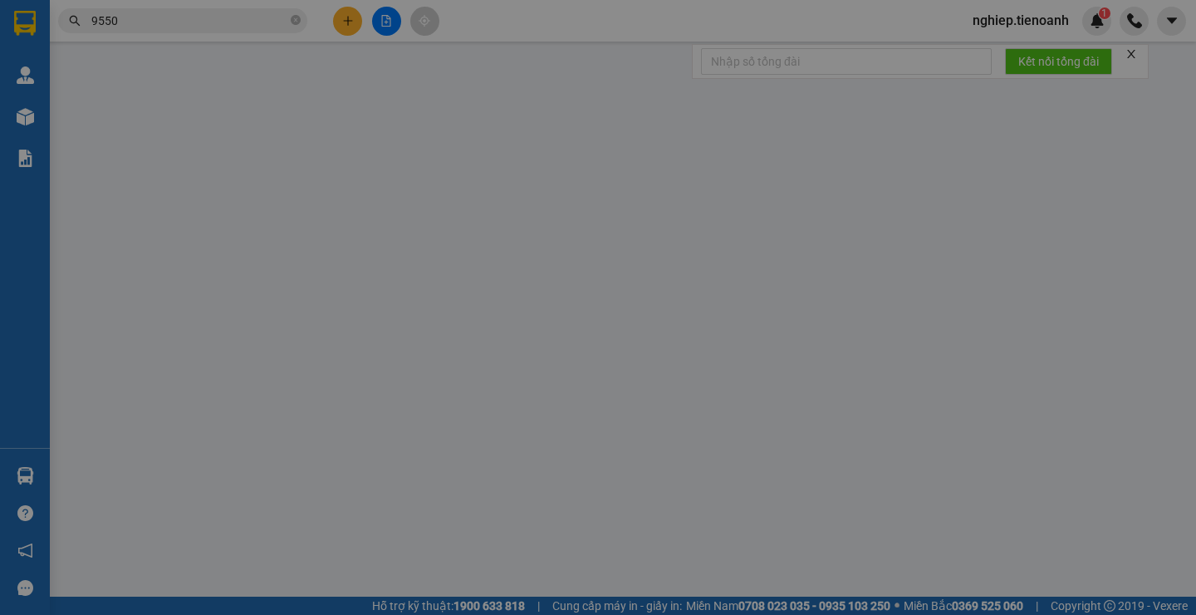
type input "120.000"
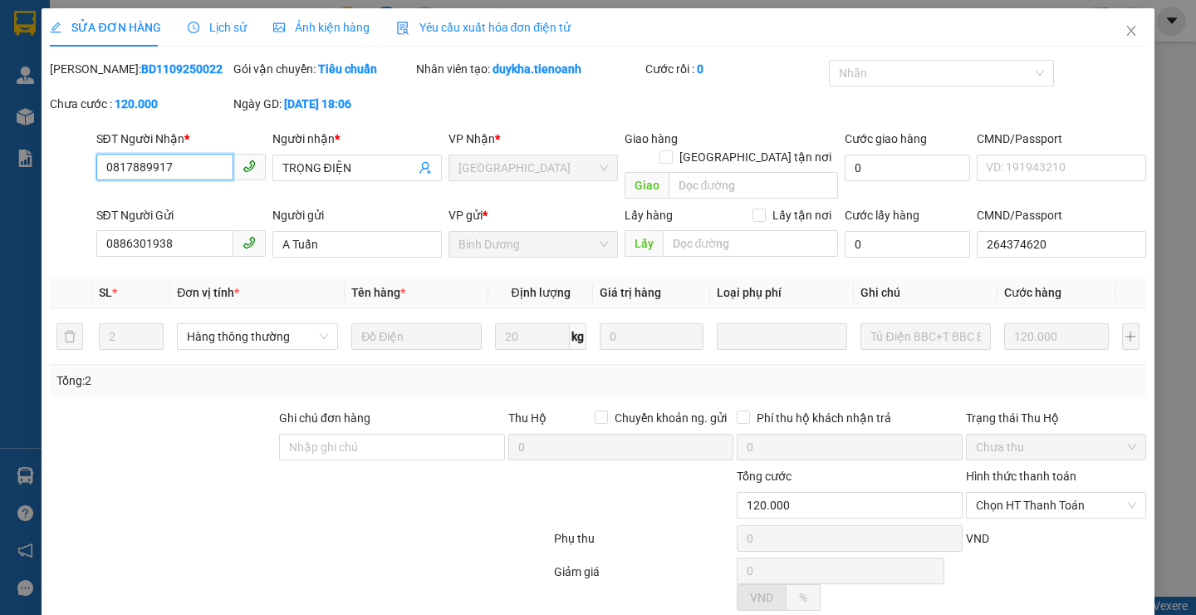
scroll to position [106, 0]
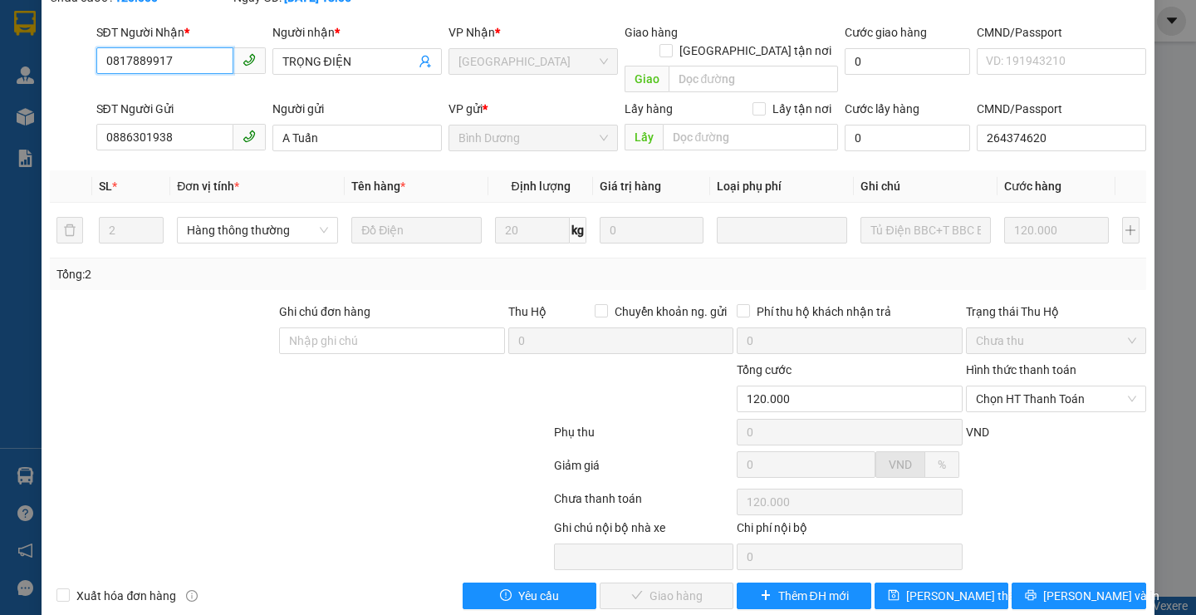
drag, startPoint x: 991, startPoint y: 384, endPoint x: 988, endPoint y: 394, distance: 10.3
click at [991, 386] on span "Chọn HT Thanh Toán" at bounding box center [1056, 398] width 160 height 25
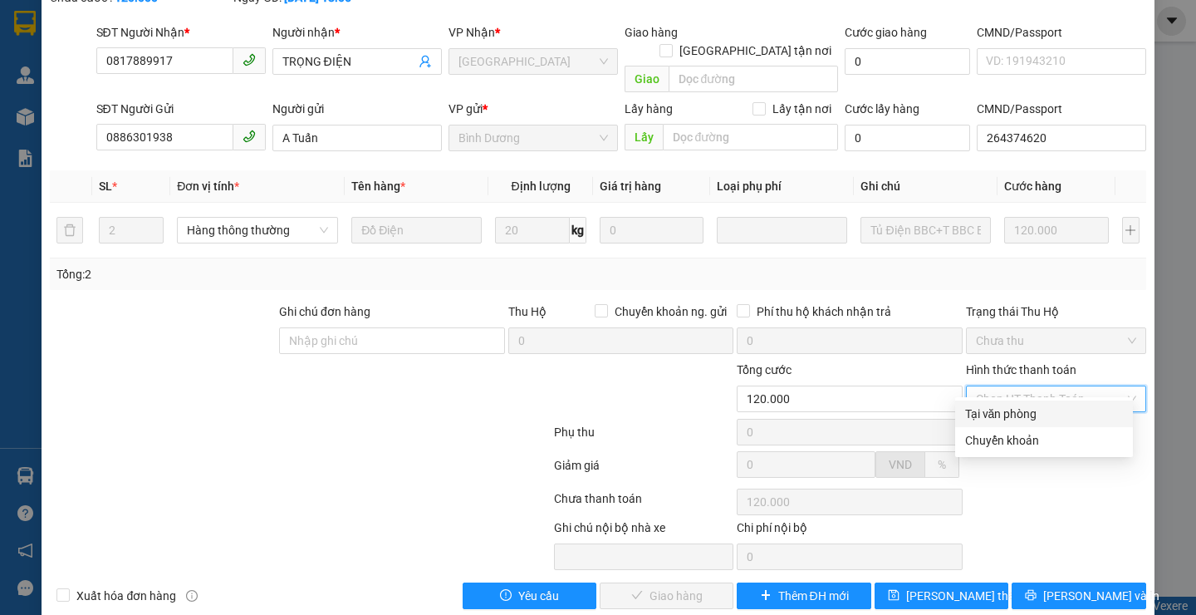
drag, startPoint x: 975, startPoint y: 413, endPoint x: 878, endPoint y: 463, distance: 109.6
click at [974, 414] on div "Tại văn phòng" at bounding box center [1044, 413] width 158 height 18
type input "0"
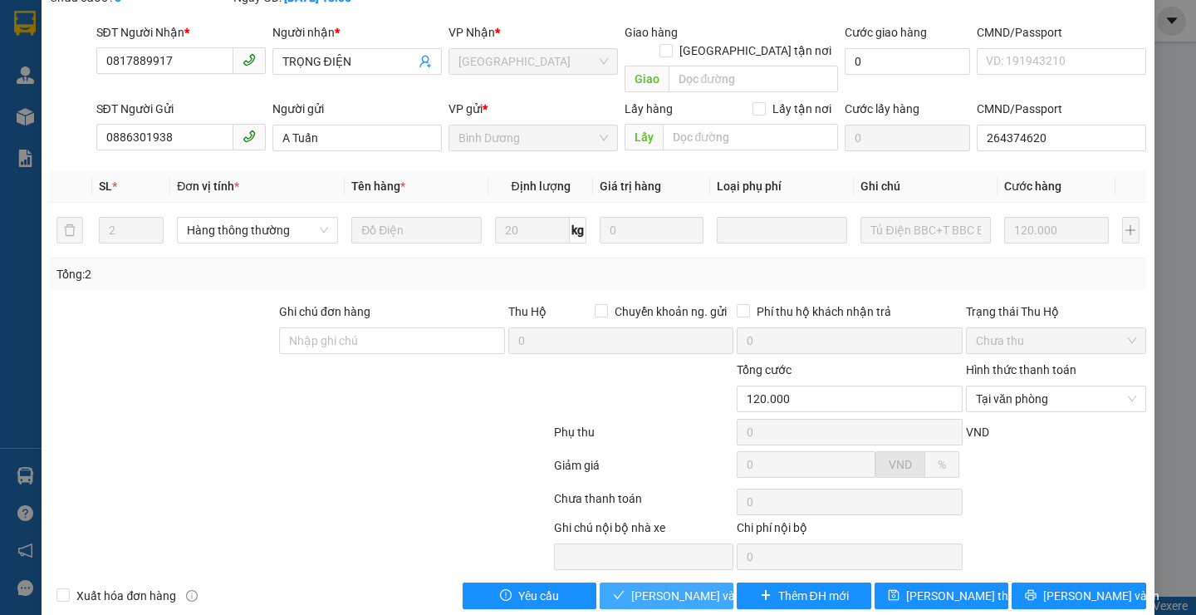
click at [639, 582] on button "[PERSON_NAME] và Giao hàng" at bounding box center [667, 595] width 134 height 27
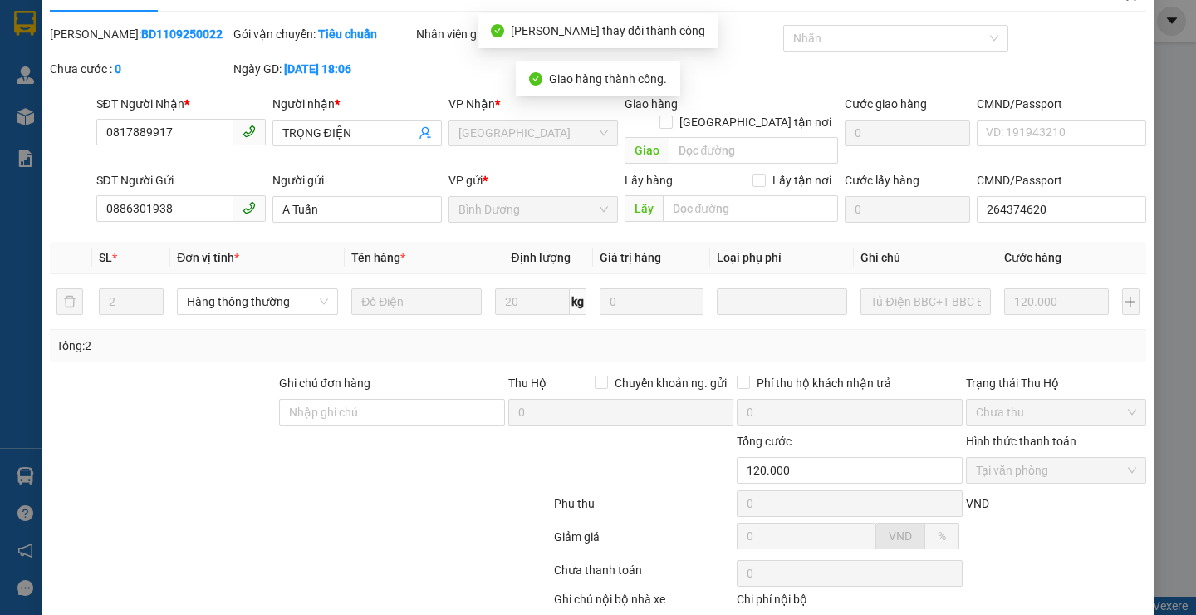
scroll to position [0, 0]
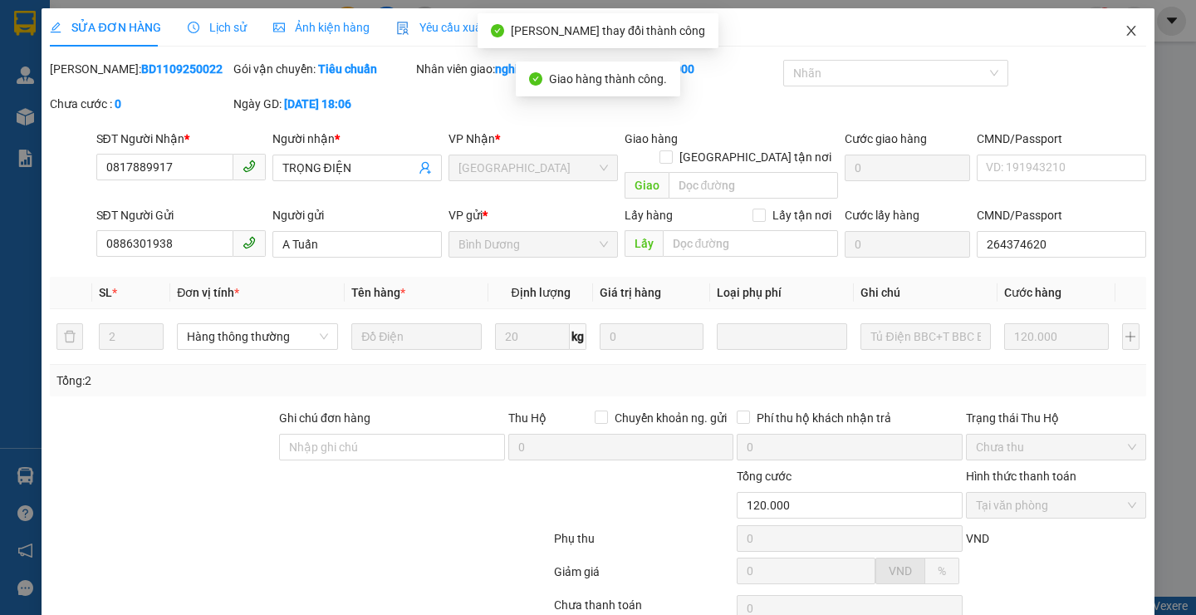
click at [1124, 33] on icon "close" at bounding box center [1130, 30] width 13 height 13
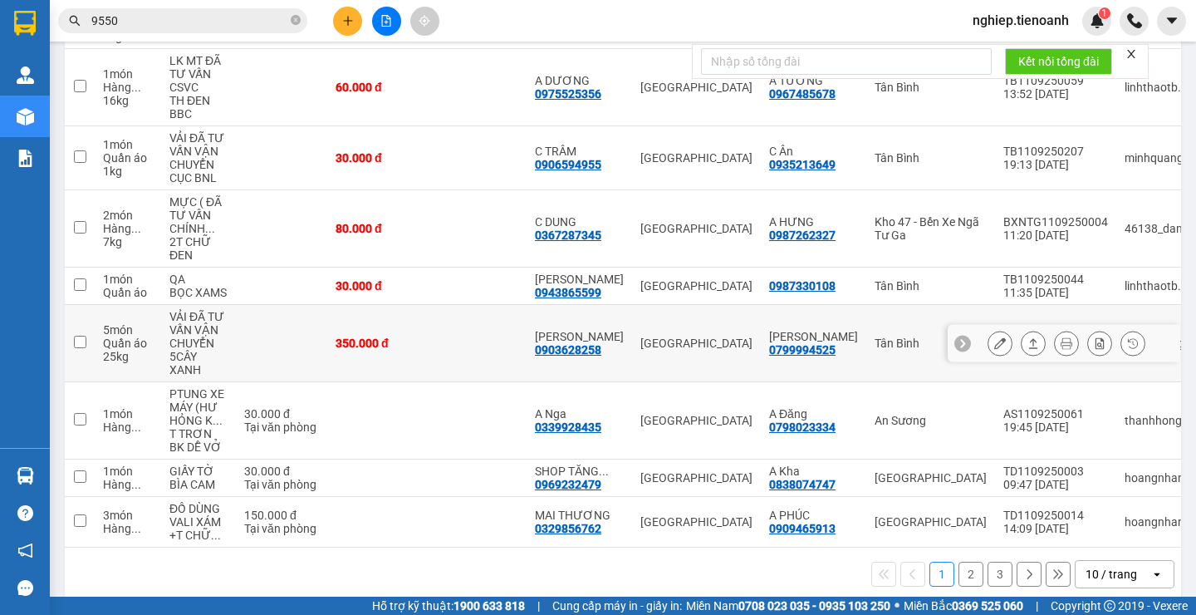
scroll to position [370, 0]
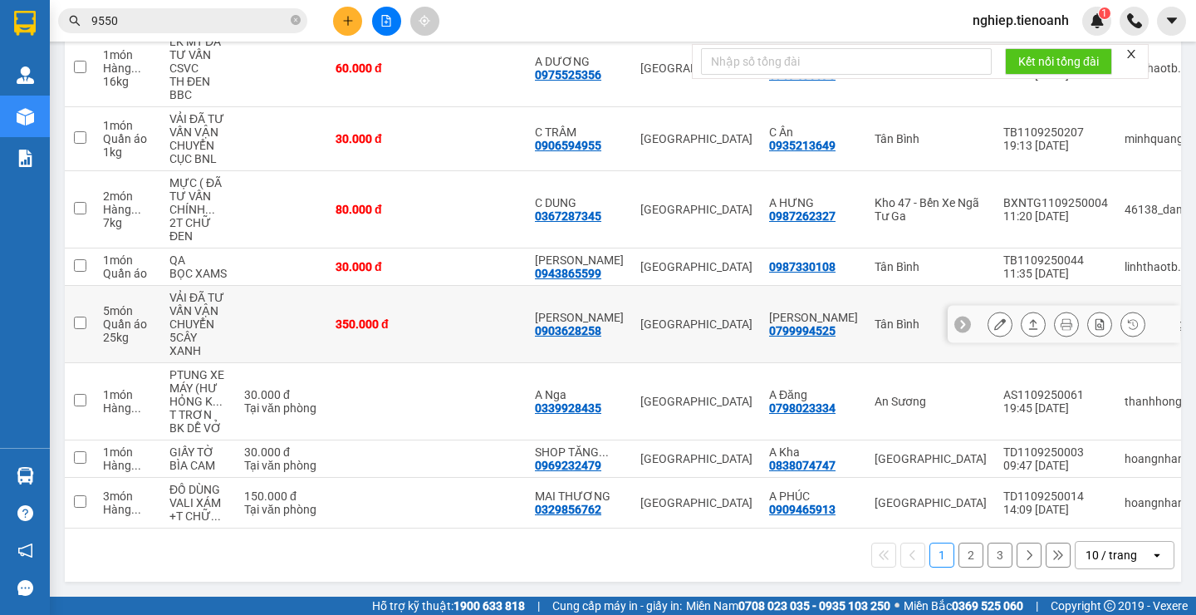
click at [994, 318] on icon at bounding box center [1000, 324] width 12 height 12
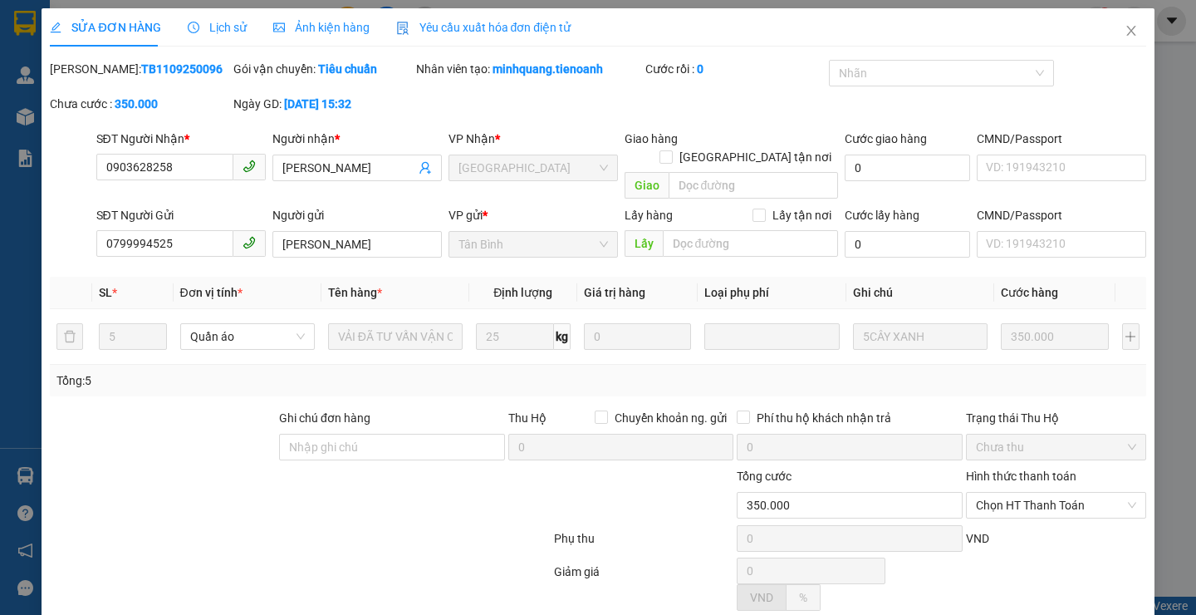
type input "0903628258"
type input "[PERSON_NAME]"
type input "0799994525"
type input "[PERSON_NAME]"
type input "350.000"
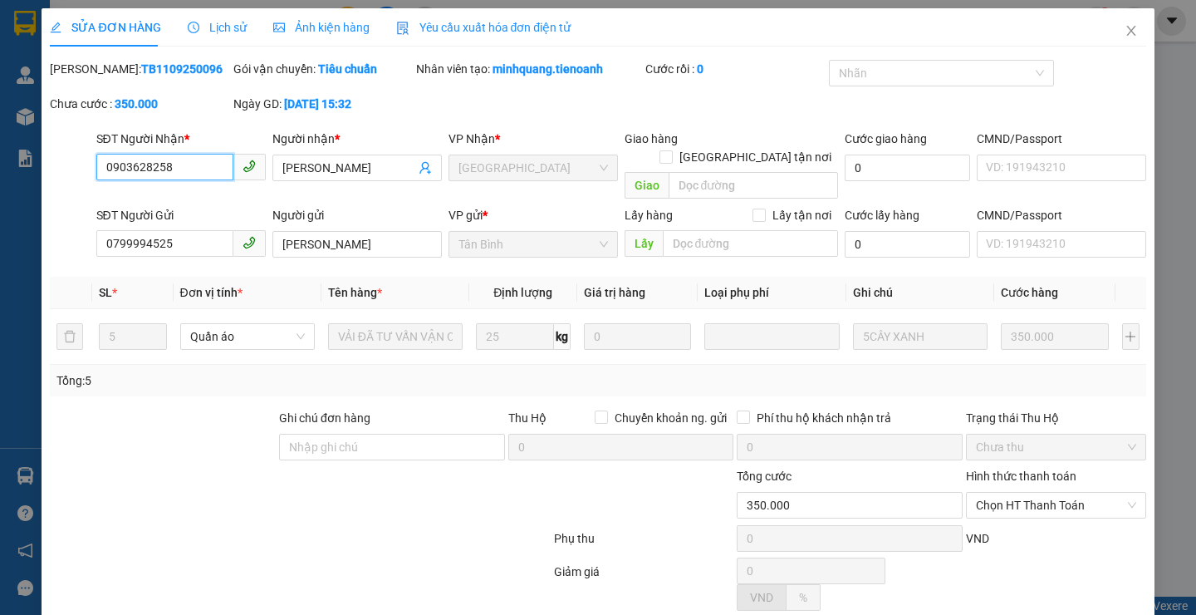
scroll to position [106, 0]
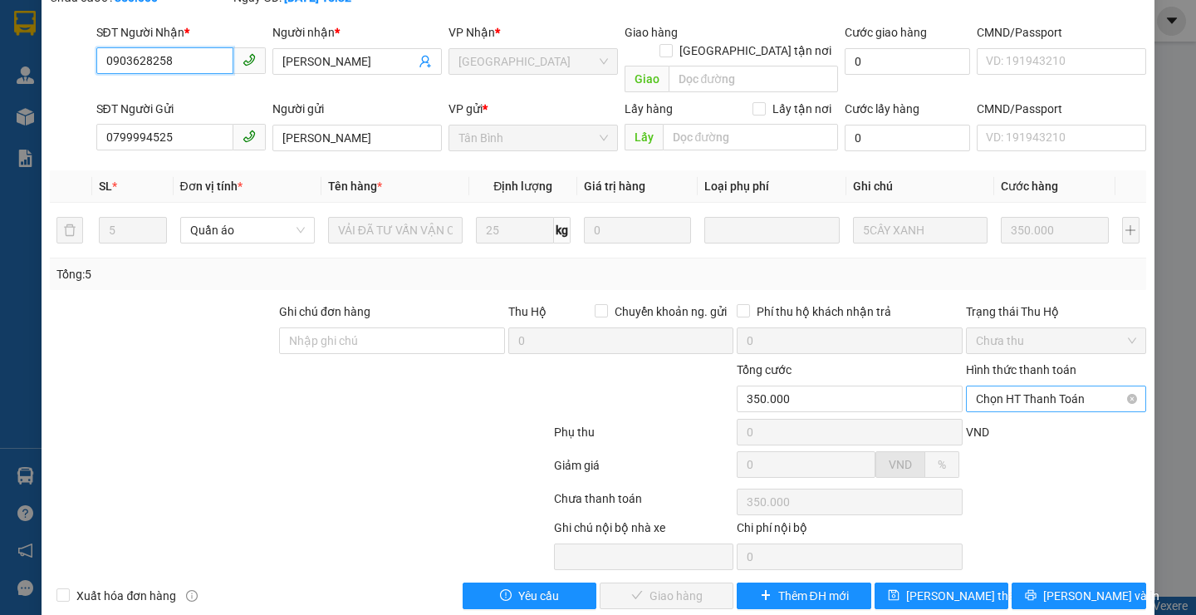
click at [1011, 386] on span "Chọn HT Thanh Toán" at bounding box center [1056, 398] width 160 height 25
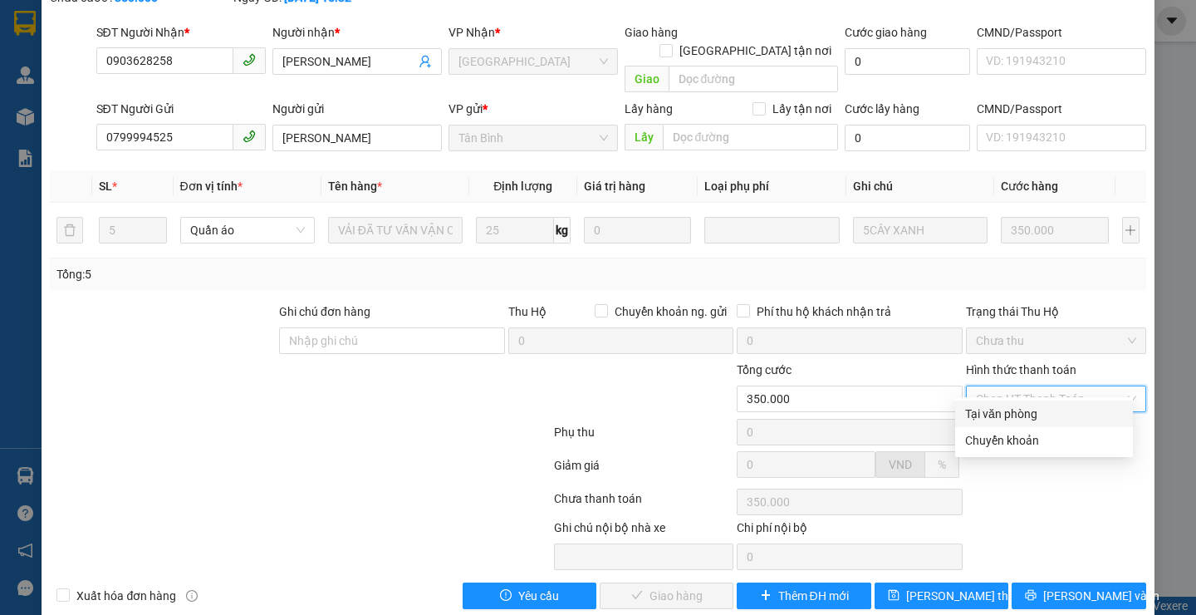
drag, startPoint x: 994, startPoint y: 403, endPoint x: 946, endPoint y: 420, distance: 51.2
click at [993, 404] on div "Tại văn phòng" at bounding box center [1044, 413] width 178 height 27
type input "0"
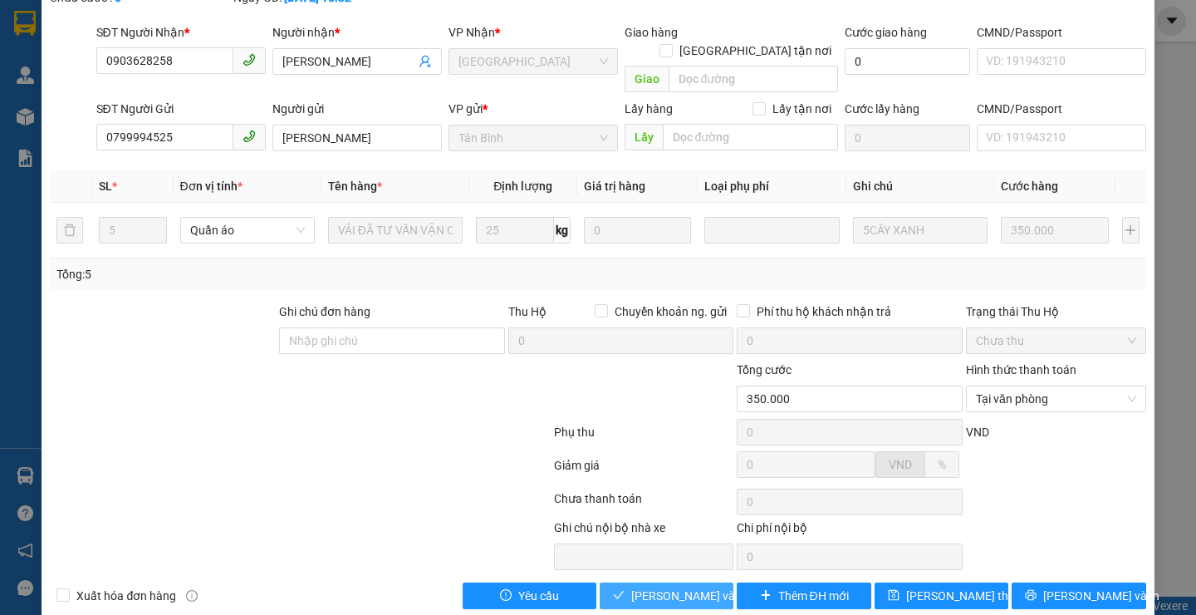
click at [650, 586] on span "[PERSON_NAME] và Giao hàng" at bounding box center [710, 595] width 159 height 18
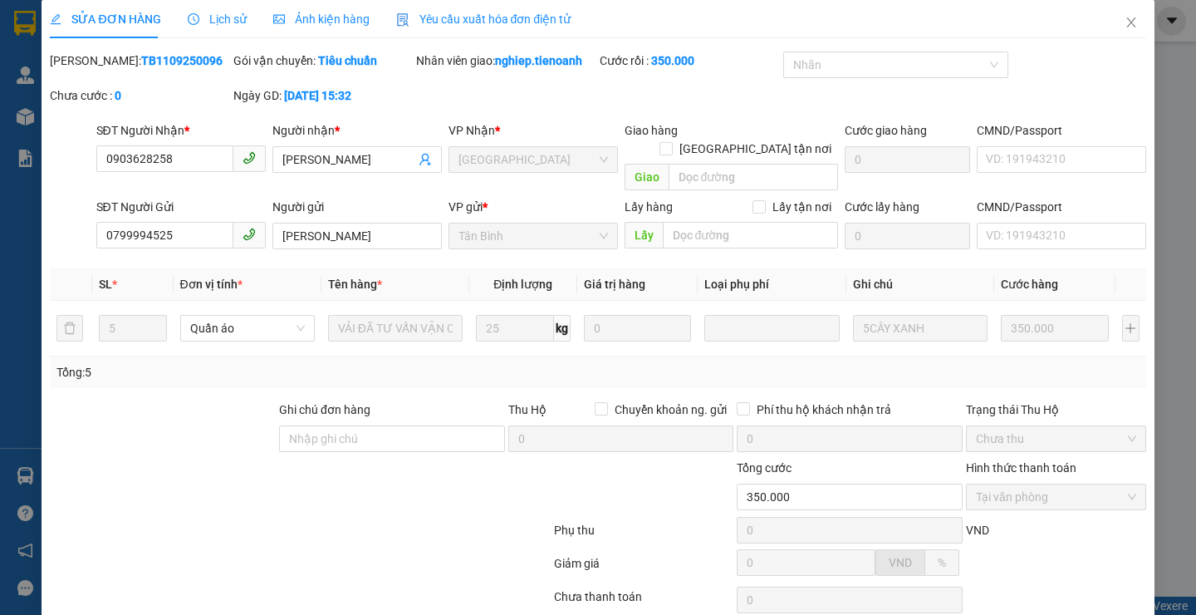
scroll to position [0, 0]
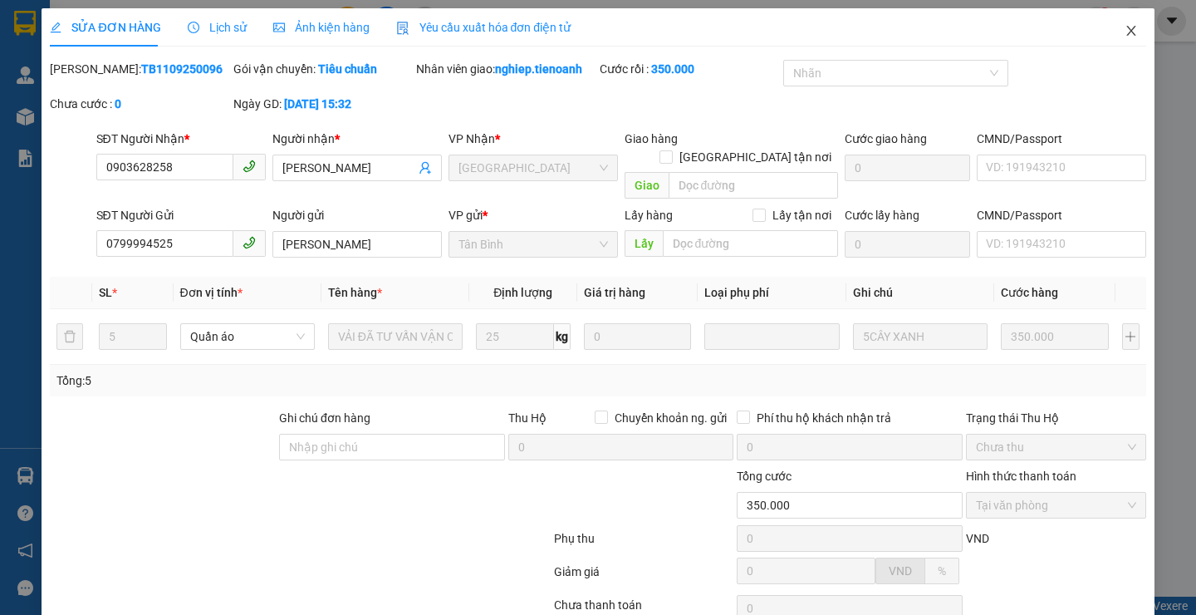
click at [1124, 25] on icon "close" at bounding box center [1130, 30] width 13 height 13
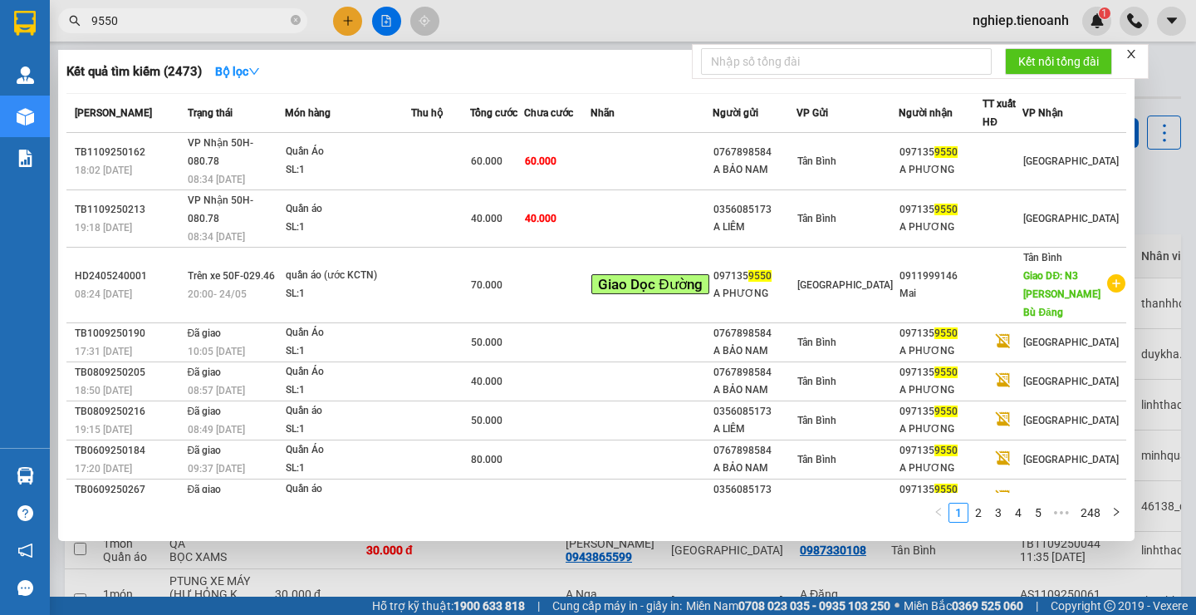
click at [170, 26] on input "9550" at bounding box center [189, 21] width 196 height 18
type input "9"
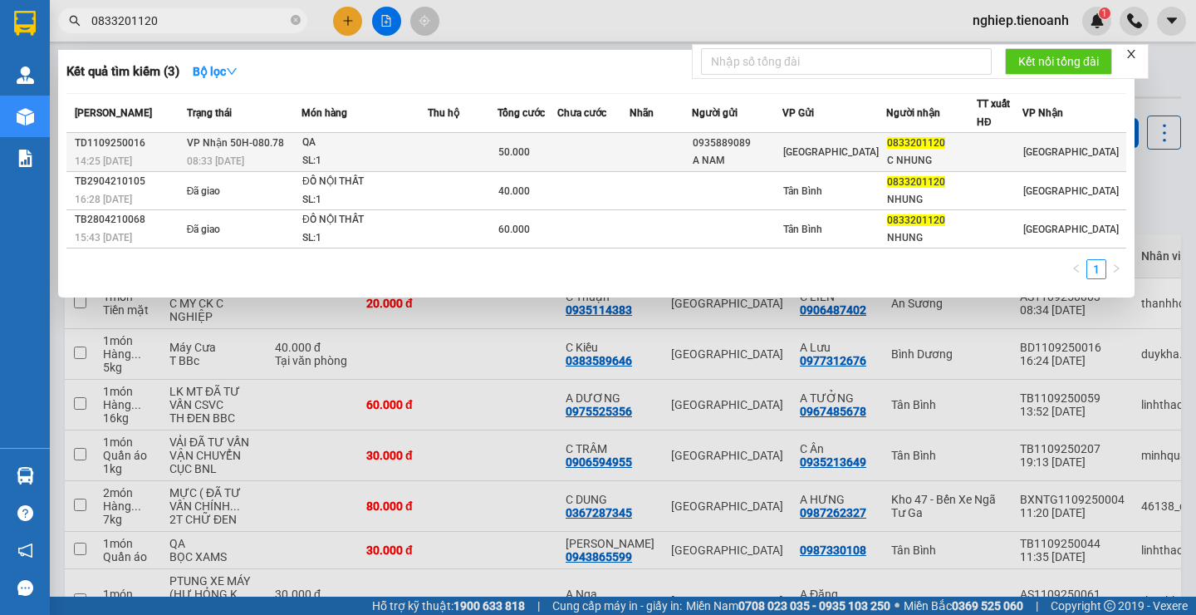
type input "0833201120"
click at [629, 151] on td at bounding box center [593, 152] width 72 height 39
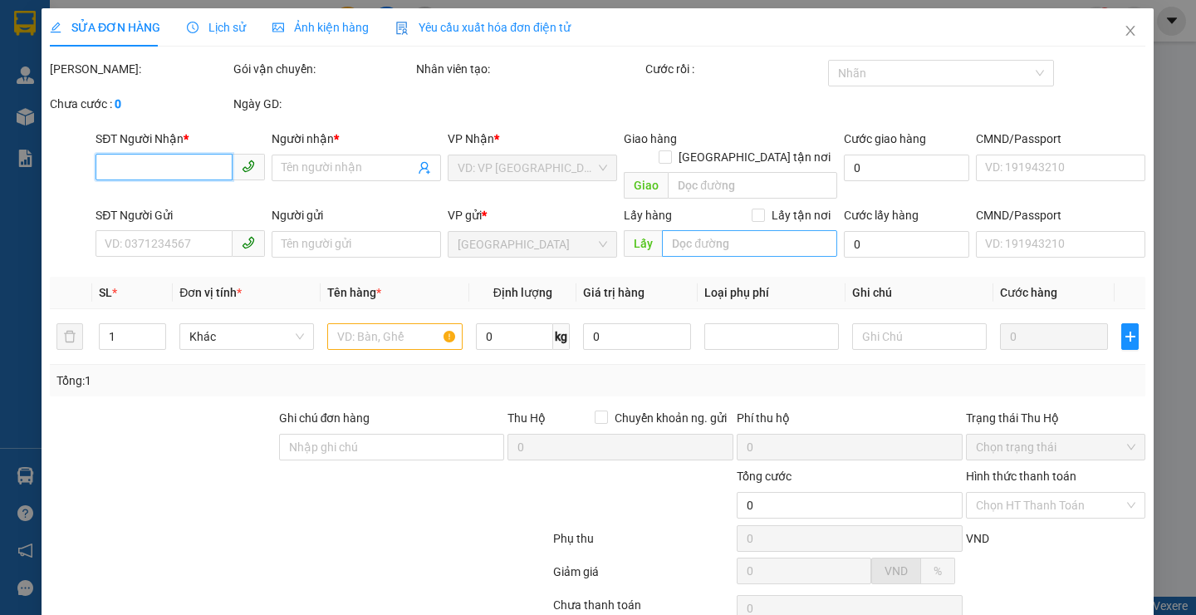
type input "0833201120"
type input "C NHUNG"
type input "0935889089"
type input "A NAM"
type input "50.000"
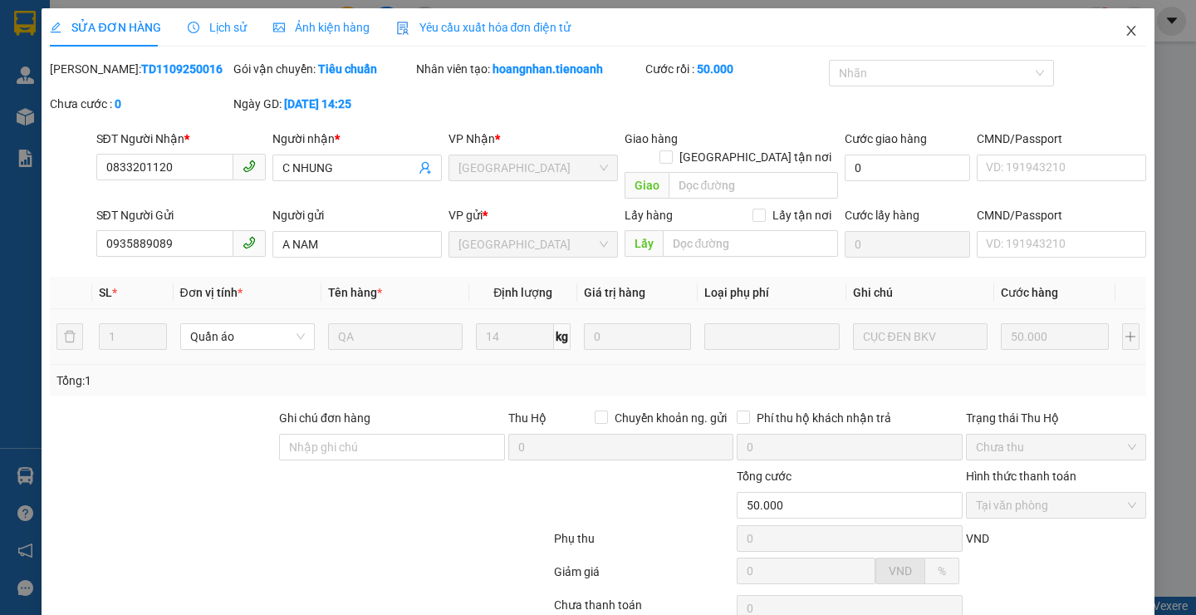
click at [1124, 27] on icon "close" at bounding box center [1130, 30] width 13 height 13
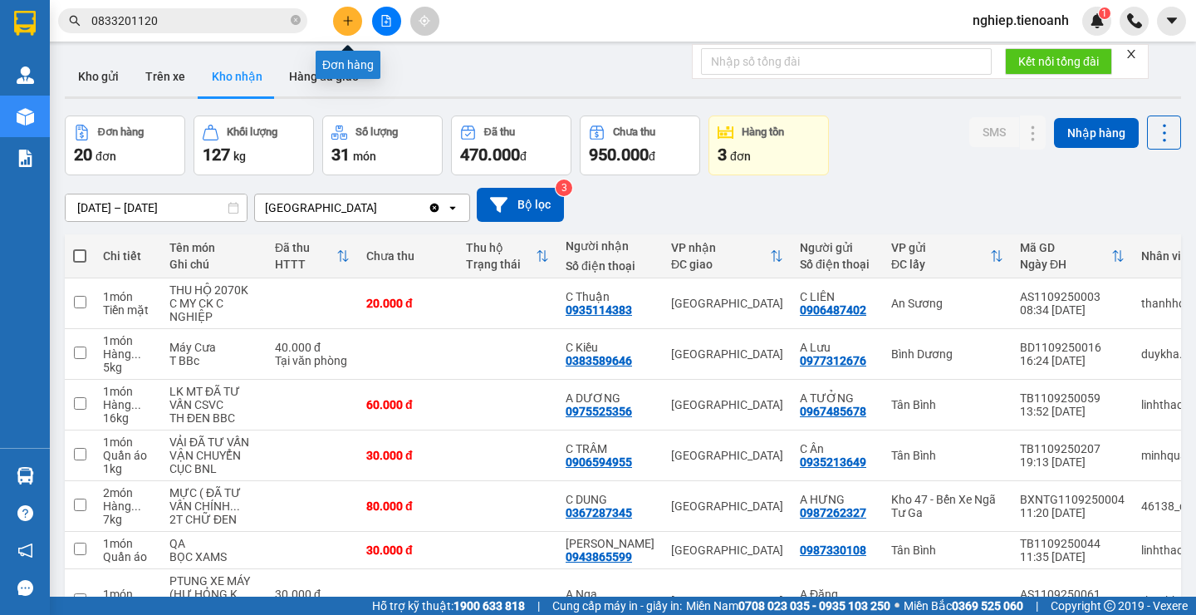
click at [354, 22] on button at bounding box center [347, 21] width 29 height 29
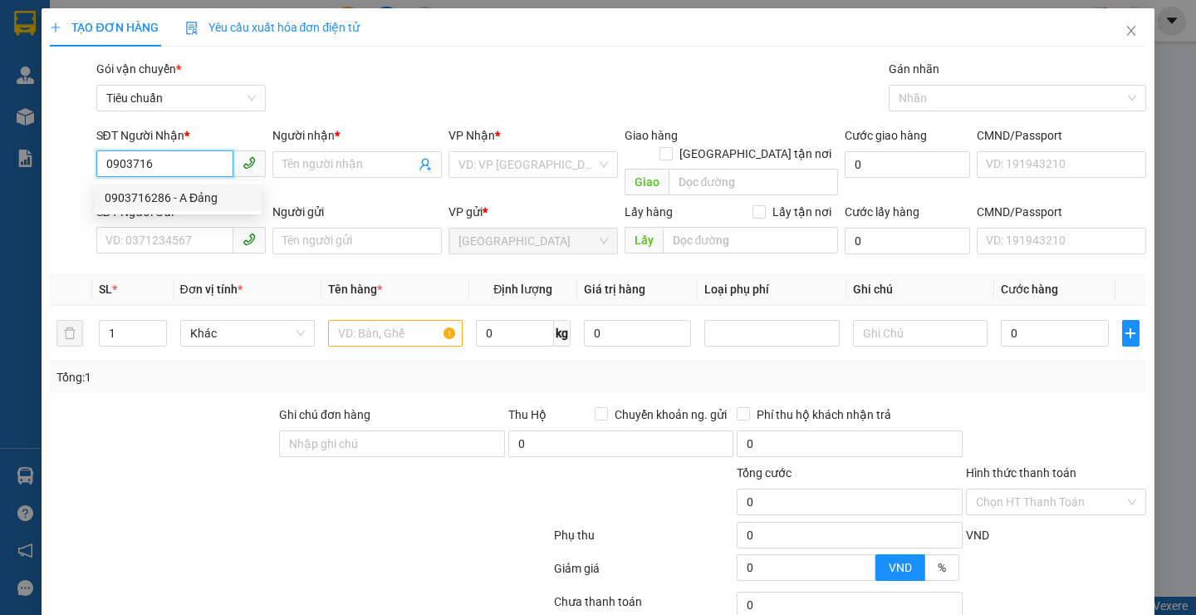
click at [177, 198] on div "0903716286 - A Đảng" at bounding box center [178, 198] width 147 height 18
type input "0903716286"
type input "A Đảng"
click at [177, 198] on div "0903716286 - A Đảng" at bounding box center [178, 198] width 147 height 18
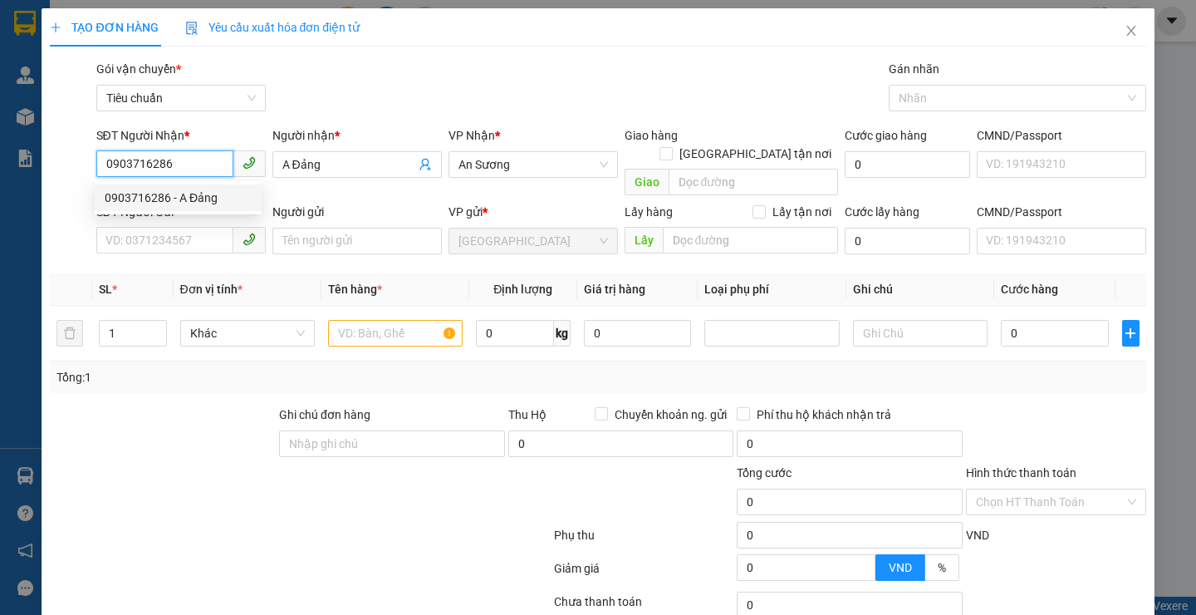
type input "60.000"
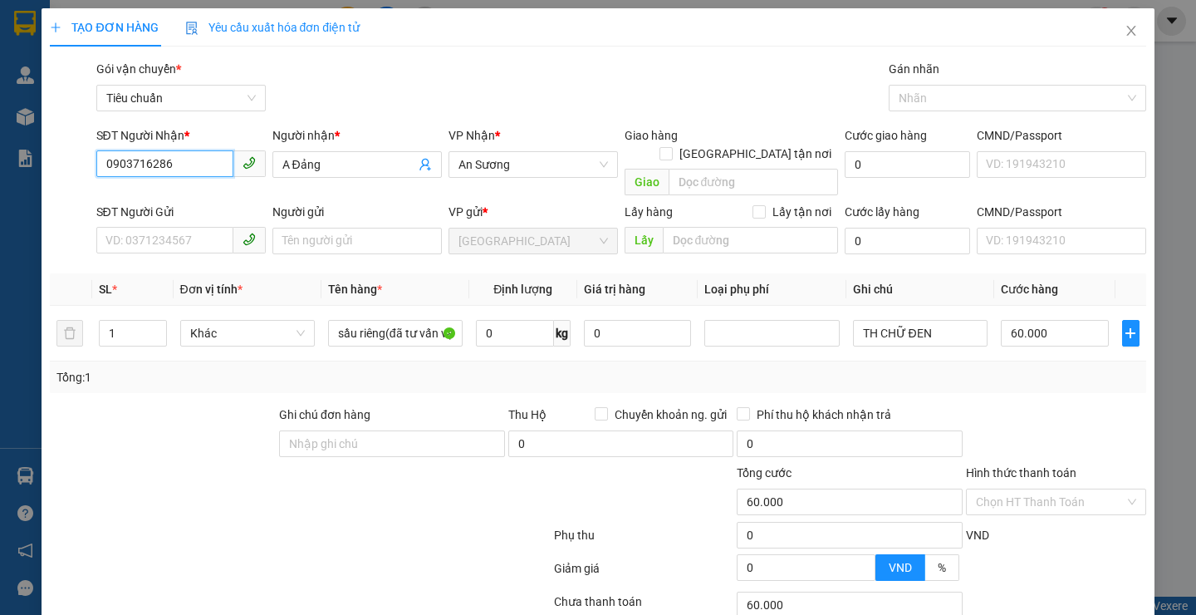
type input "0903716286"
drag, startPoint x: 163, startPoint y: 440, endPoint x: 144, endPoint y: 247, distance: 193.6
click at [163, 439] on div at bounding box center [162, 434] width 229 height 58
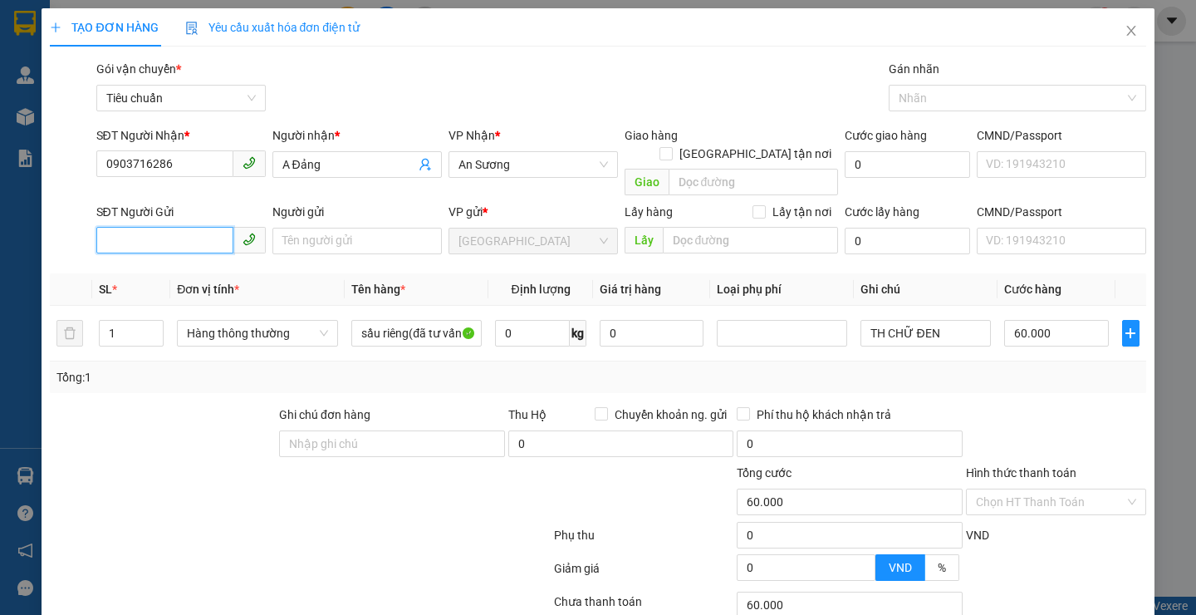
click at [177, 227] on input "SĐT Người Gửi" at bounding box center [164, 240] width 137 height 27
type input "0813091316"
click at [317, 228] on input "Người gửi" at bounding box center [356, 241] width 169 height 27
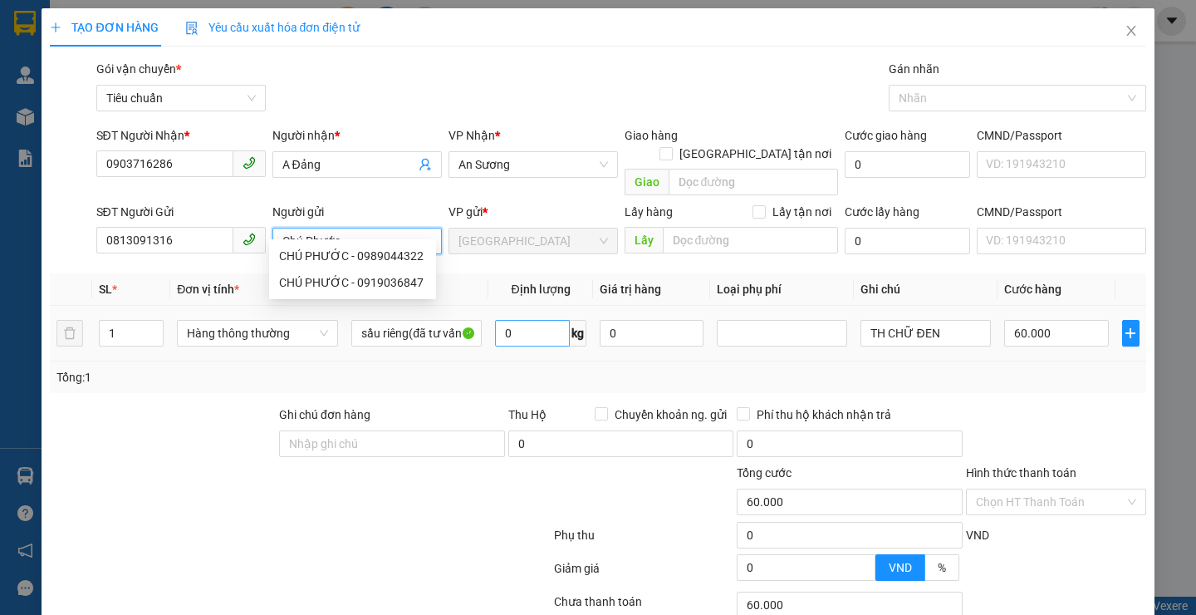
type input "Chú Phước"
click at [540, 325] on input "0" at bounding box center [532, 333] width 75 height 27
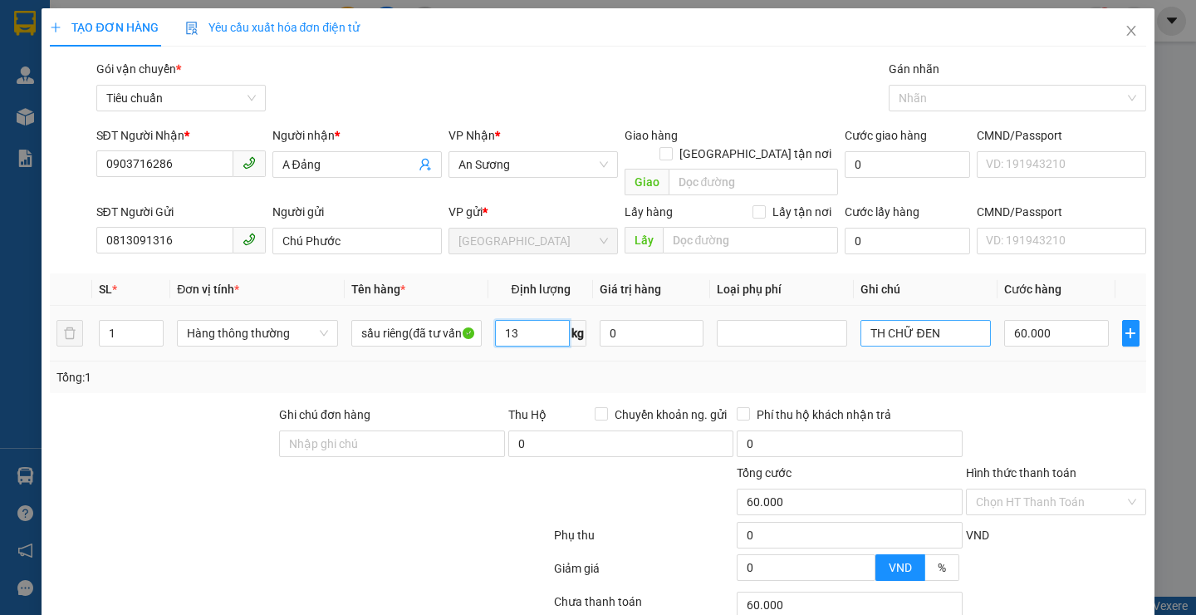
type input "13"
click at [936, 320] on input "TH CHỮ ĐEN" at bounding box center [925, 333] width 130 height 27
type input "TH CHỮ ĐE"
type input "50.000"
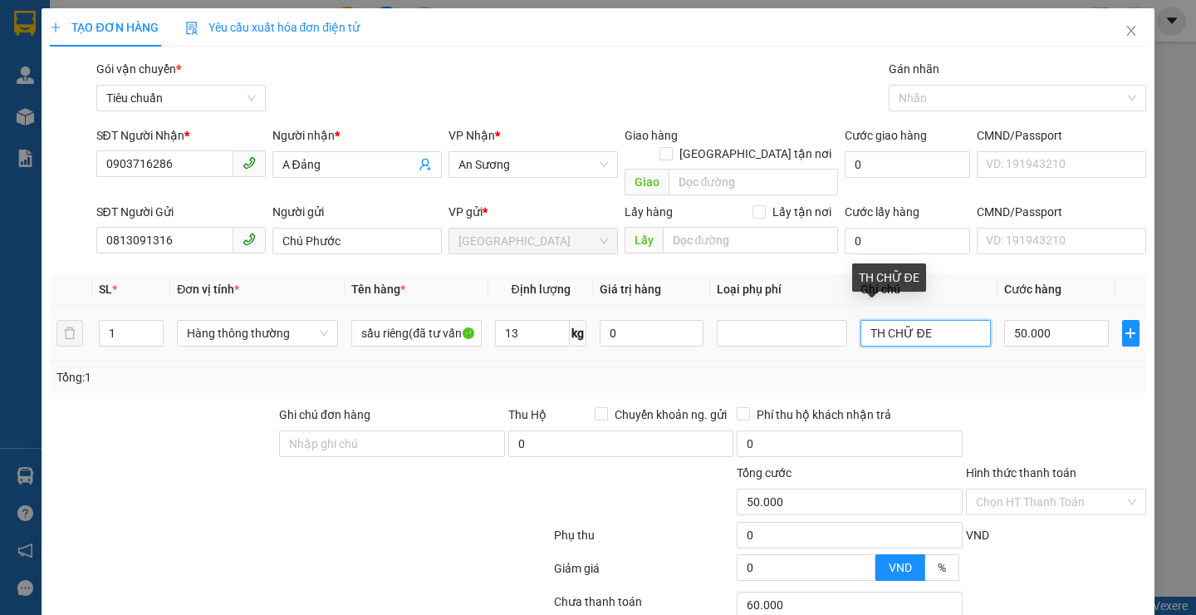
type input "50.000"
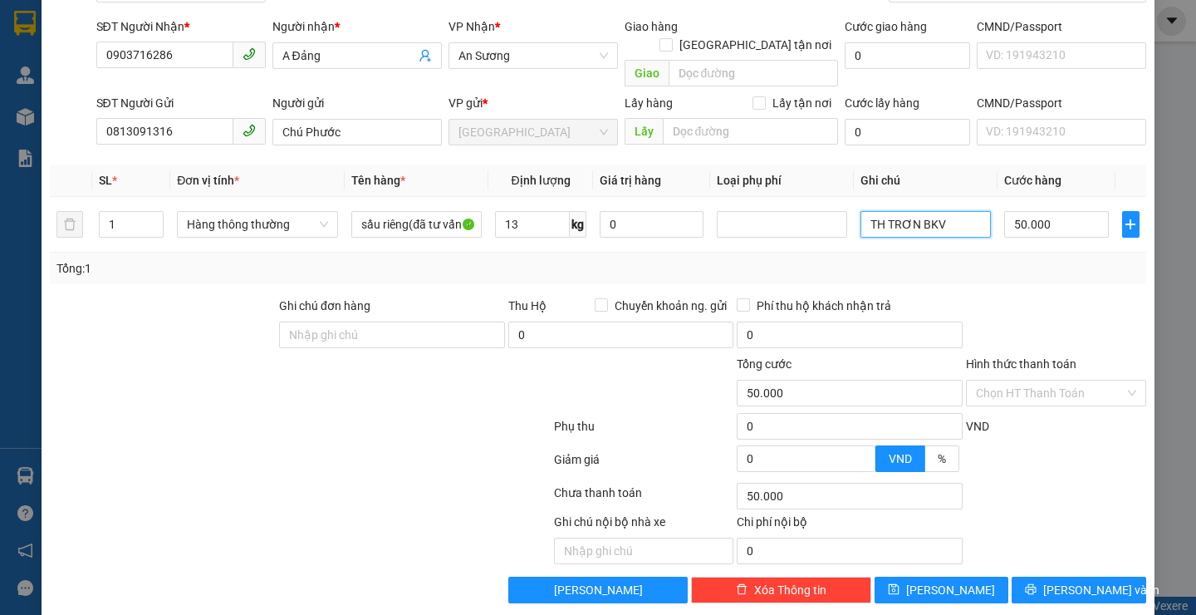
scroll to position [111, 0]
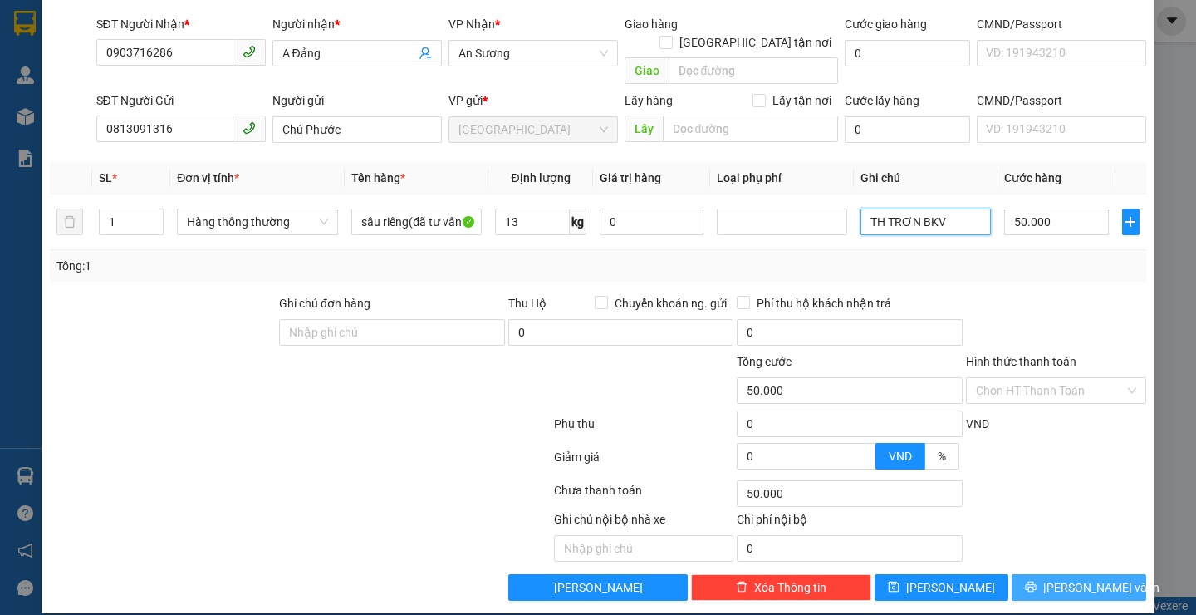
type input "TH TRƠN BKV"
click at [1066, 578] on span "[PERSON_NAME] và In" at bounding box center [1101, 587] width 116 height 18
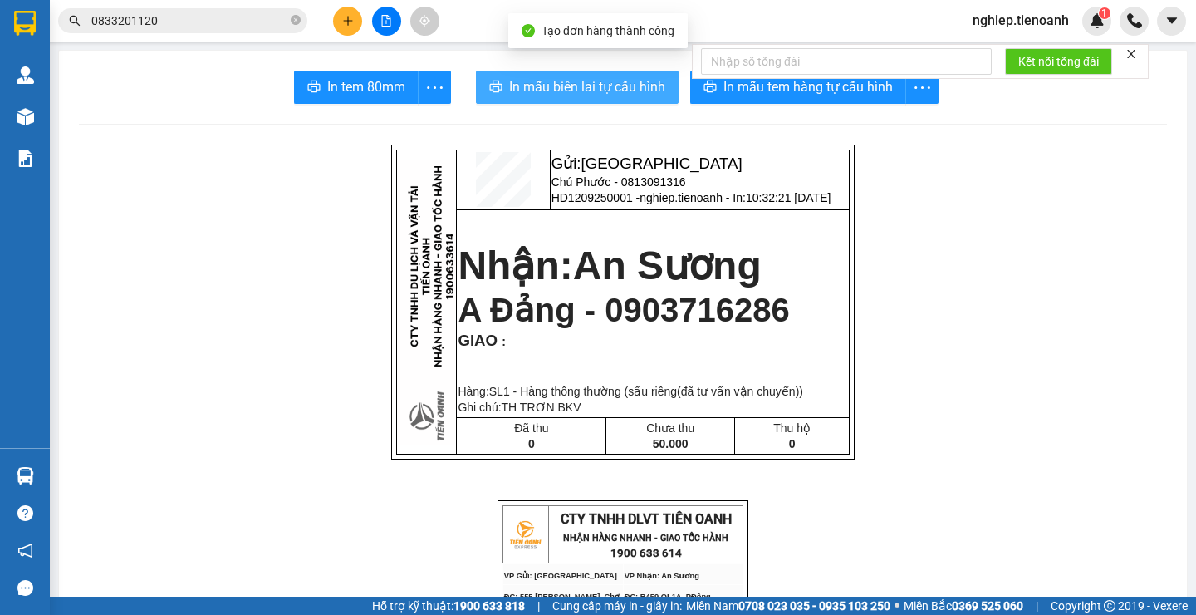
click at [634, 85] on span "In mẫu biên lai tự cấu hình" at bounding box center [587, 86] width 156 height 21
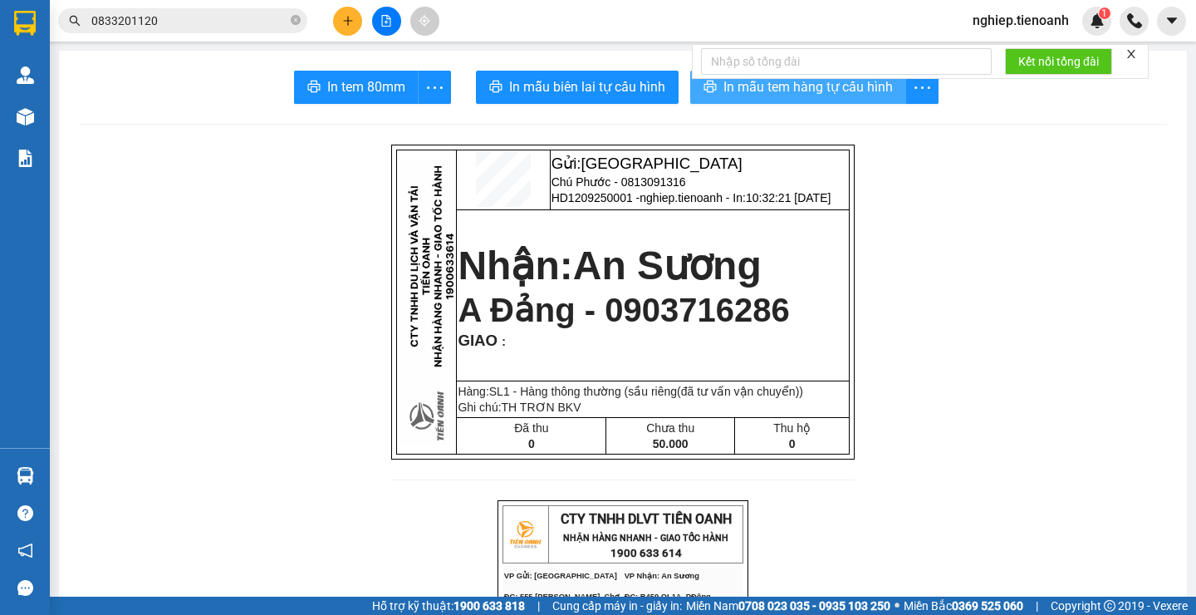
click at [842, 89] on span "In mẫu tem hàng tự cấu hình" at bounding box center [807, 86] width 169 height 21
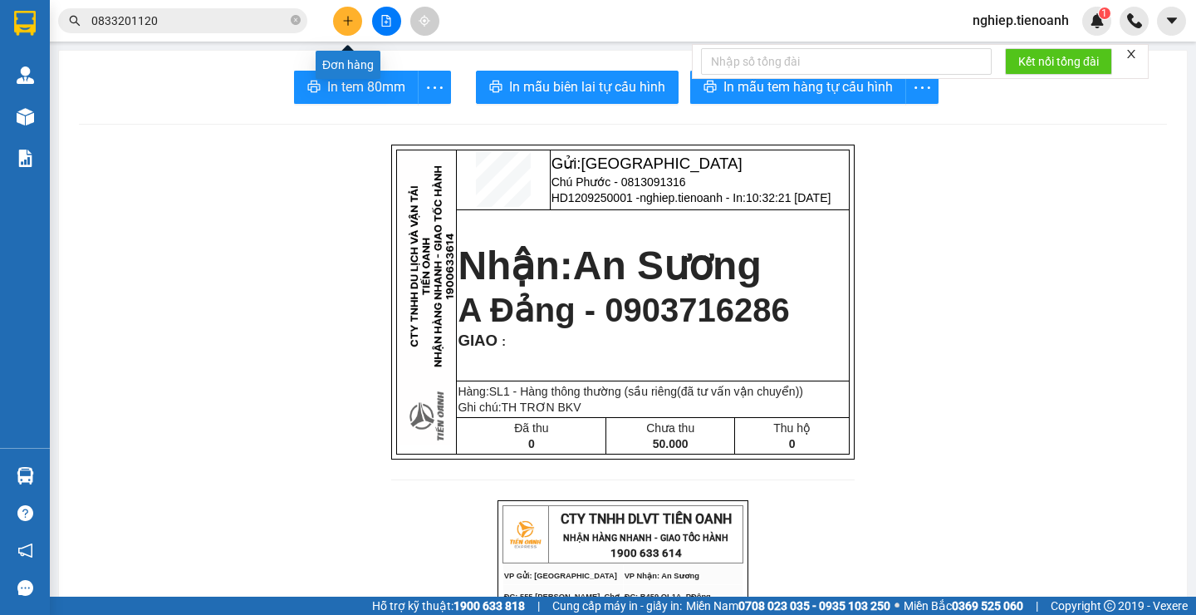
click at [343, 26] on icon "plus" at bounding box center [348, 21] width 12 height 12
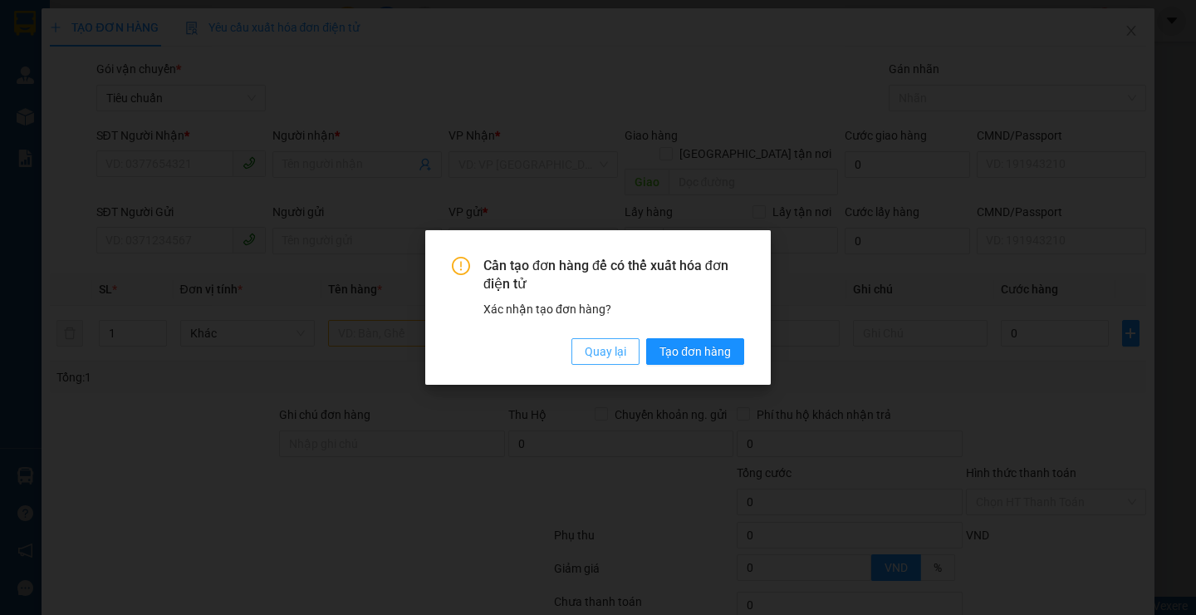
click at [611, 350] on span "Quay lại" at bounding box center [606, 351] width 42 height 18
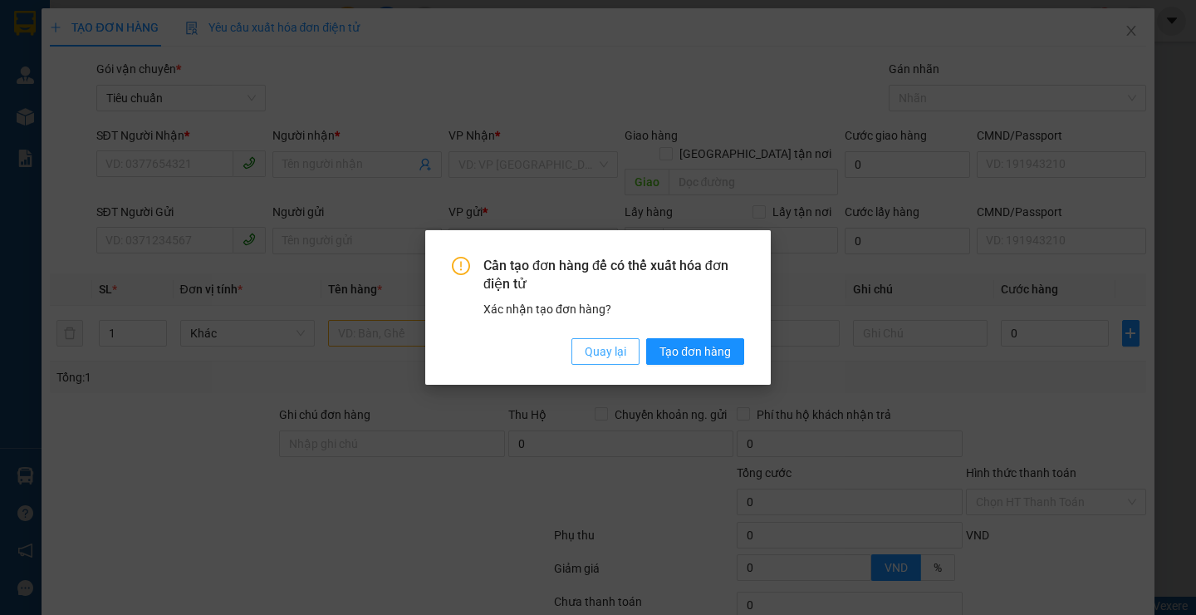
click at [613, 344] on span "Quay lại" at bounding box center [606, 351] width 42 height 18
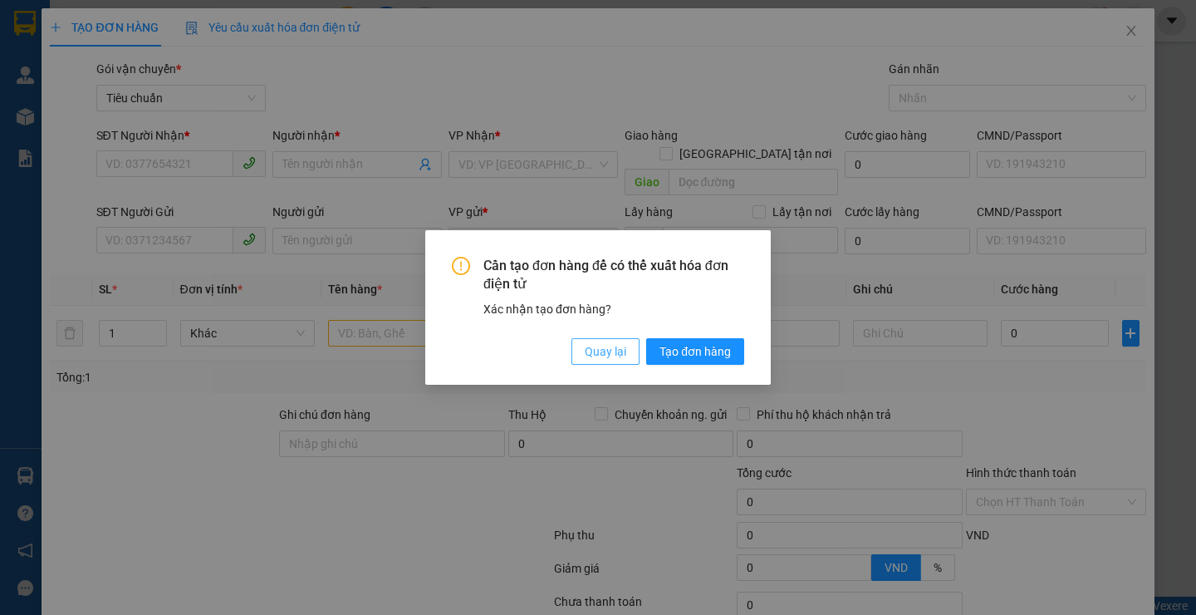
click at [624, 352] on span "Quay lại" at bounding box center [606, 351] width 42 height 18
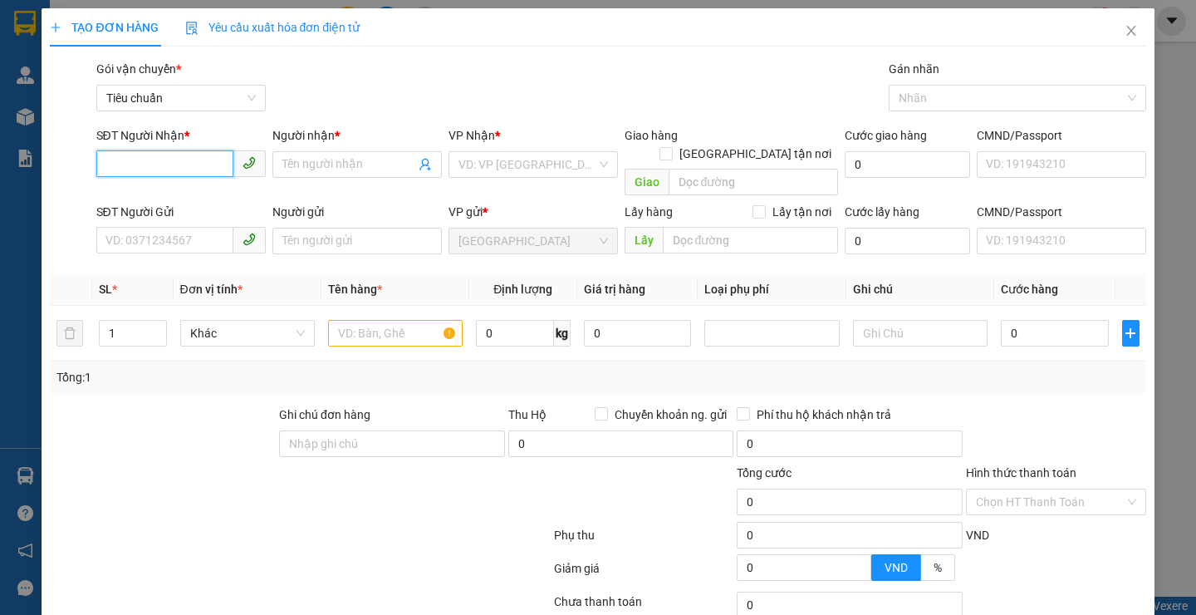
click at [160, 176] on input "SĐT Người Nhận *" at bounding box center [164, 163] width 137 height 27
click at [176, 194] on div "0914212128 - Trúc" at bounding box center [178, 198] width 147 height 18
type input "0914212128"
type input "Trúc"
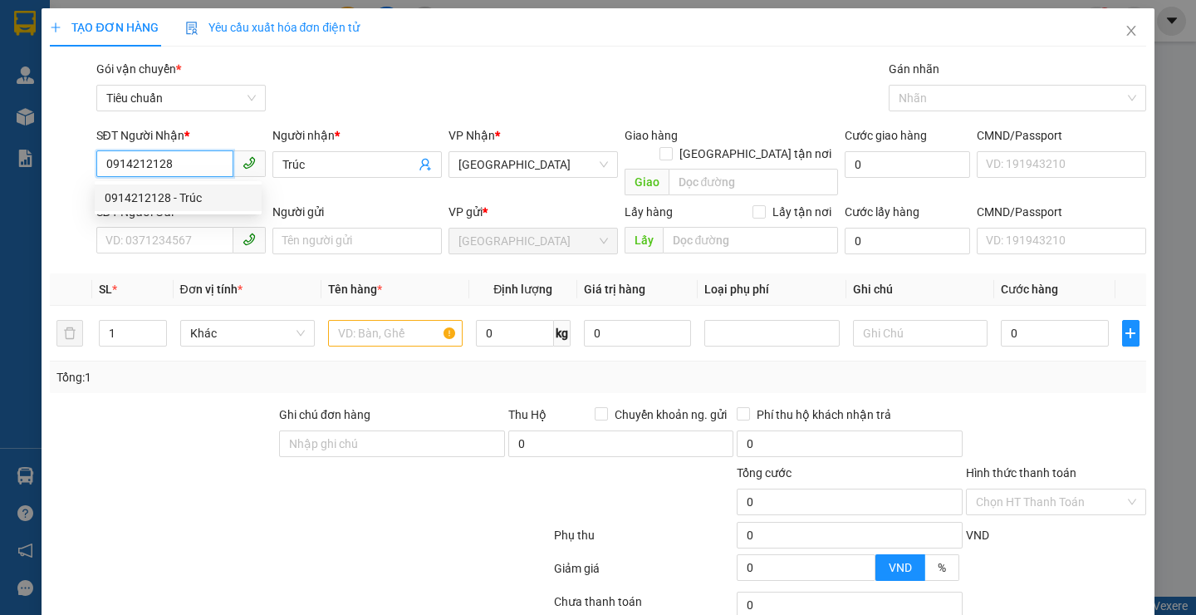
type input "70.000"
type input "0914212128"
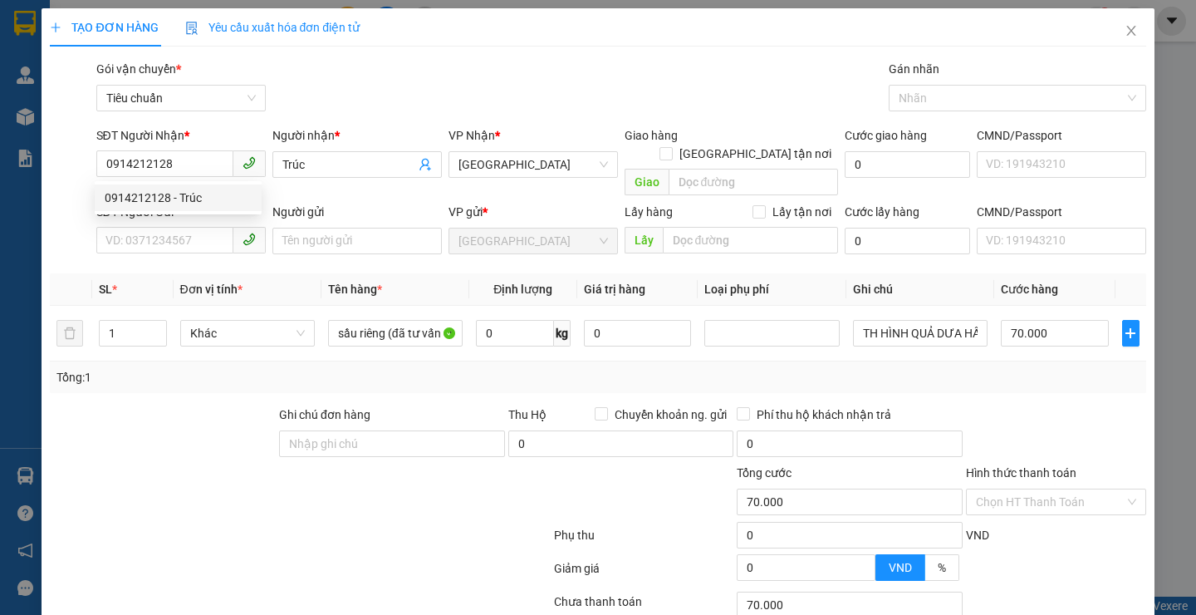
drag, startPoint x: 189, startPoint y: 451, endPoint x: 196, endPoint y: 428, distance: 23.4
click at [193, 443] on form "Ghi chú đơn hàng Thu Hộ Chuyển khoản ng. gửi 0 Phí thu hộ khách nhận trả 0 Tổng…" at bounding box center [597, 496] width 1095 height 183
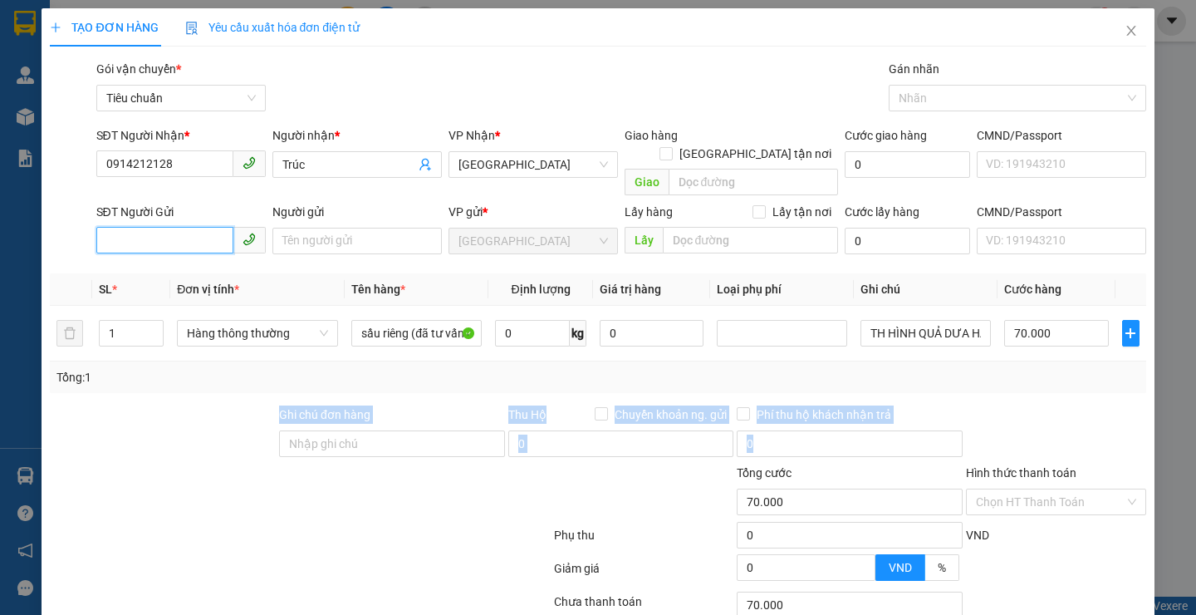
click at [184, 227] on input "SĐT Người Gửi" at bounding box center [164, 240] width 137 height 27
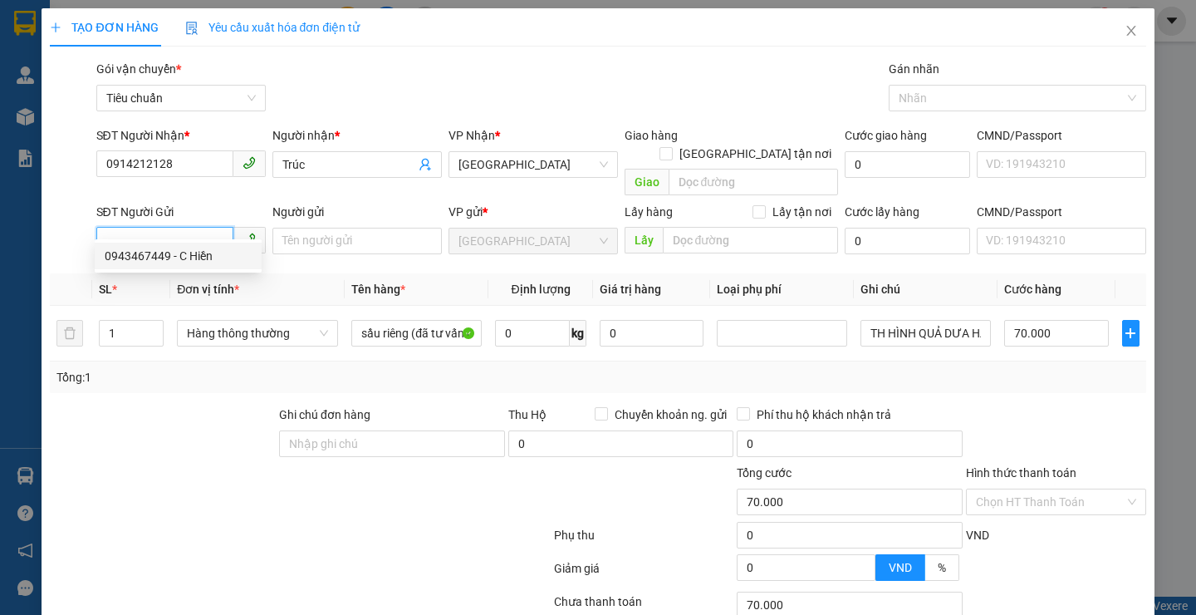
click at [196, 260] on div "0943467449 - C Hiền" at bounding box center [178, 256] width 147 height 18
type input "0943467449"
type input "C Hiền"
click at [203, 420] on div at bounding box center [162, 434] width 229 height 58
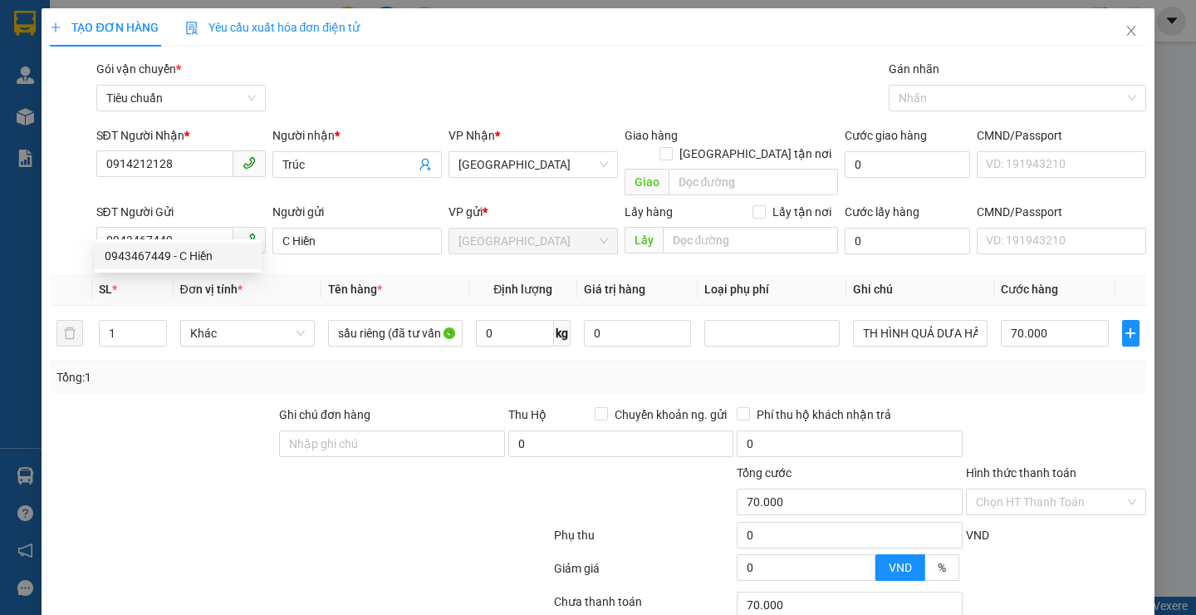
drag, startPoint x: 203, startPoint y: 420, endPoint x: 468, endPoint y: 324, distance: 281.1
click at [204, 419] on div at bounding box center [162, 434] width 229 height 58
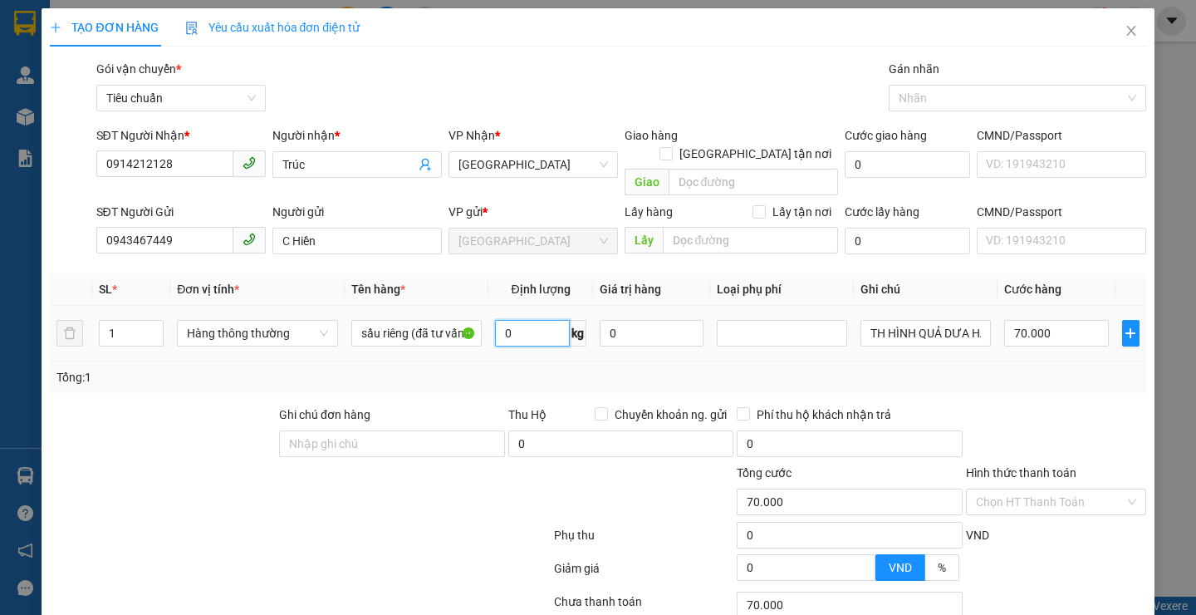
click at [520, 320] on input "0" at bounding box center [532, 333] width 75 height 27
click at [522, 320] on input "0" at bounding box center [532, 333] width 75 height 27
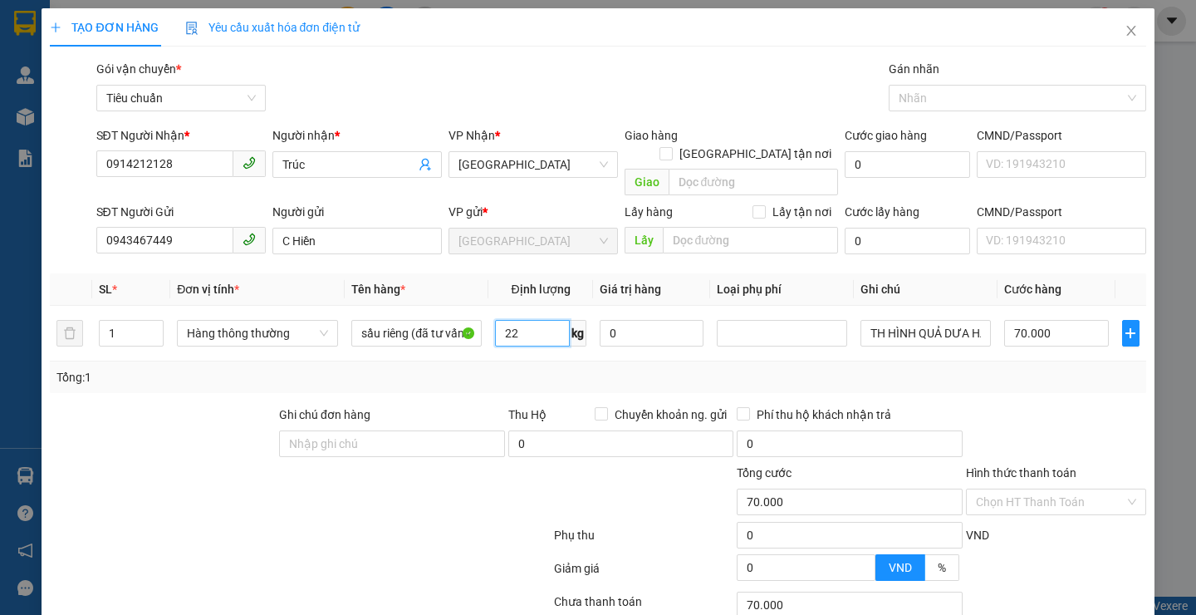
type input "22"
drag, startPoint x: 402, startPoint y: 546, endPoint x: 970, endPoint y: 308, distance: 616.0
click at [404, 555] on div at bounding box center [299, 571] width 503 height 33
type input "60.000"
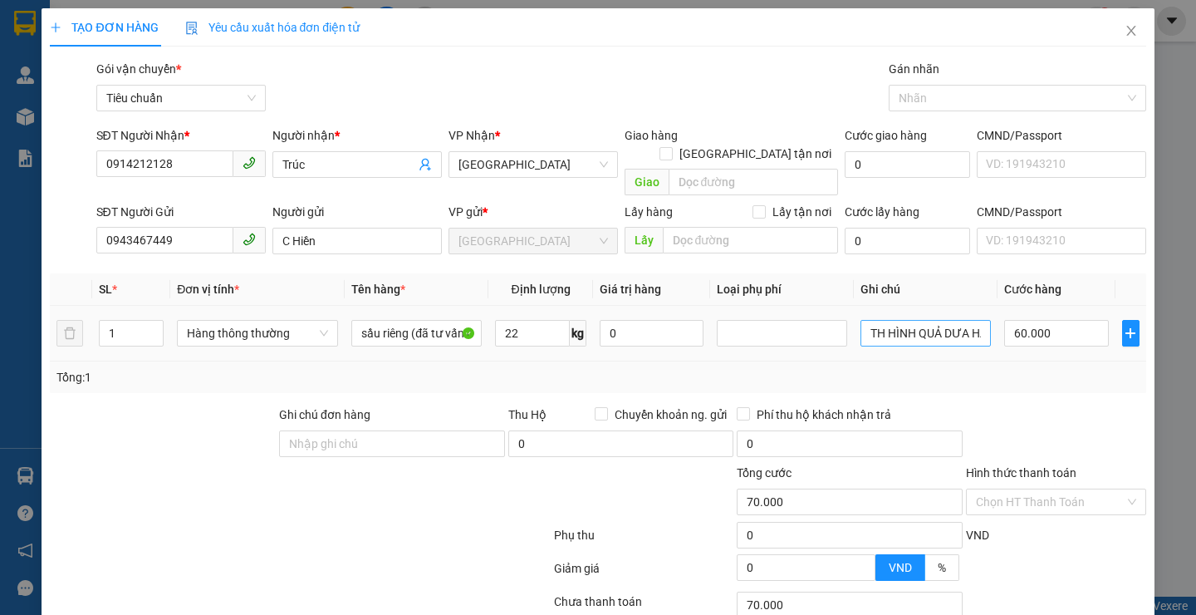
type input "60.000"
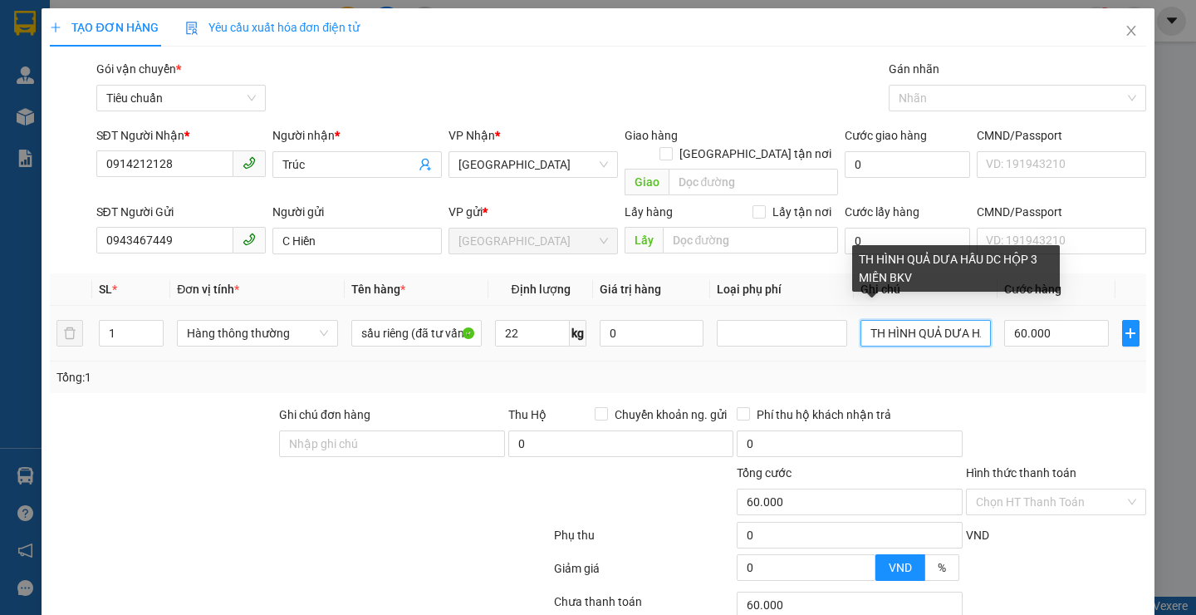
click at [970, 320] on input "TH HÌNH QUẢ DƯA HẤU DC HỘP 3 MIỀN BKV" at bounding box center [925, 333] width 130 height 27
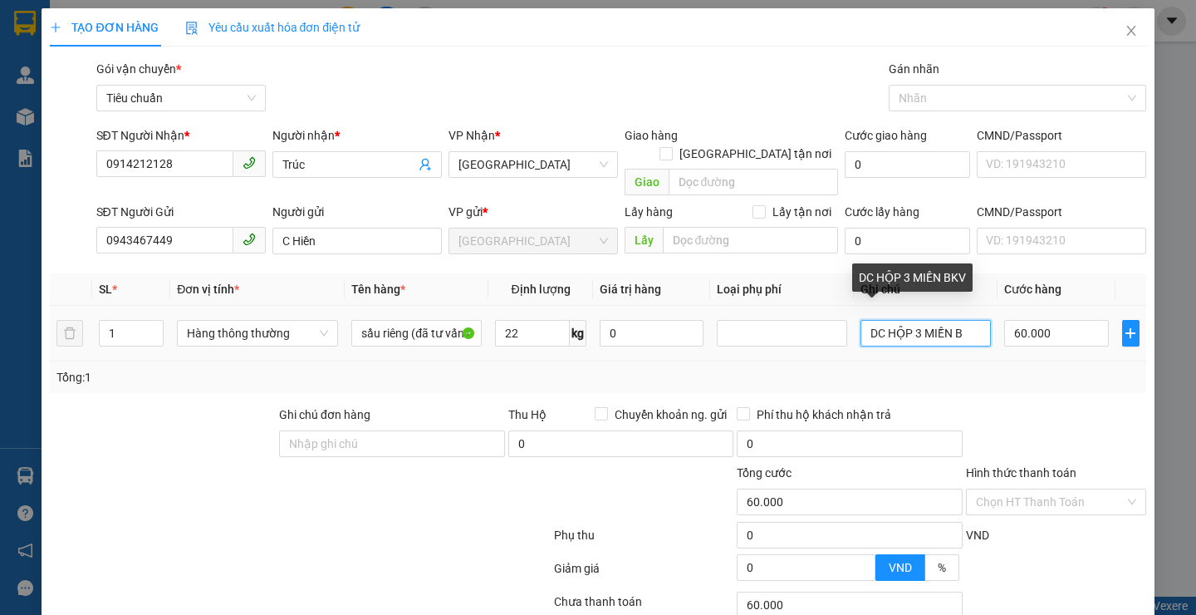
click at [968, 320] on input "DC HỘP 3 MIỀN B" at bounding box center [925, 333] width 130 height 27
click at [968, 320] on input "DC HỘP 3 MIỀN" at bounding box center [925, 333] width 130 height 27
type input "D"
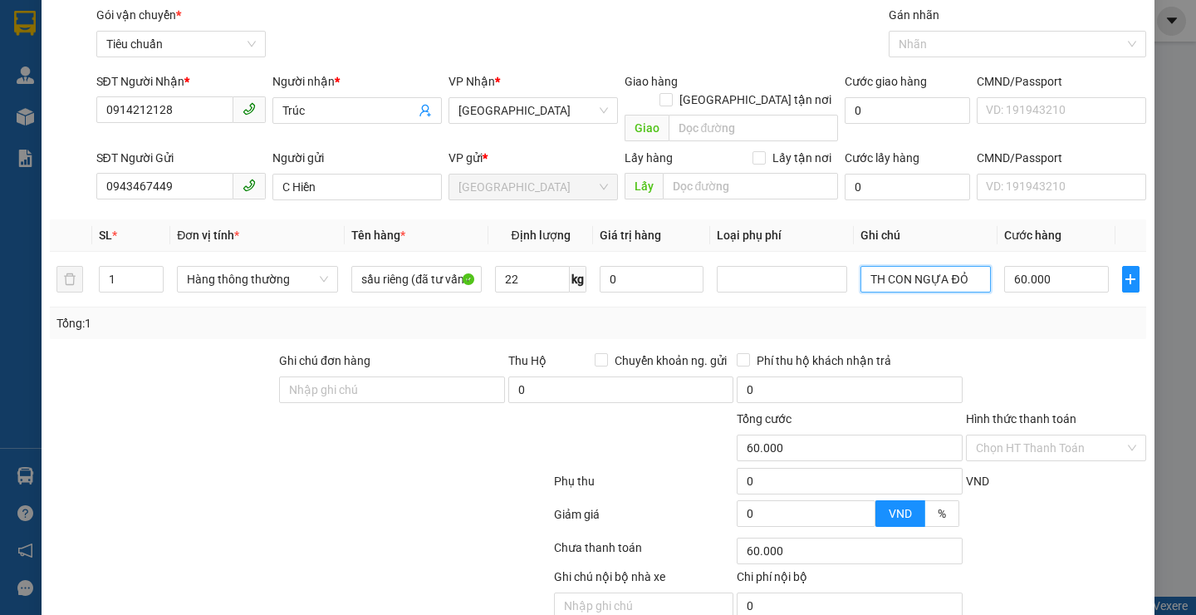
scroll to position [111, 0]
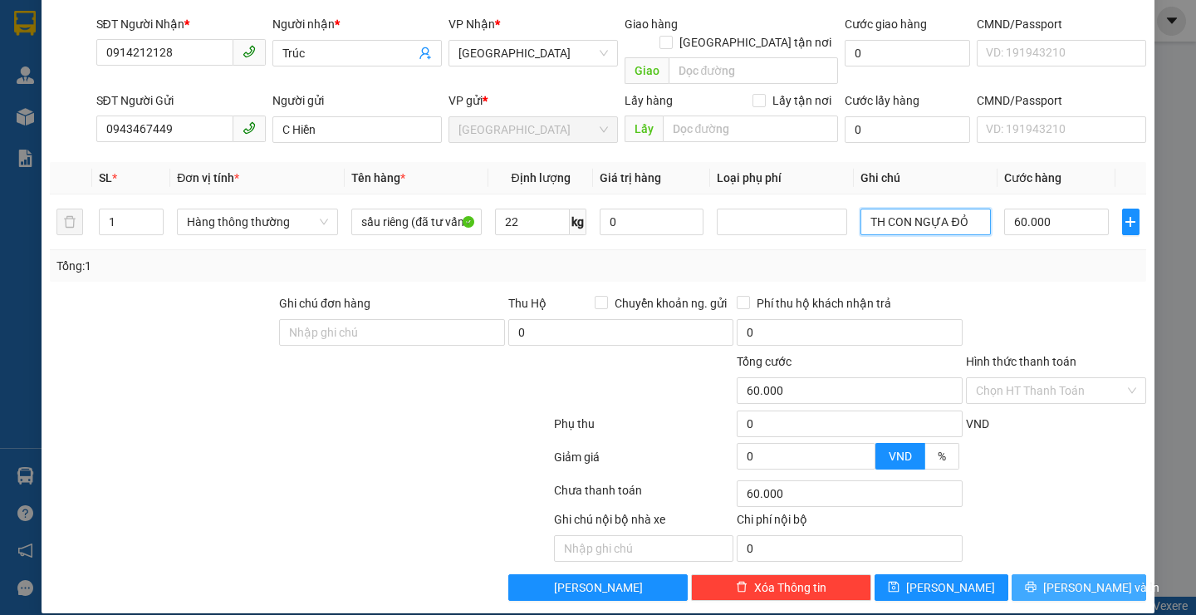
type input "TH CON NGỰA ĐỎ"
click at [1065, 578] on span "[PERSON_NAME] và In" at bounding box center [1101, 587] width 116 height 18
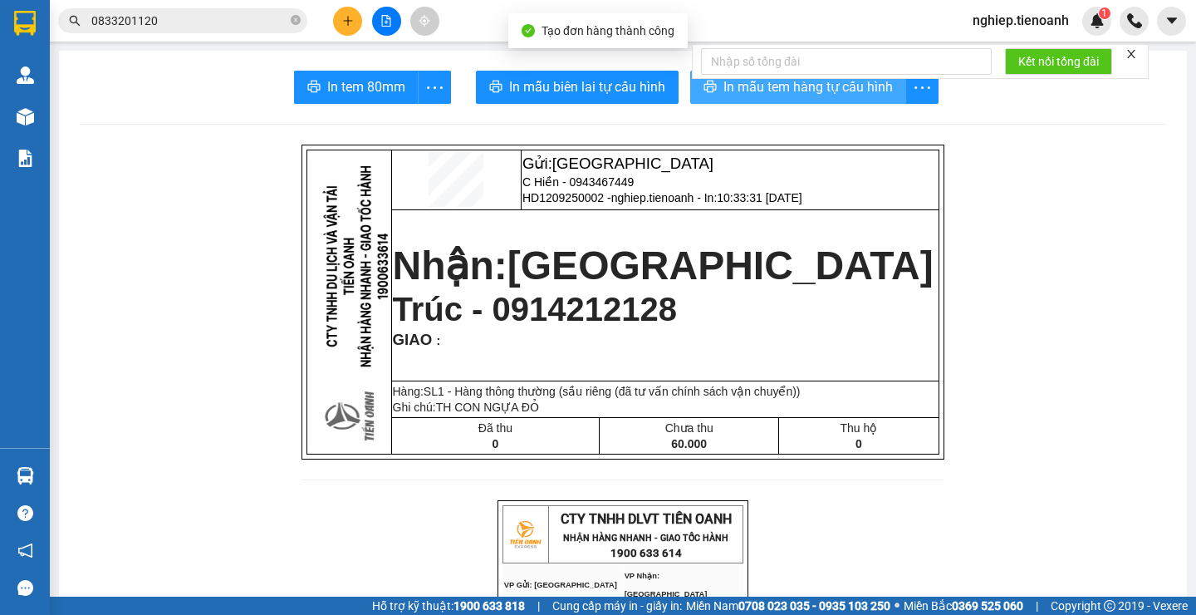
click at [723, 93] on span "In mẫu tem hàng tự cấu hình" at bounding box center [807, 86] width 169 height 21
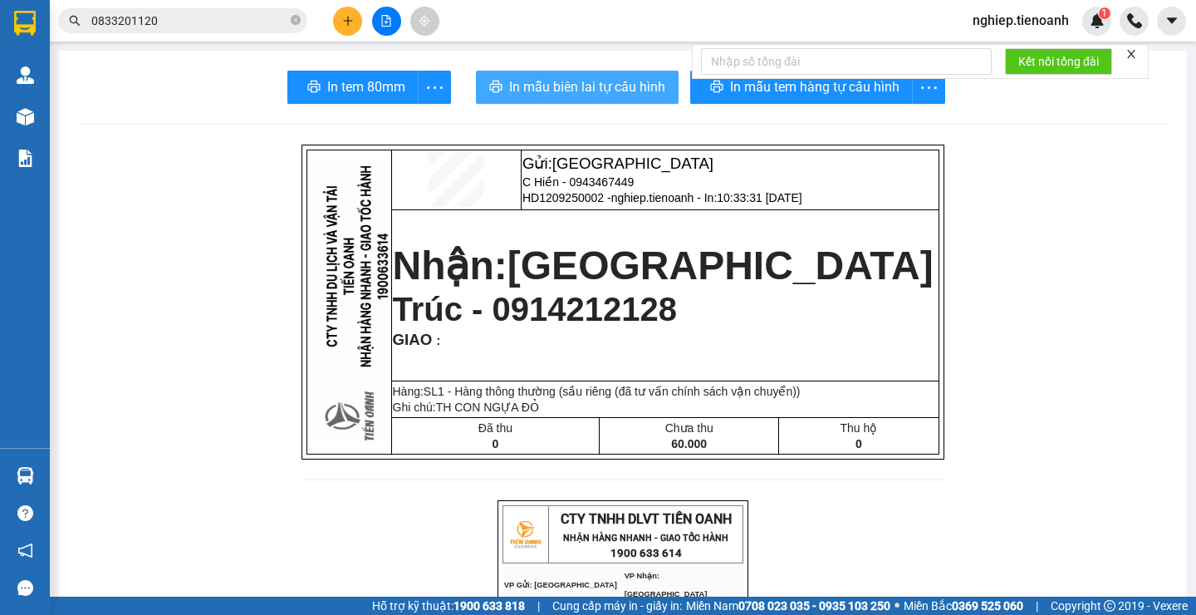
click at [538, 91] on span "In mẫu biên lai tự cấu hình" at bounding box center [587, 86] width 156 height 21
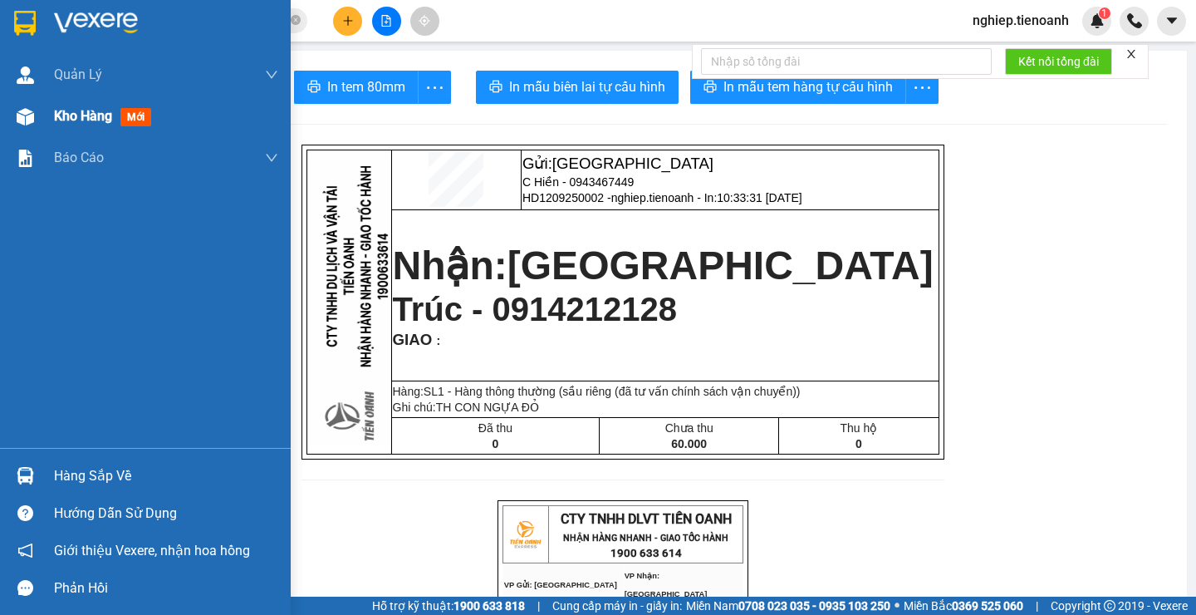
click at [79, 123] on span "Kho hàng" at bounding box center [83, 116] width 58 height 16
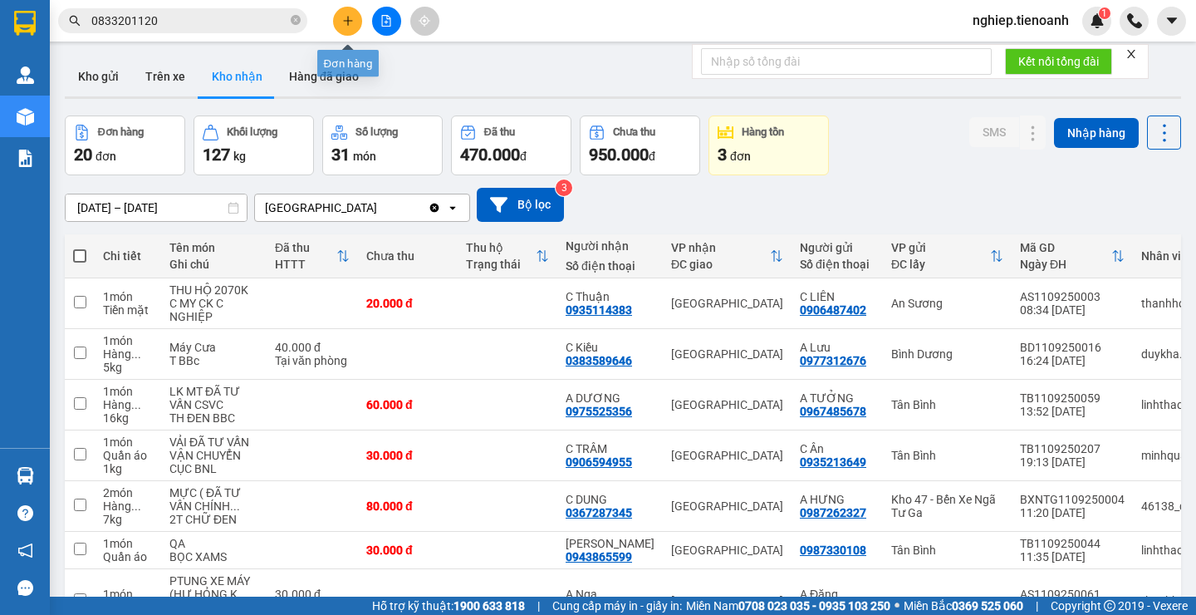
click at [350, 26] on icon "plus" at bounding box center [348, 21] width 12 height 12
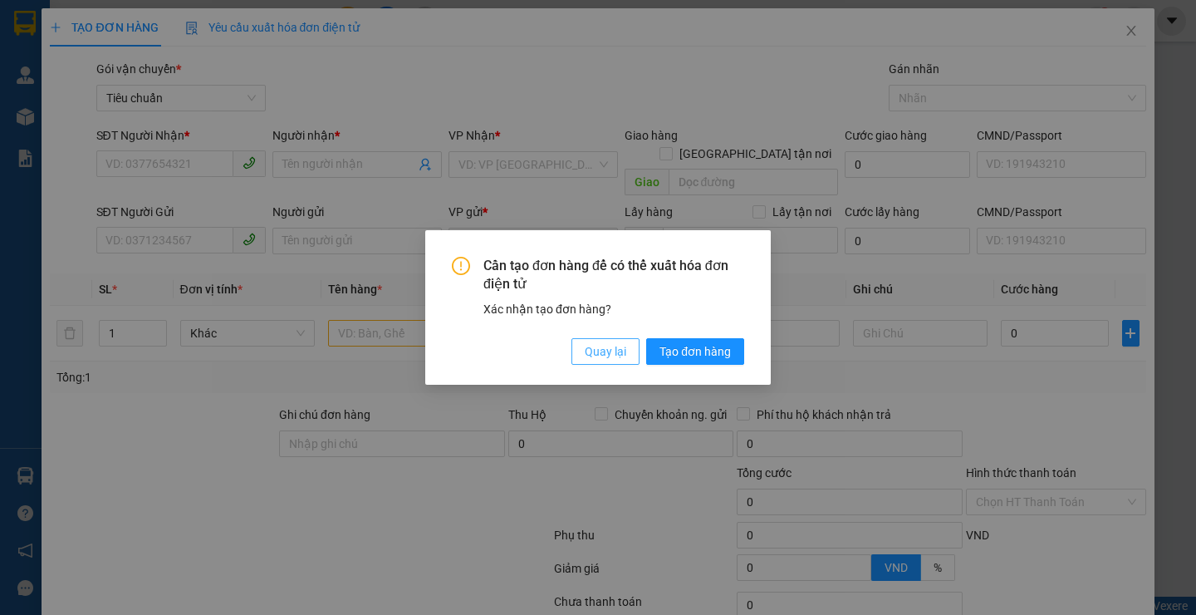
click at [586, 354] on span "Quay lại" at bounding box center [606, 351] width 42 height 18
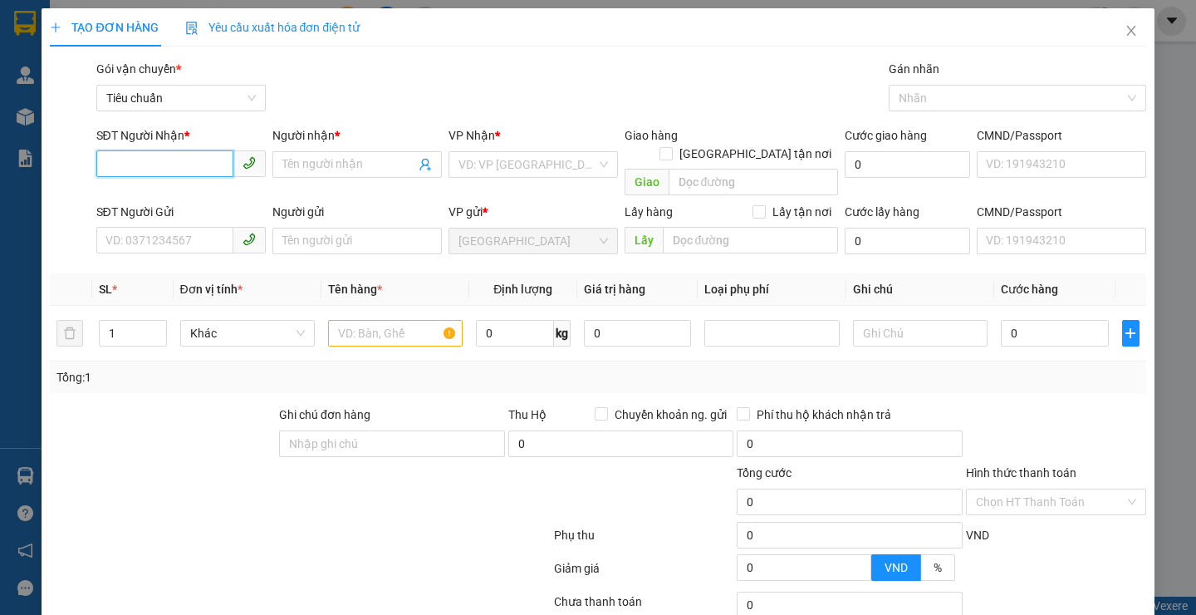
click at [197, 166] on input "SĐT Người Nhận *" at bounding box center [164, 163] width 137 height 27
click at [169, 200] on div "0973377371 - A Huy" at bounding box center [178, 198] width 147 height 18
type input "0973377371"
type input "A Huy"
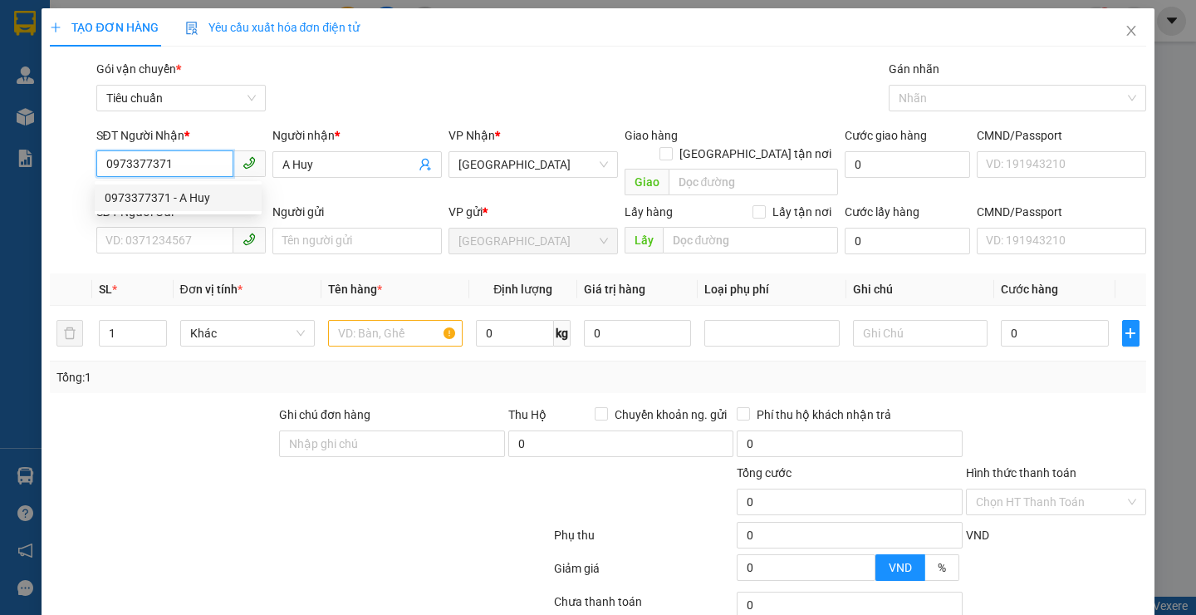
type input "120.000"
type input "0973377371"
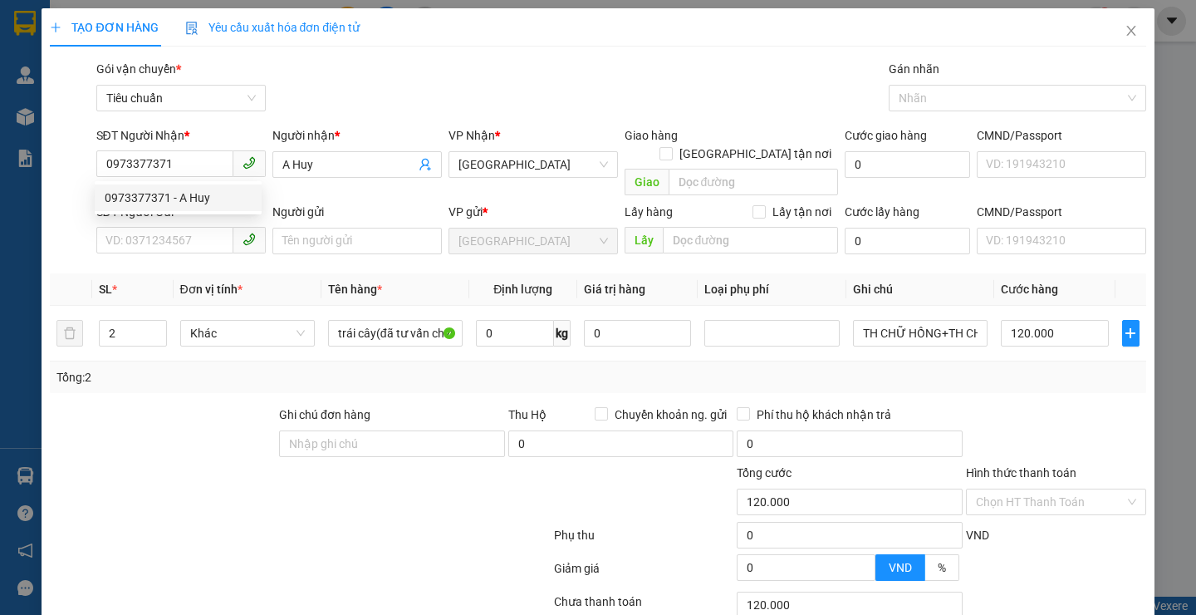
click at [198, 410] on div at bounding box center [162, 434] width 229 height 58
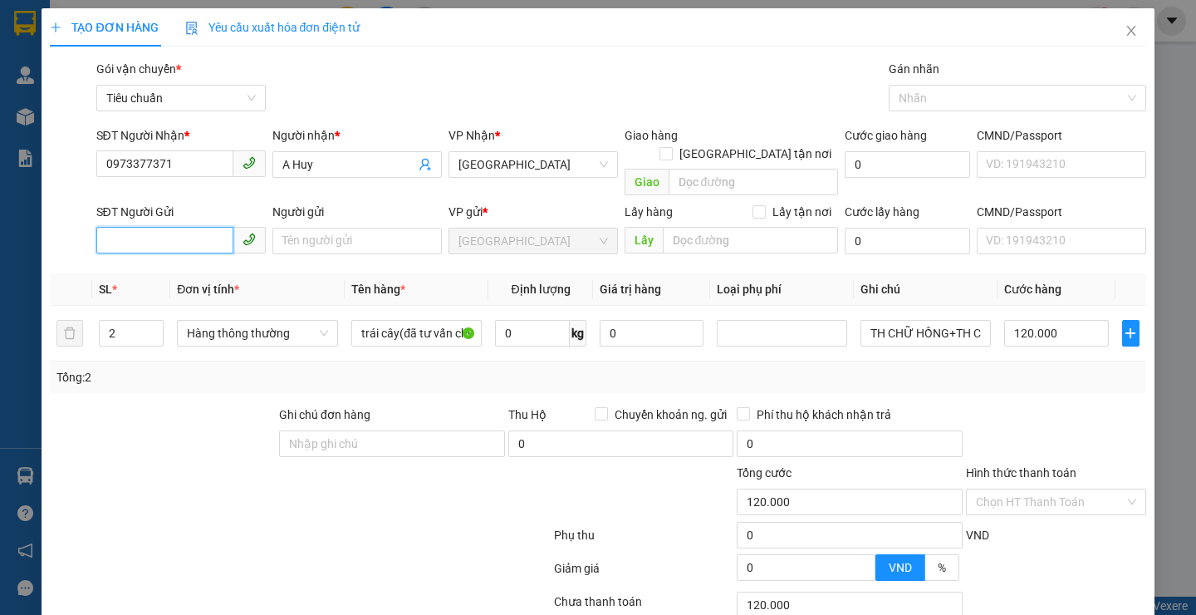
click at [164, 227] on input "SĐT Người Gửi" at bounding box center [164, 240] width 137 height 27
click at [187, 257] on div "0943467449 - C Hiền" at bounding box center [178, 256] width 147 height 18
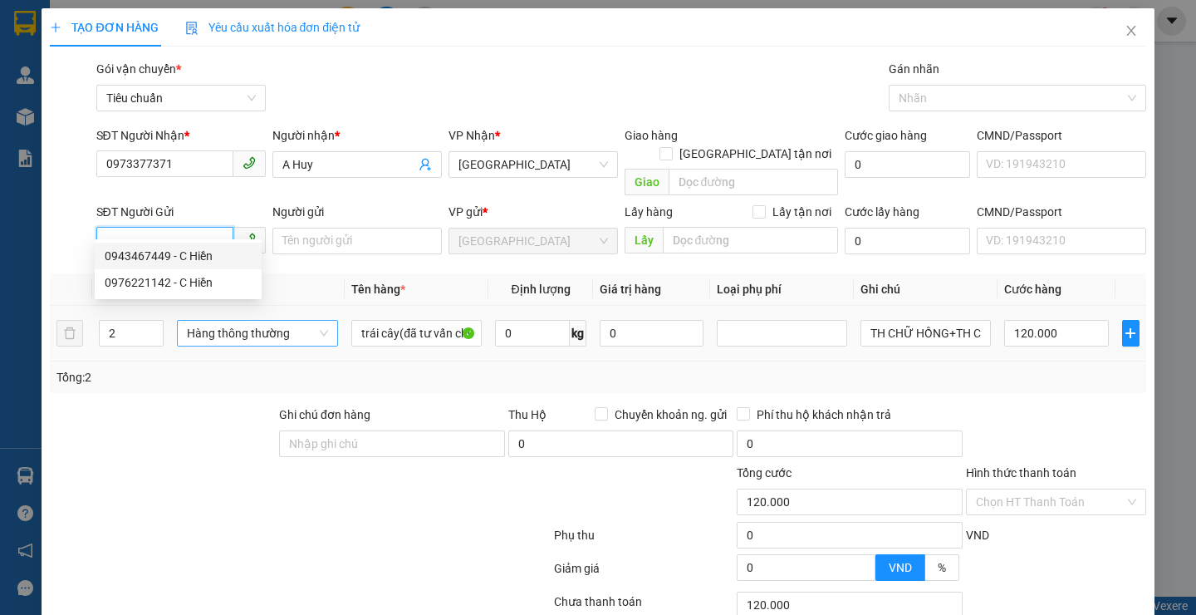
type input "0943467449"
type input "C Hiền"
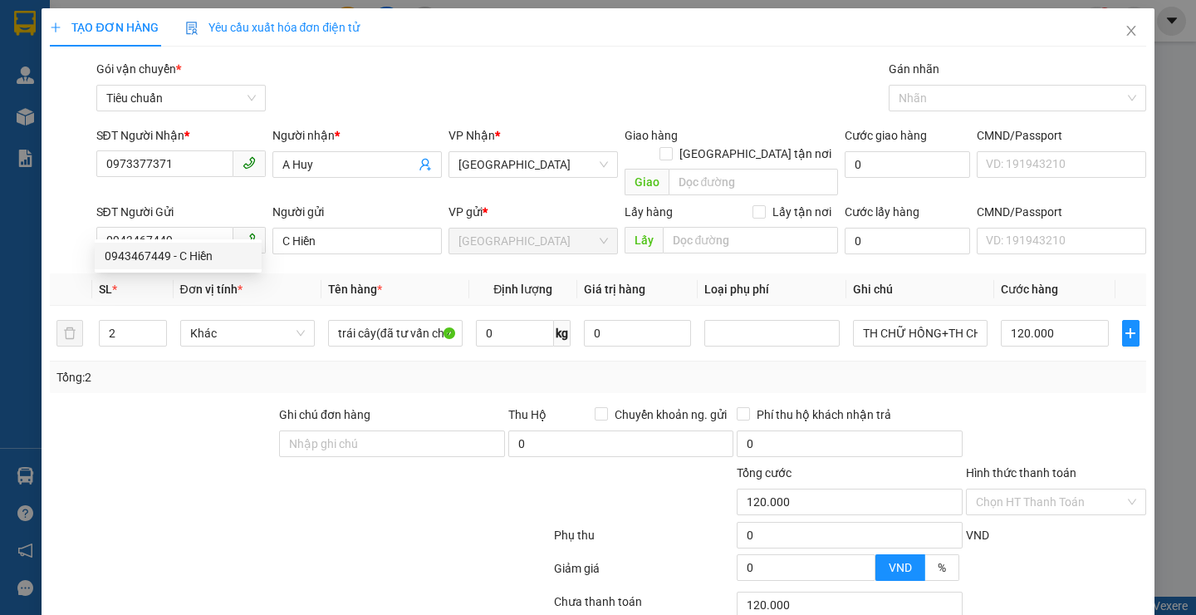
click at [237, 368] on div "Tổng: 2" at bounding box center [597, 377] width 1095 height 32
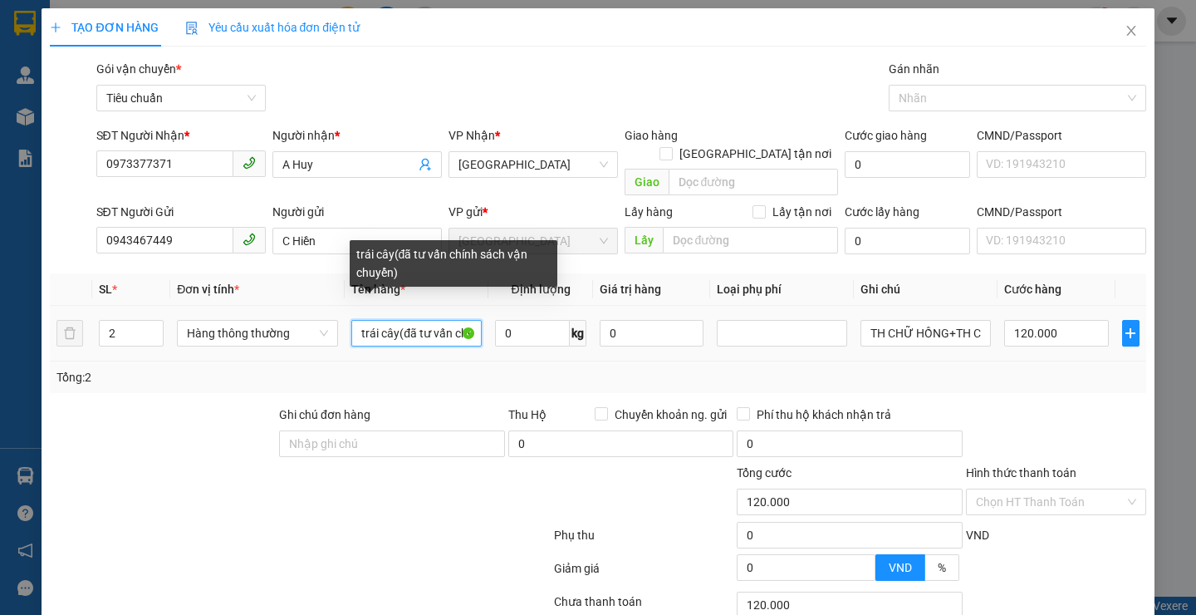
click at [394, 320] on input "trái cây(đã tư vấn chính sách vận chuyển)" at bounding box center [416, 333] width 130 height 27
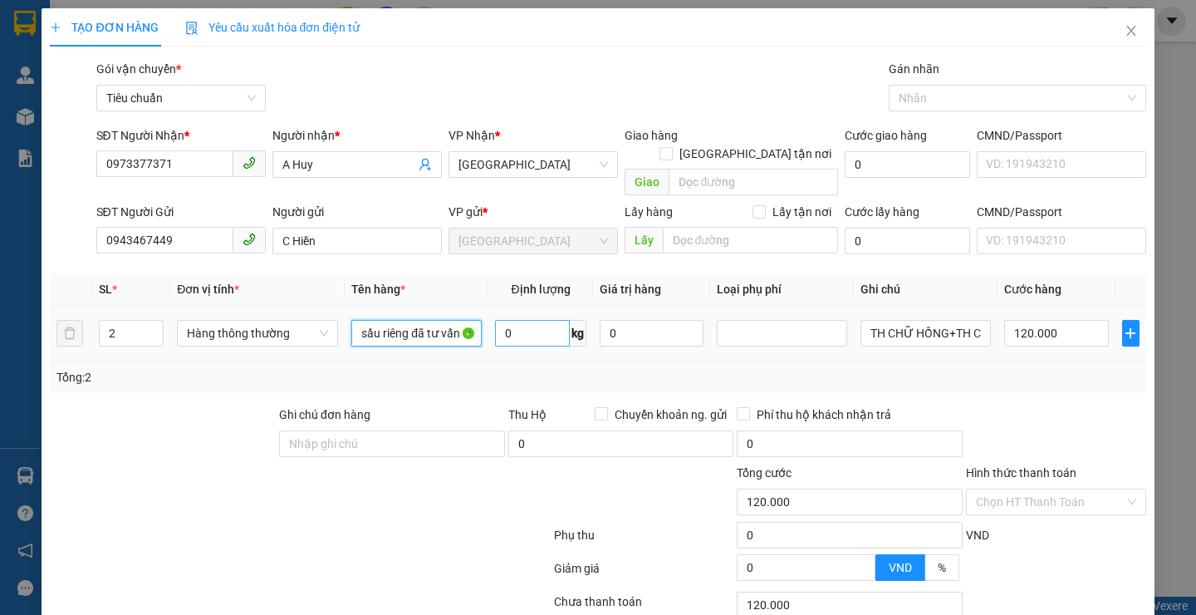
type input "sầu riêng đã tư vấn chính sách vận chuyển)"
click at [525, 327] on input "0" at bounding box center [532, 333] width 75 height 27
type input "22"
click at [461, 522] on div at bounding box center [299, 538] width 503 height 33
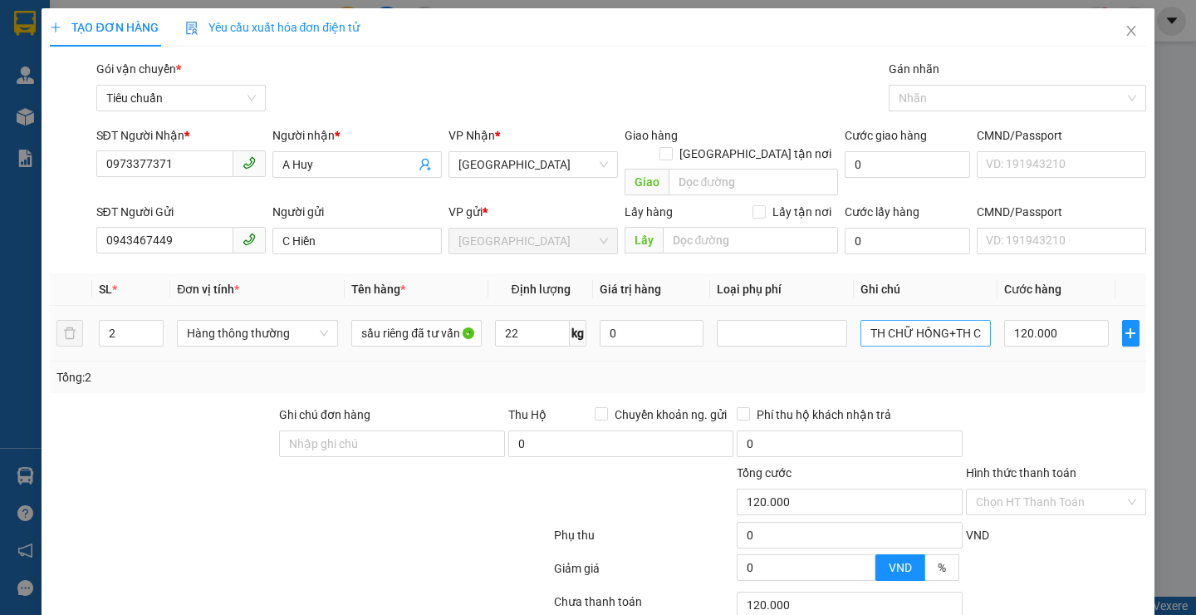
type input "60.000"
click at [975, 320] on input "TH CHỮ HỒNG+TH CHỮ ĐEN,ĐỎ KINH ĐÔ BKV" at bounding box center [925, 333] width 130 height 27
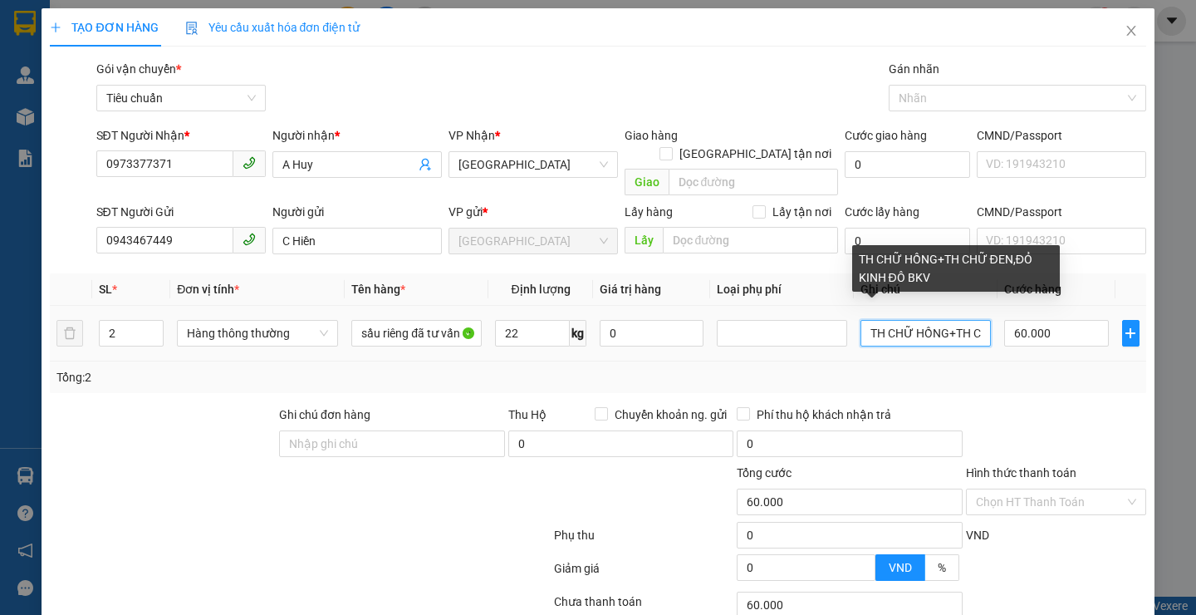
click at [975, 320] on input "TH CHỮ HỒNG+TH CHỮ ĐEN,ĐỎ KINH ĐÔ BKV" at bounding box center [925, 333] width 130 height 27
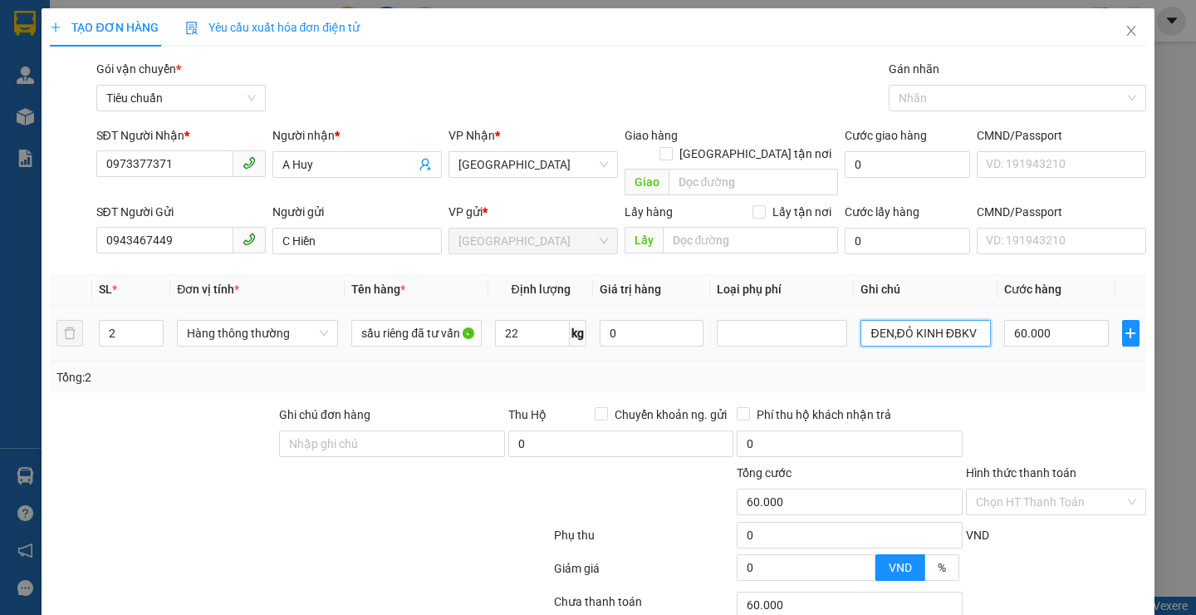
click at [959, 320] on input "ĐEN,ĐỎ KINH ĐBKV" at bounding box center [925, 333] width 130 height 27
click at [959, 320] on input "ĐEN,ĐỎ KINH" at bounding box center [925, 333] width 130 height 27
type input "Đ"
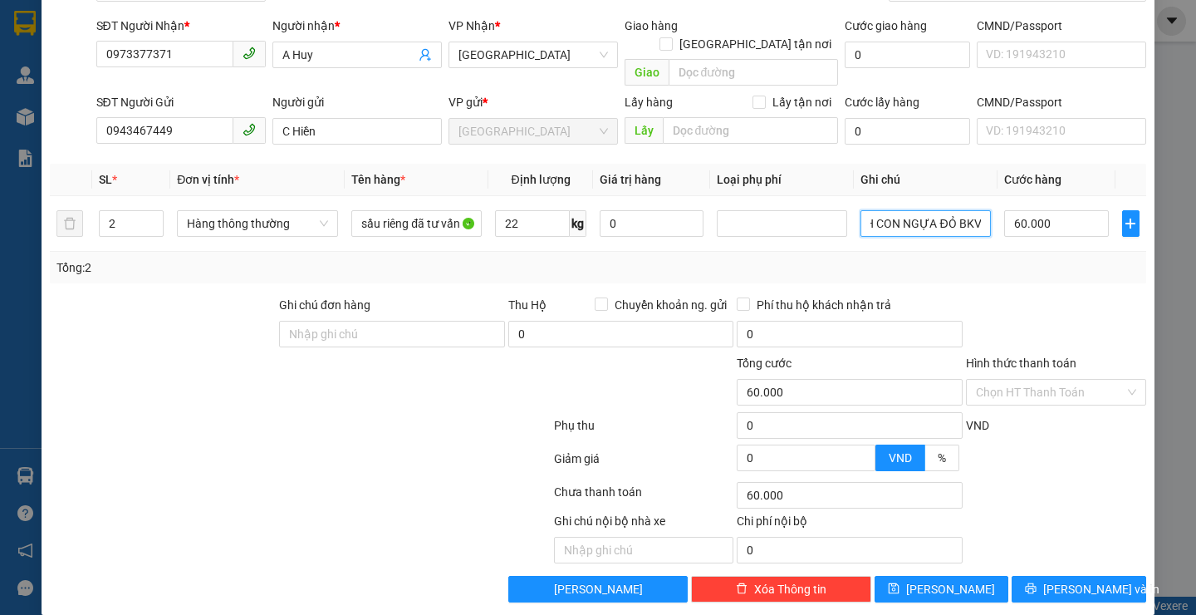
scroll to position [111, 0]
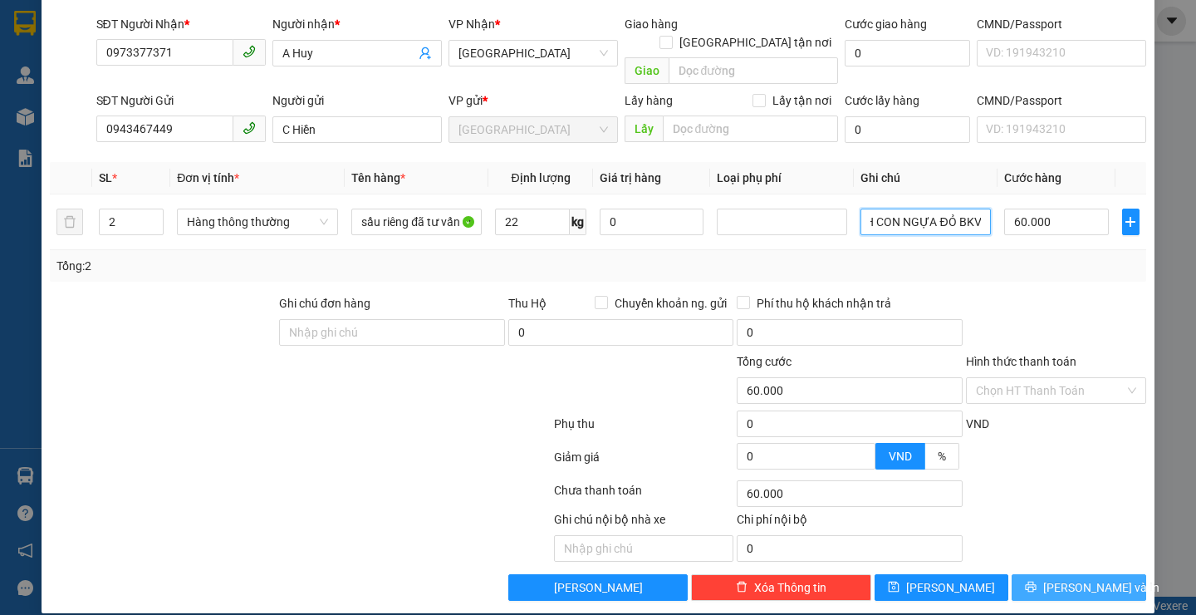
type input "TH CON NGỰA ĐỎ BKV"
click at [1071, 578] on span "[PERSON_NAME] và In" at bounding box center [1101, 587] width 116 height 18
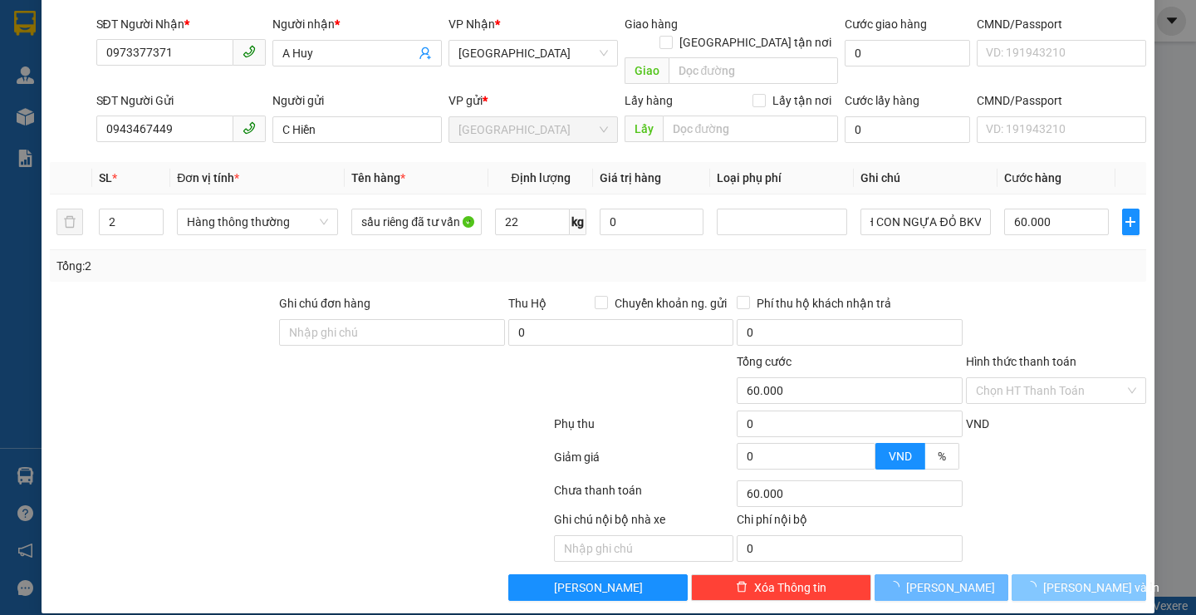
scroll to position [0, 0]
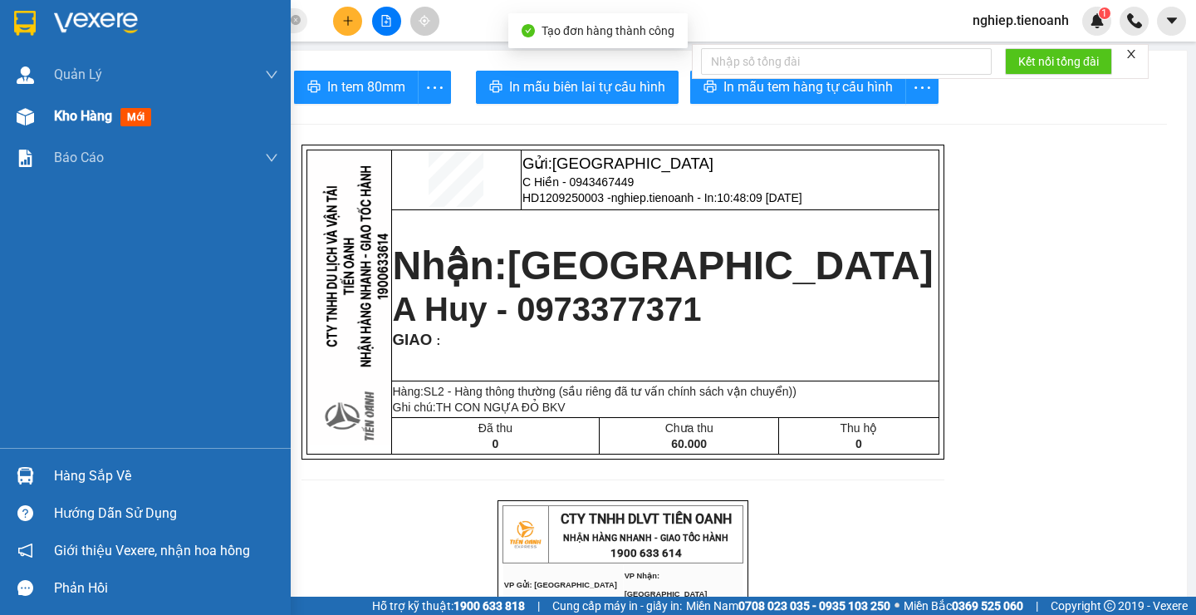
click at [76, 121] on span "Kho hàng" at bounding box center [83, 116] width 58 height 16
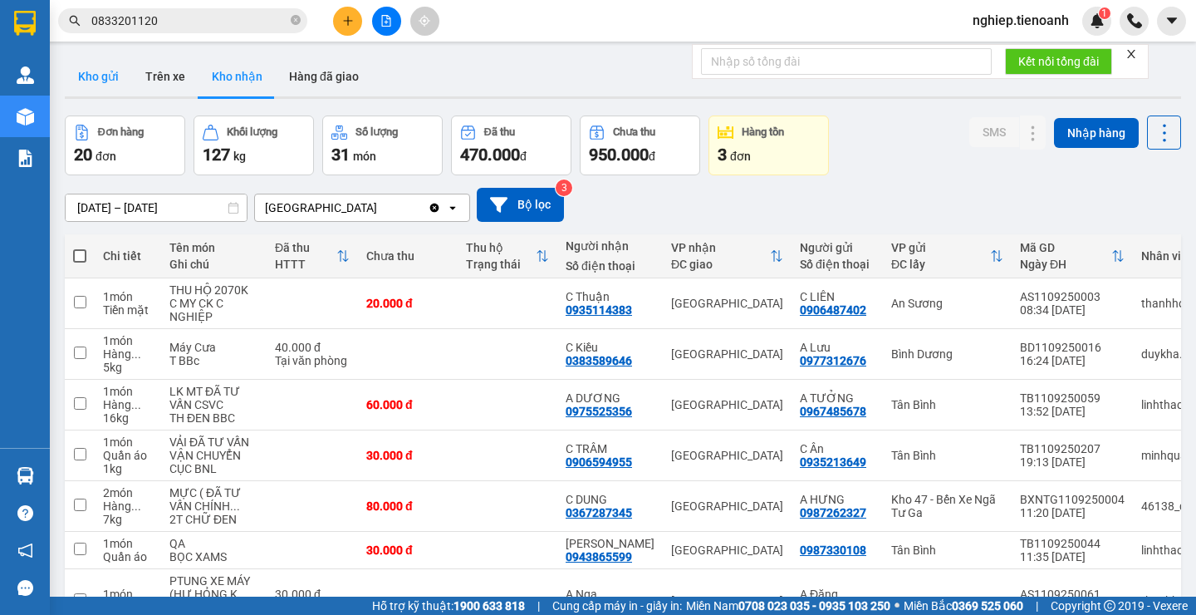
click at [94, 77] on button "Kho gửi" at bounding box center [98, 76] width 67 height 40
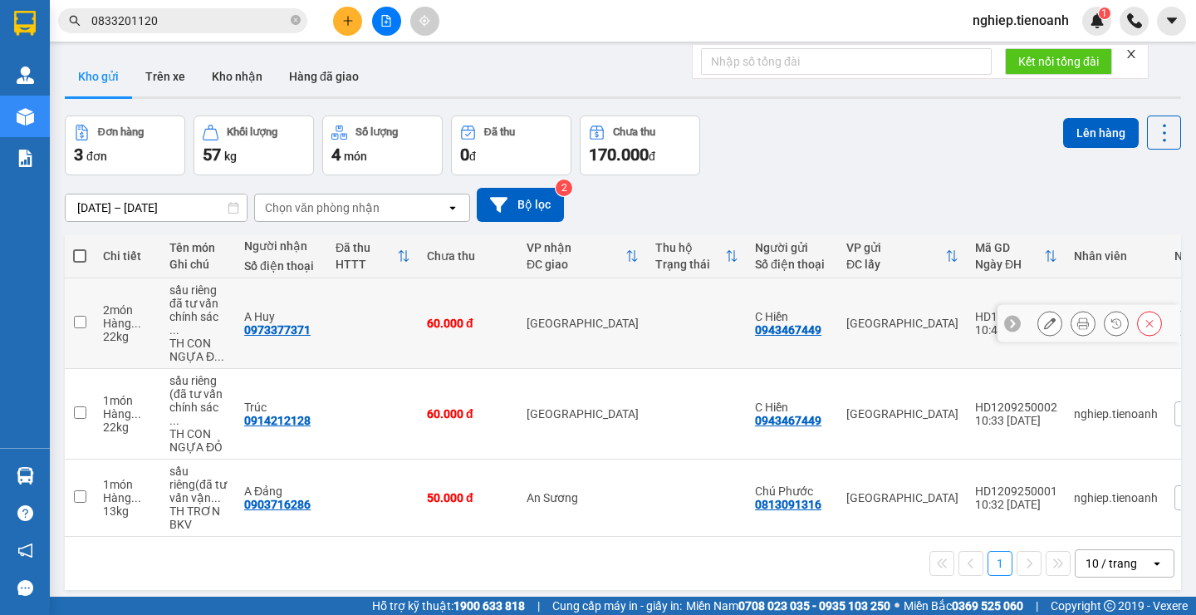
click at [1038, 319] on button at bounding box center [1049, 323] width 23 height 29
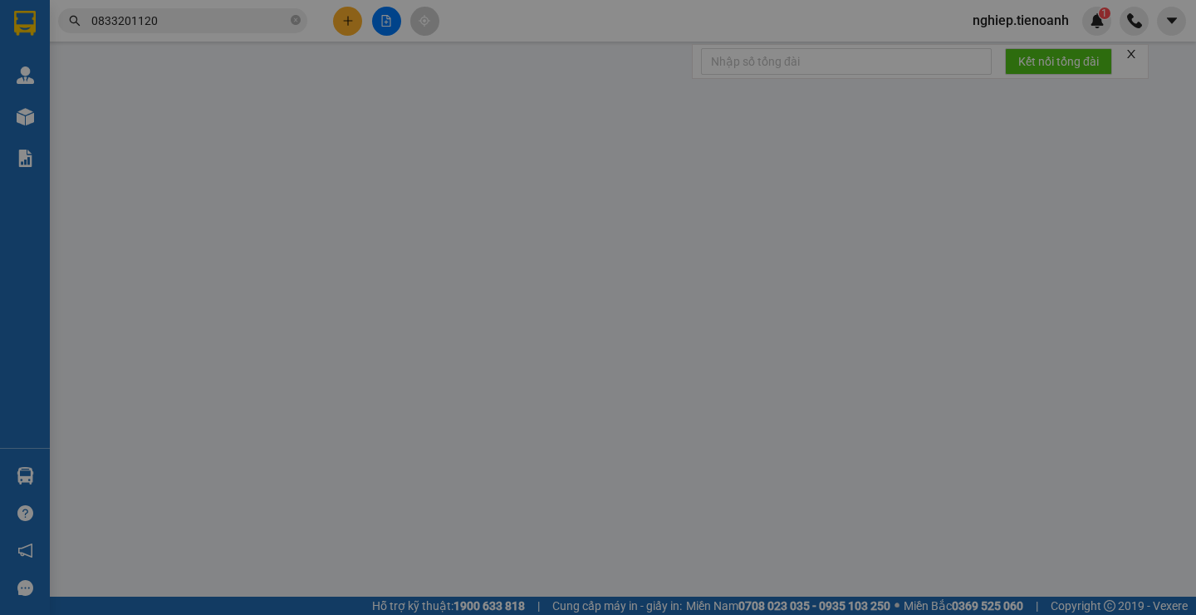
type input "0973377371"
type input "A Huy"
type input "0943467449"
type input "C Hiền"
type input "60.000"
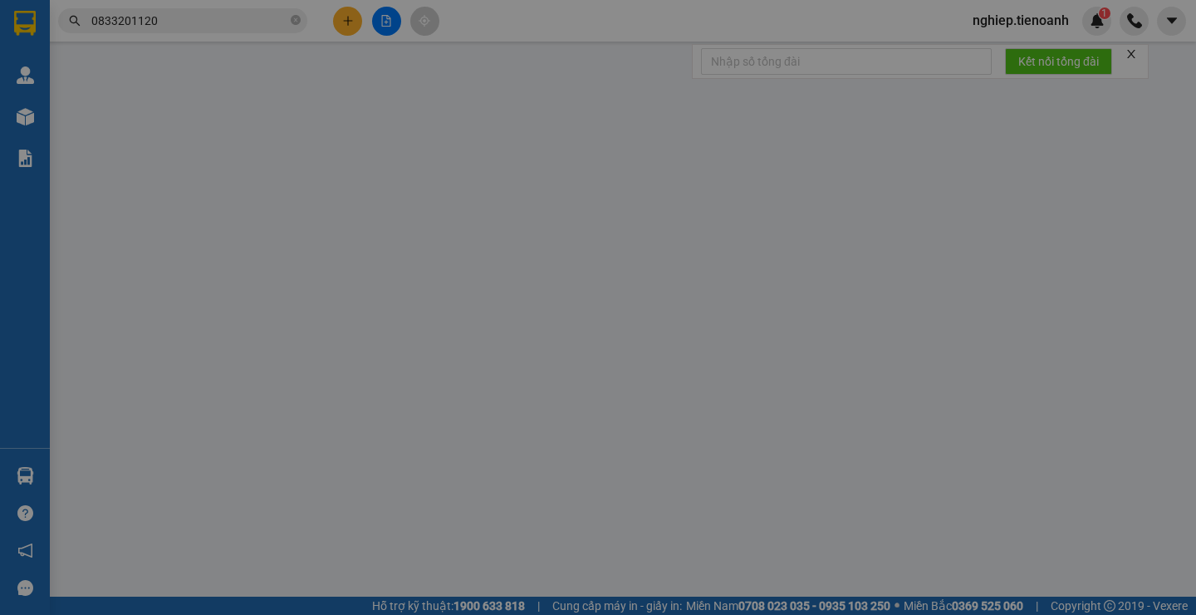
type input "60.000"
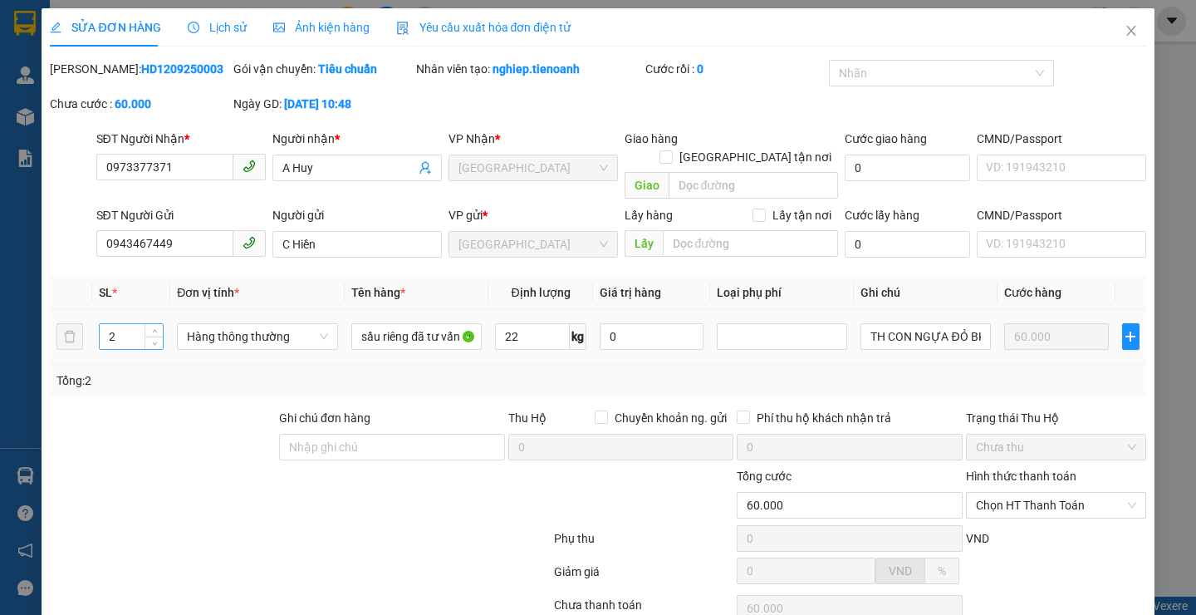
click at [120, 324] on input "2" at bounding box center [131, 336] width 63 height 25
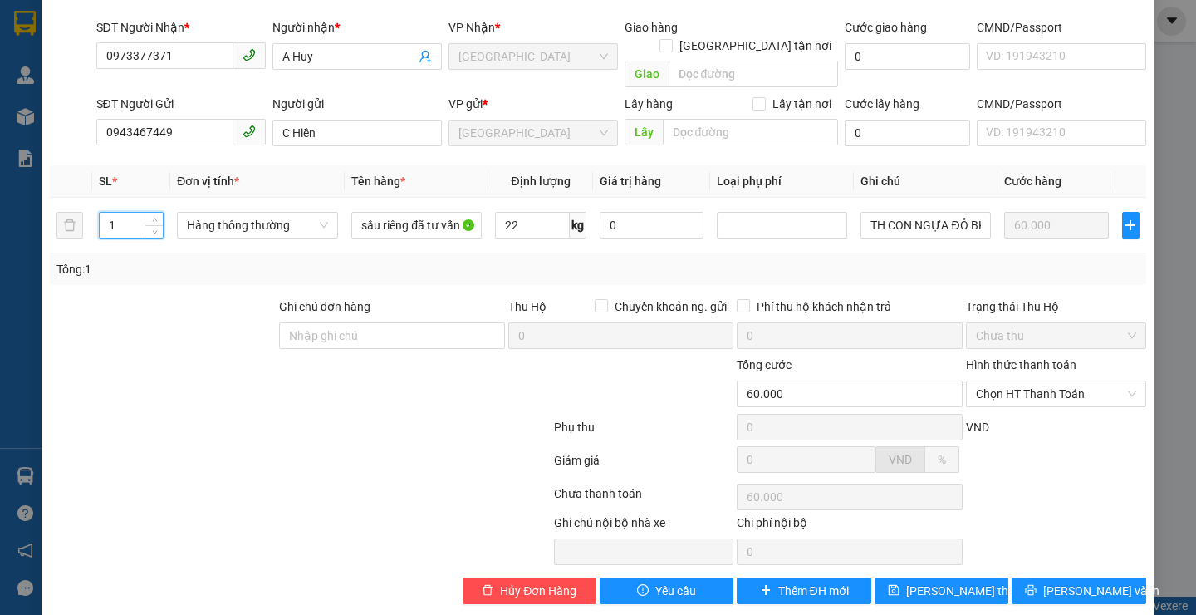
scroll to position [115, 0]
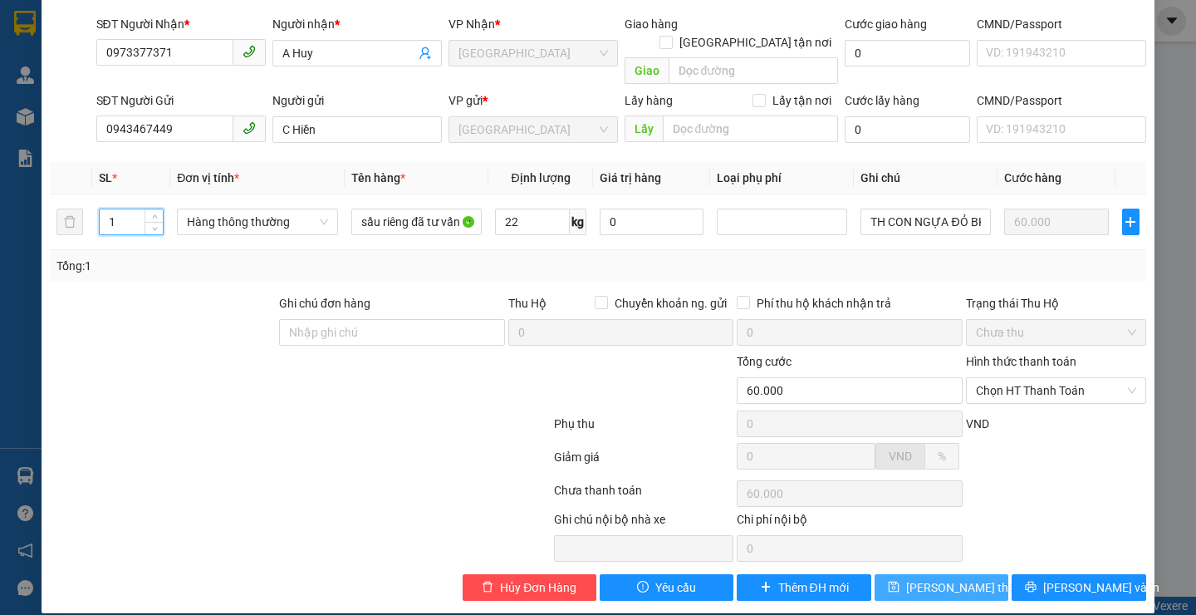
type input "1"
click at [930, 578] on span "[PERSON_NAME] thay đổi" at bounding box center [972, 587] width 133 height 18
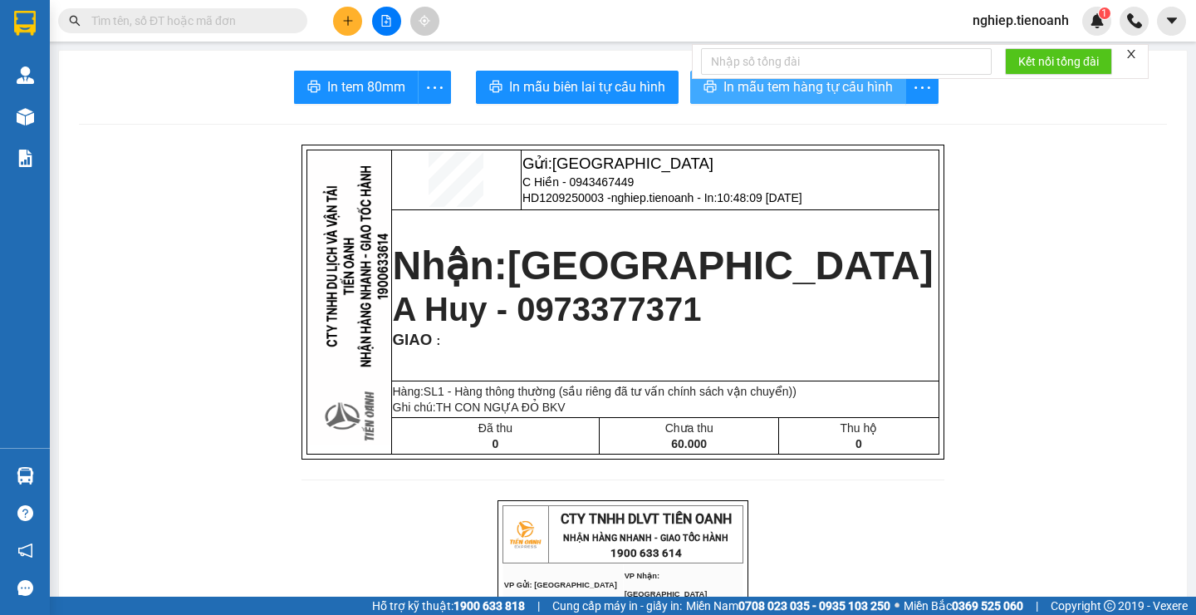
click at [779, 94] on span "In mẫu tem hàng tự cấu hình" at bounding box center [807, 86] width 169 height 21
